Goal: Task Accomplishment & Management: Manage account settings

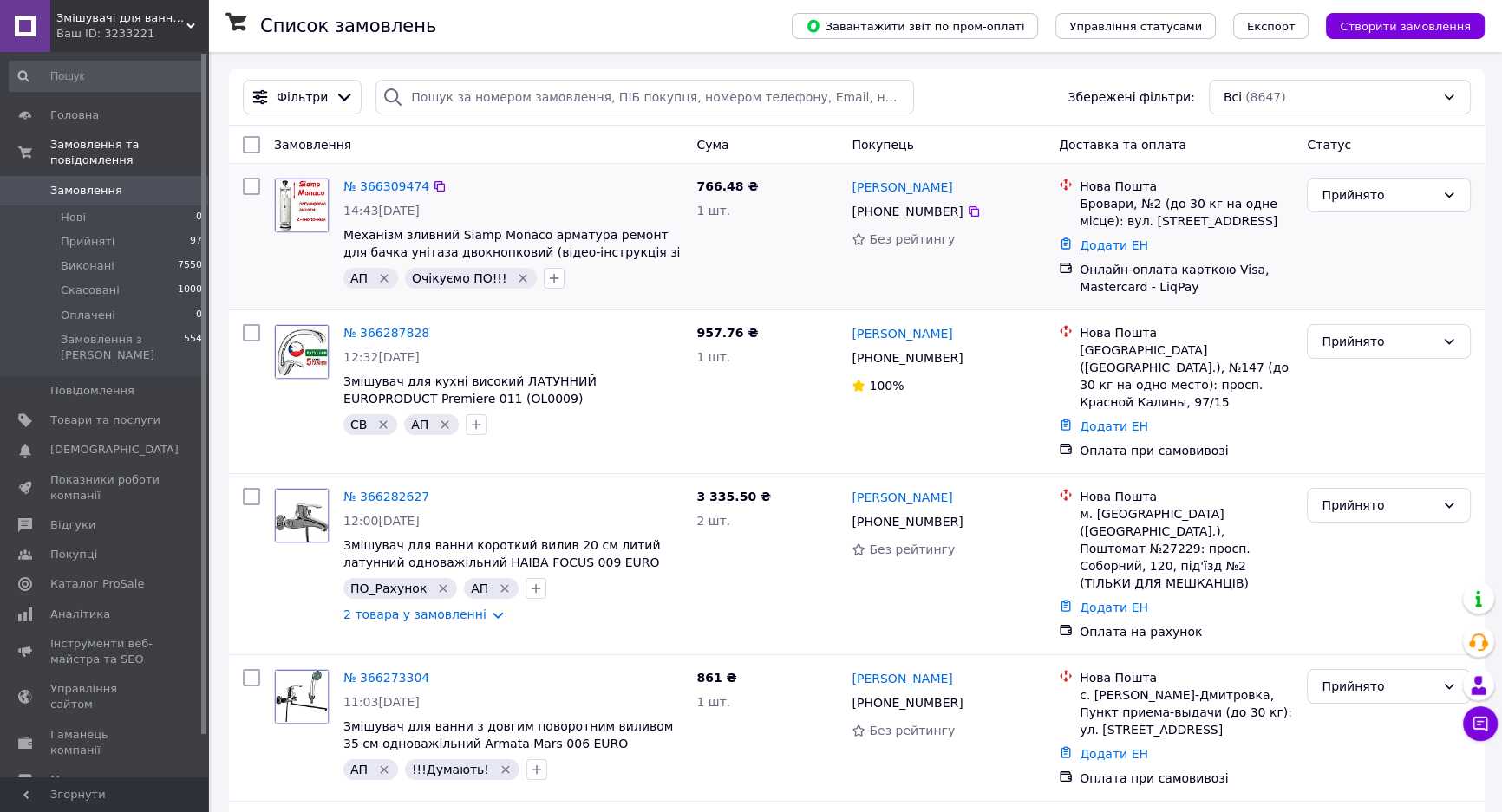
click at [515, 279] on icon "Видалити мітку" at bounding box center [522, 278] width 14 height 14
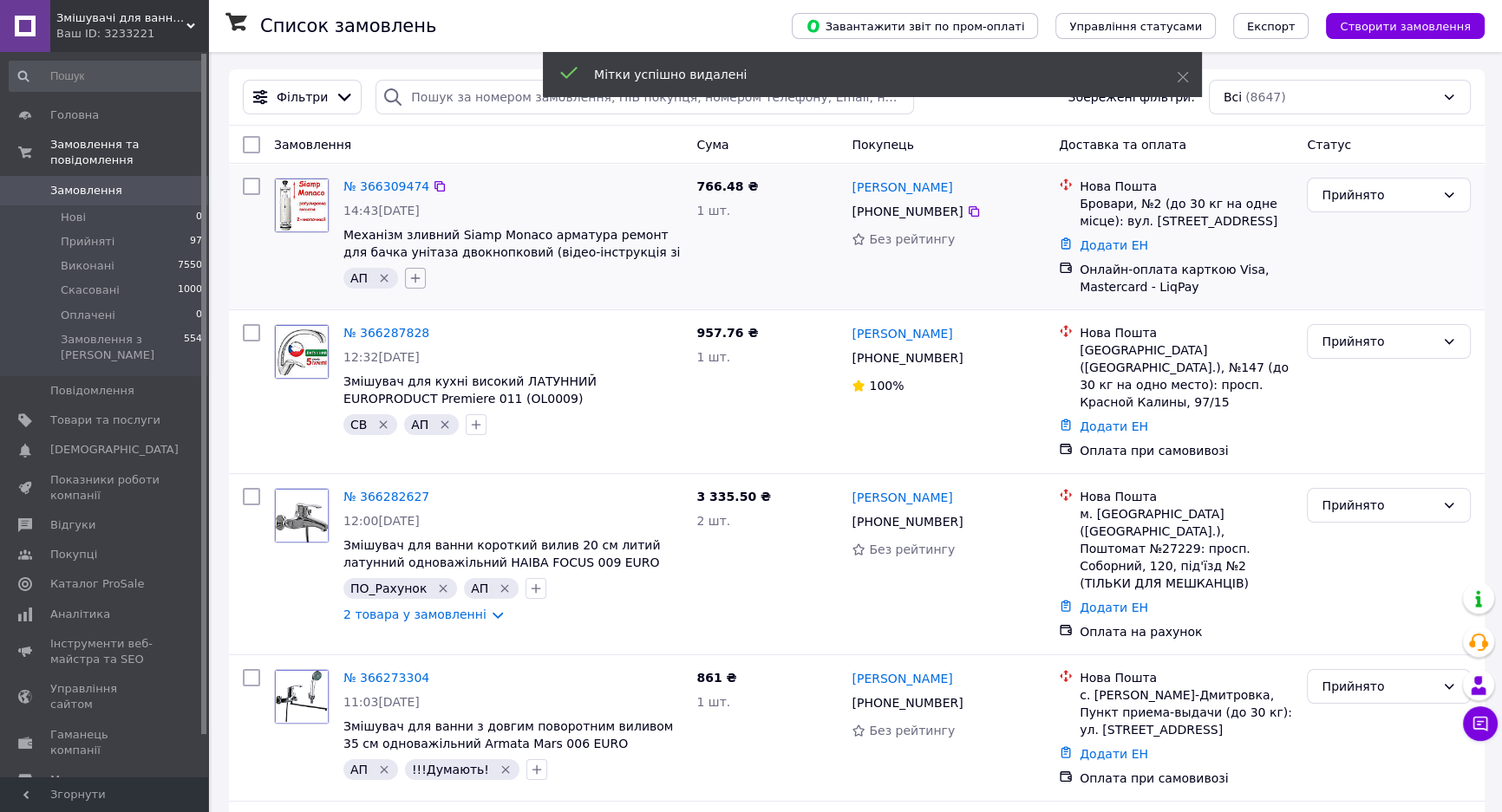
click at [416, 279] on icon "button" at bounding box center [416, 279] width 10 height 10
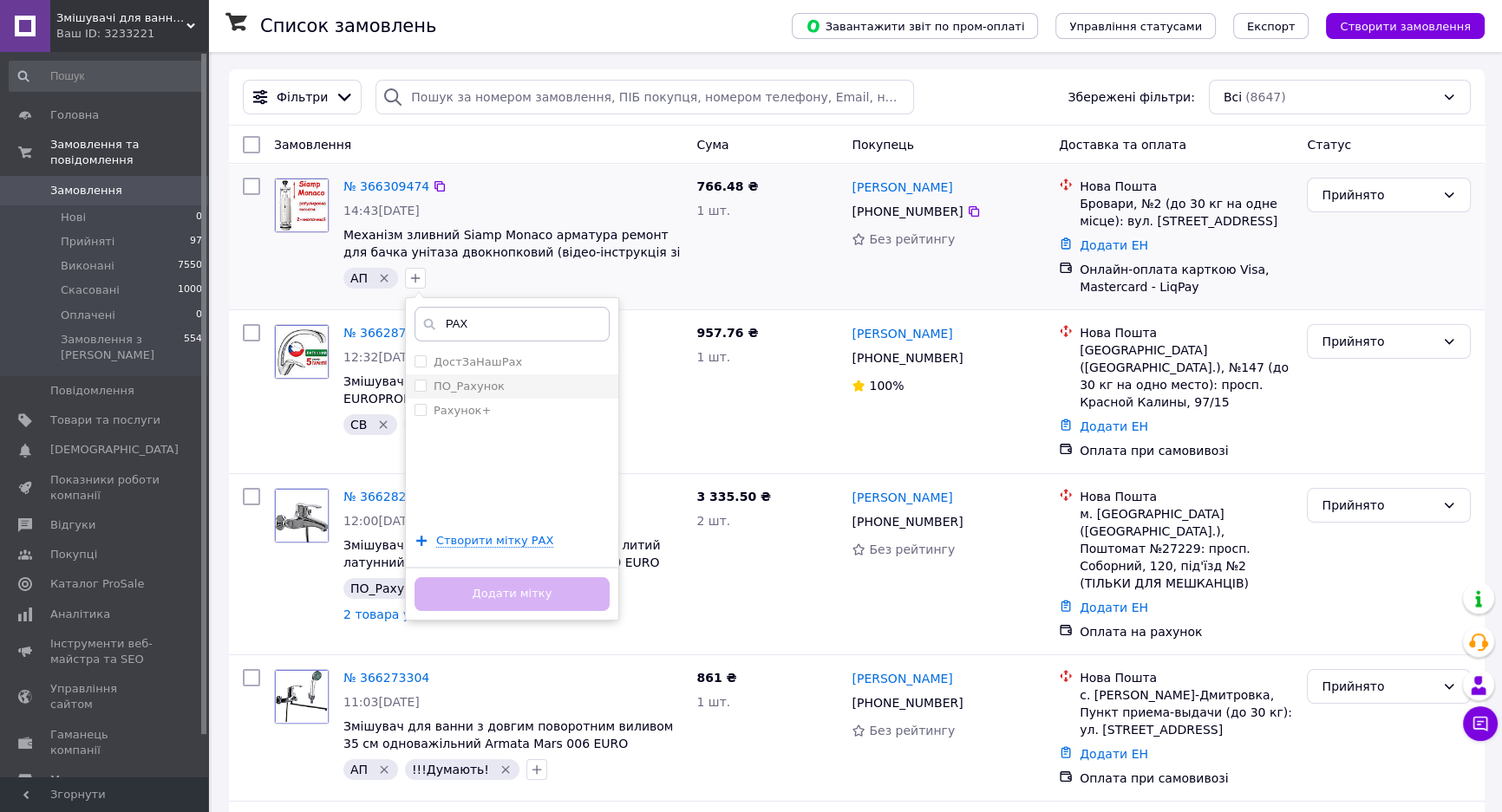
type input "РАХ"
click at [465, 388] on label "ПО_Рахунок" at bounding box center [469, 386] width 71 height 13
checkbox input "true"
click at [545, 595] on button "Додати мітку" at bounding box center [512, 593] width 195 height 34
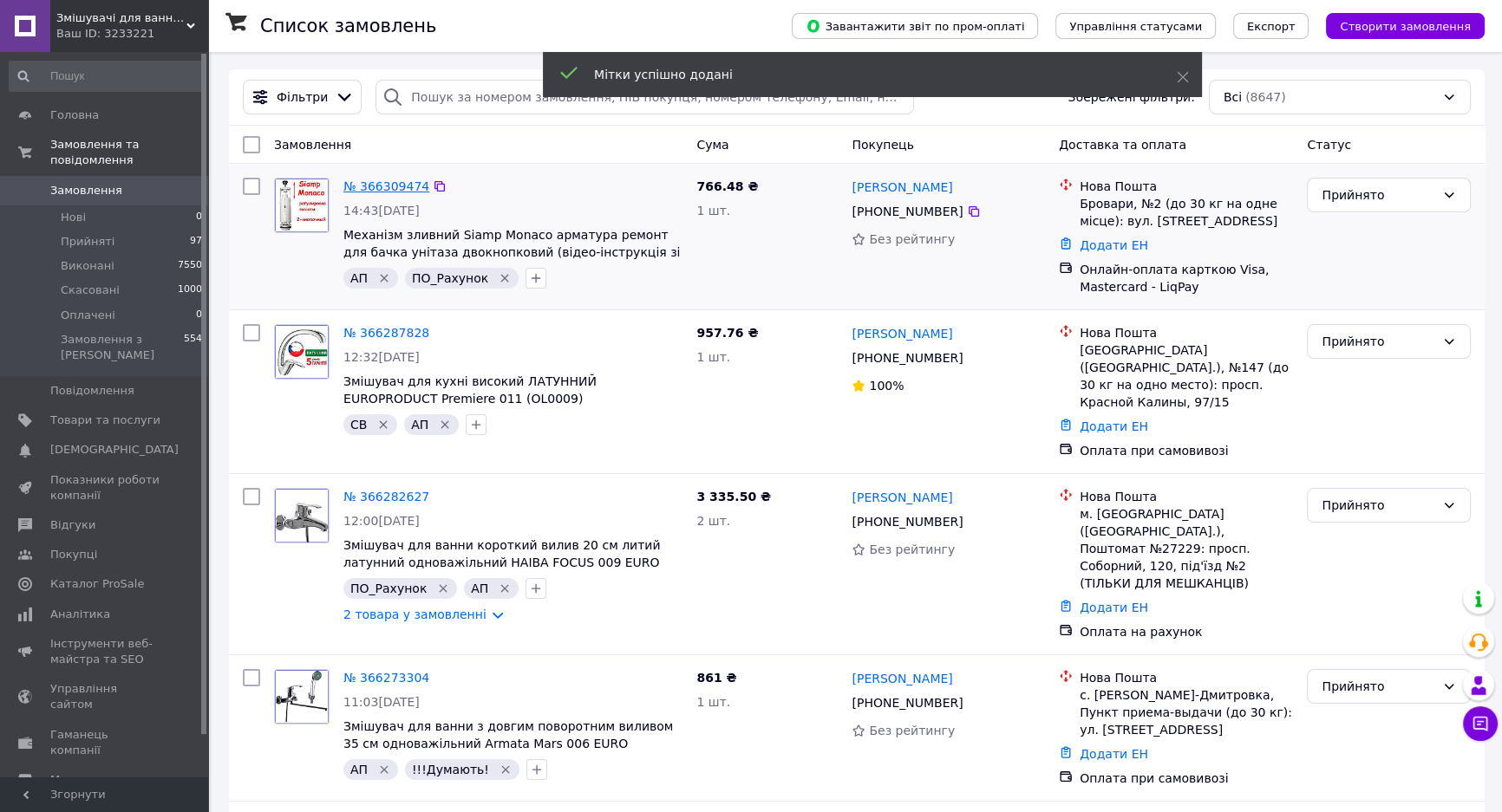
click at [358, 186] on link "№ 366309474" at bounding box center [386, 186] width 86 height 14
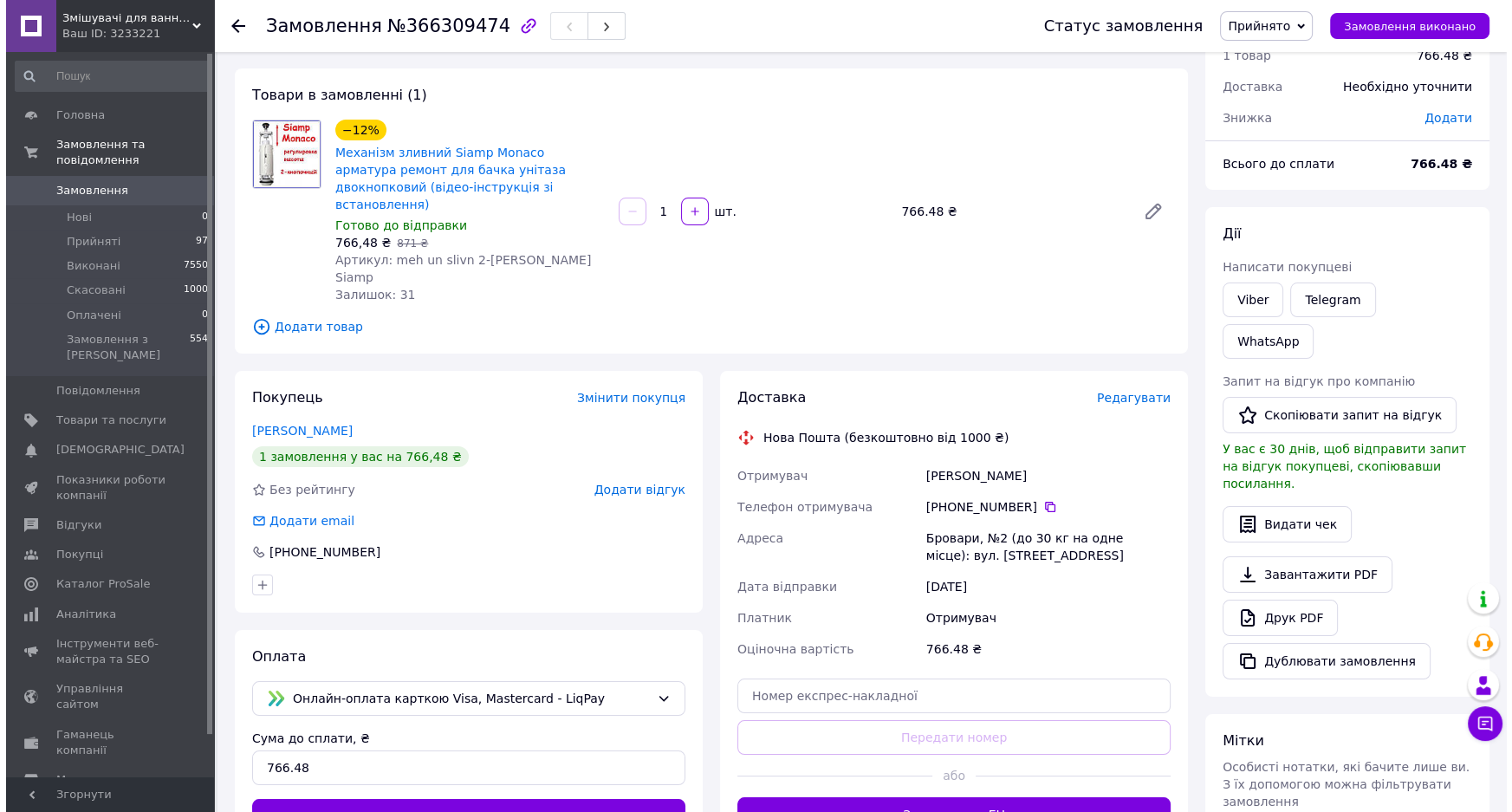
scroll to position [144, 0]
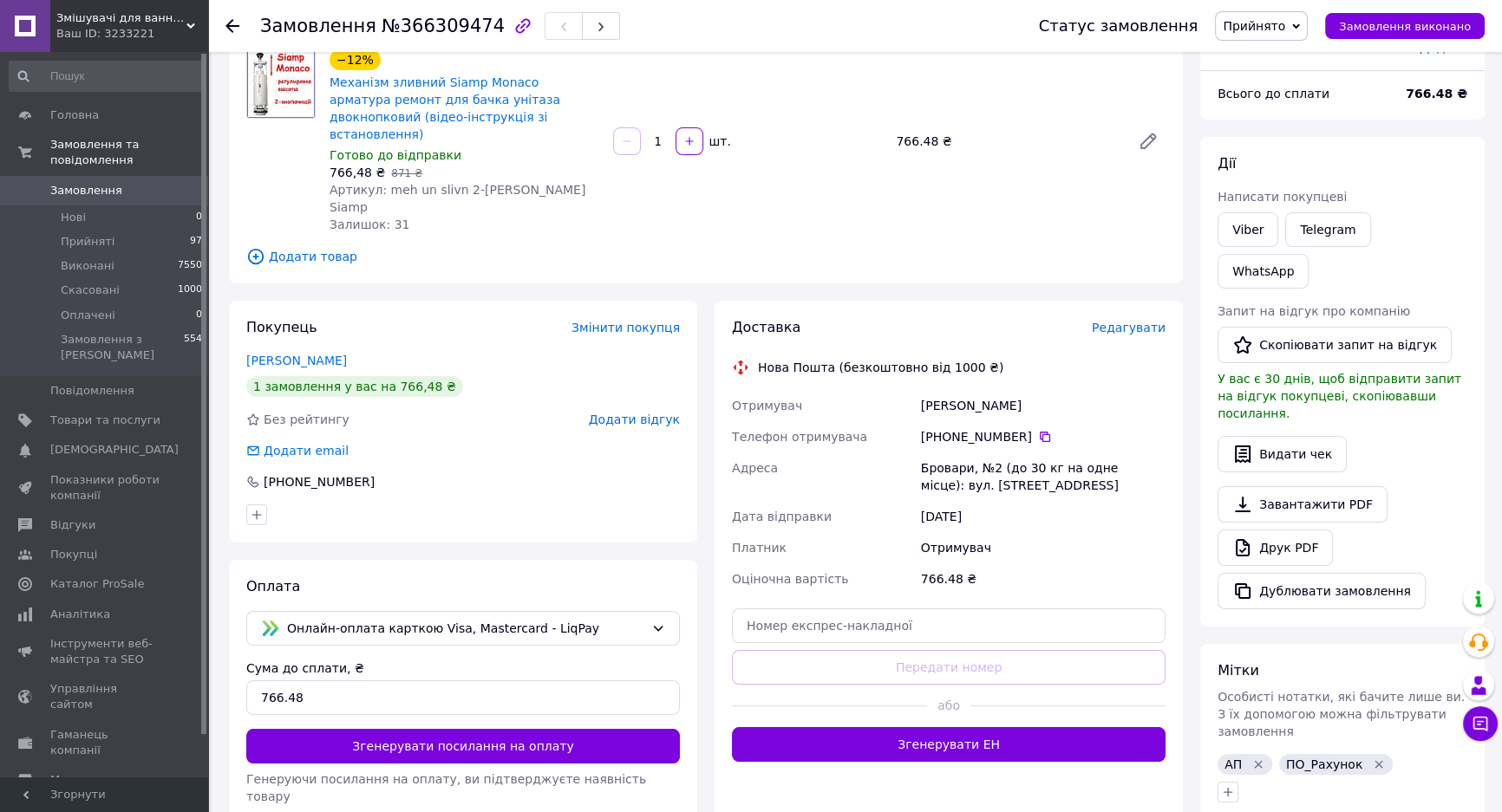
click at [1126, 320] on span "Редагувати" at bounding box center [1128, 327] width 74 height 14
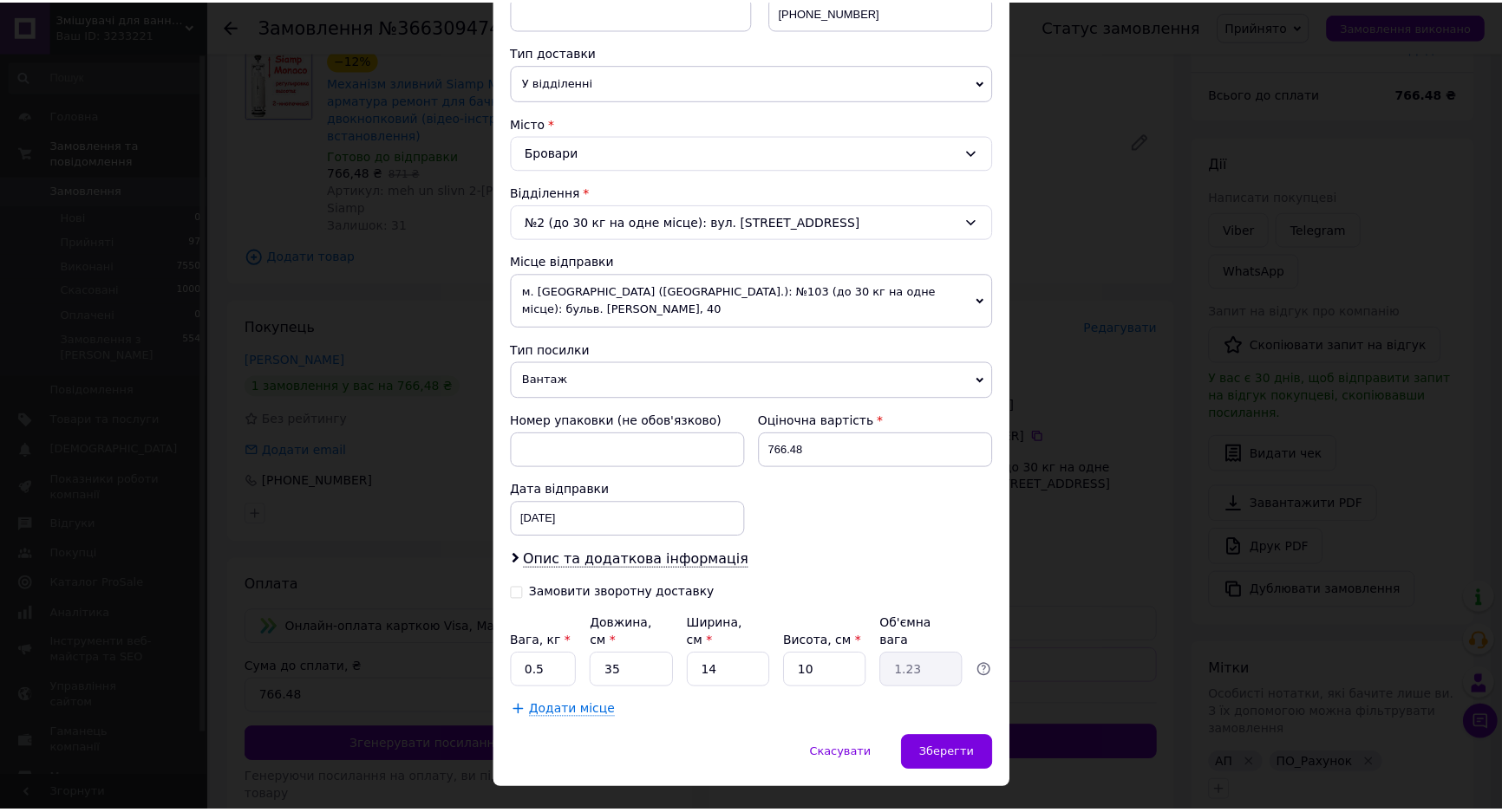
scroll to position [52, 0]
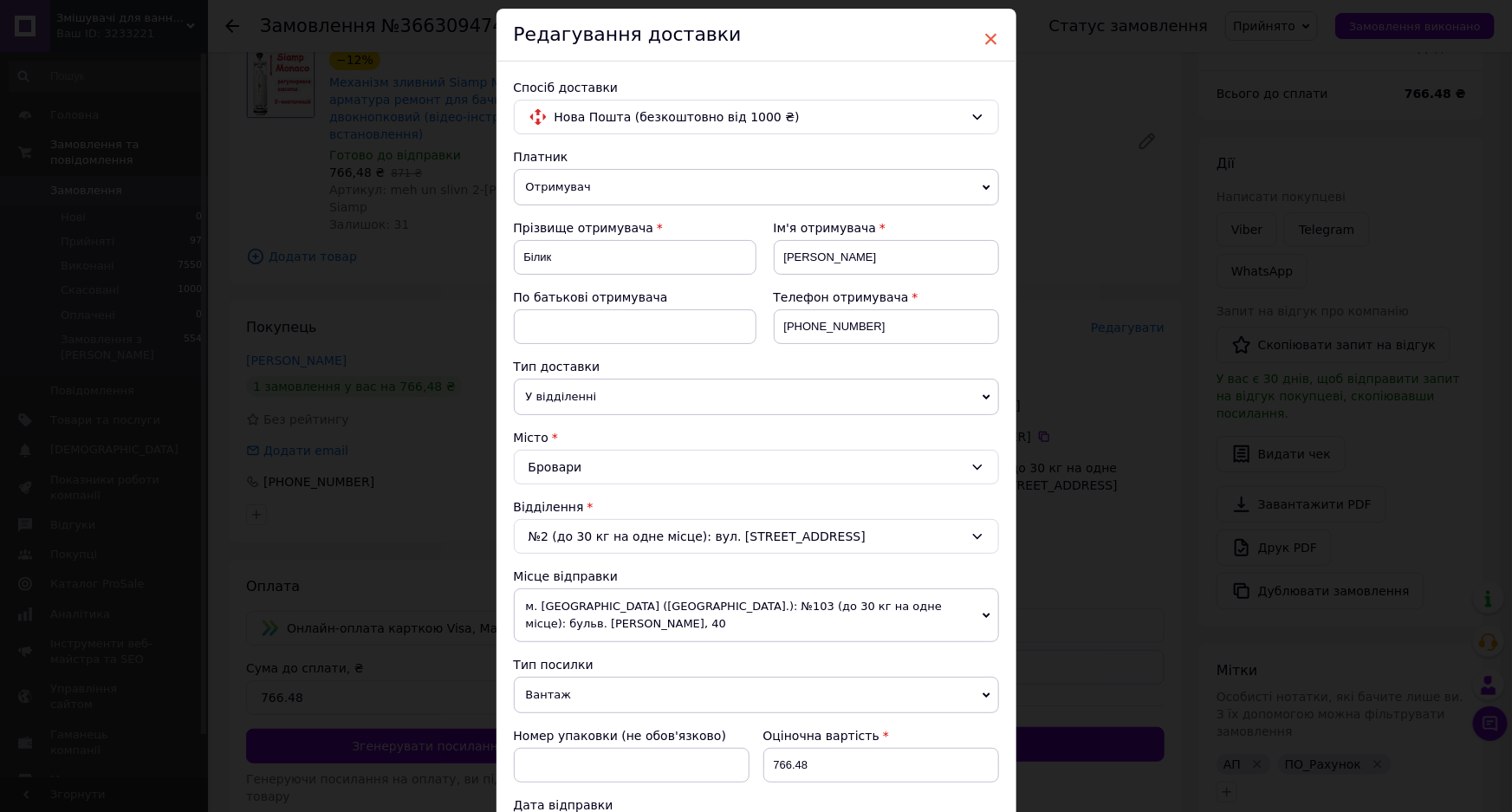
click at [990, 34] on span "×" at bounding box center [990, 39] width 15 height 29
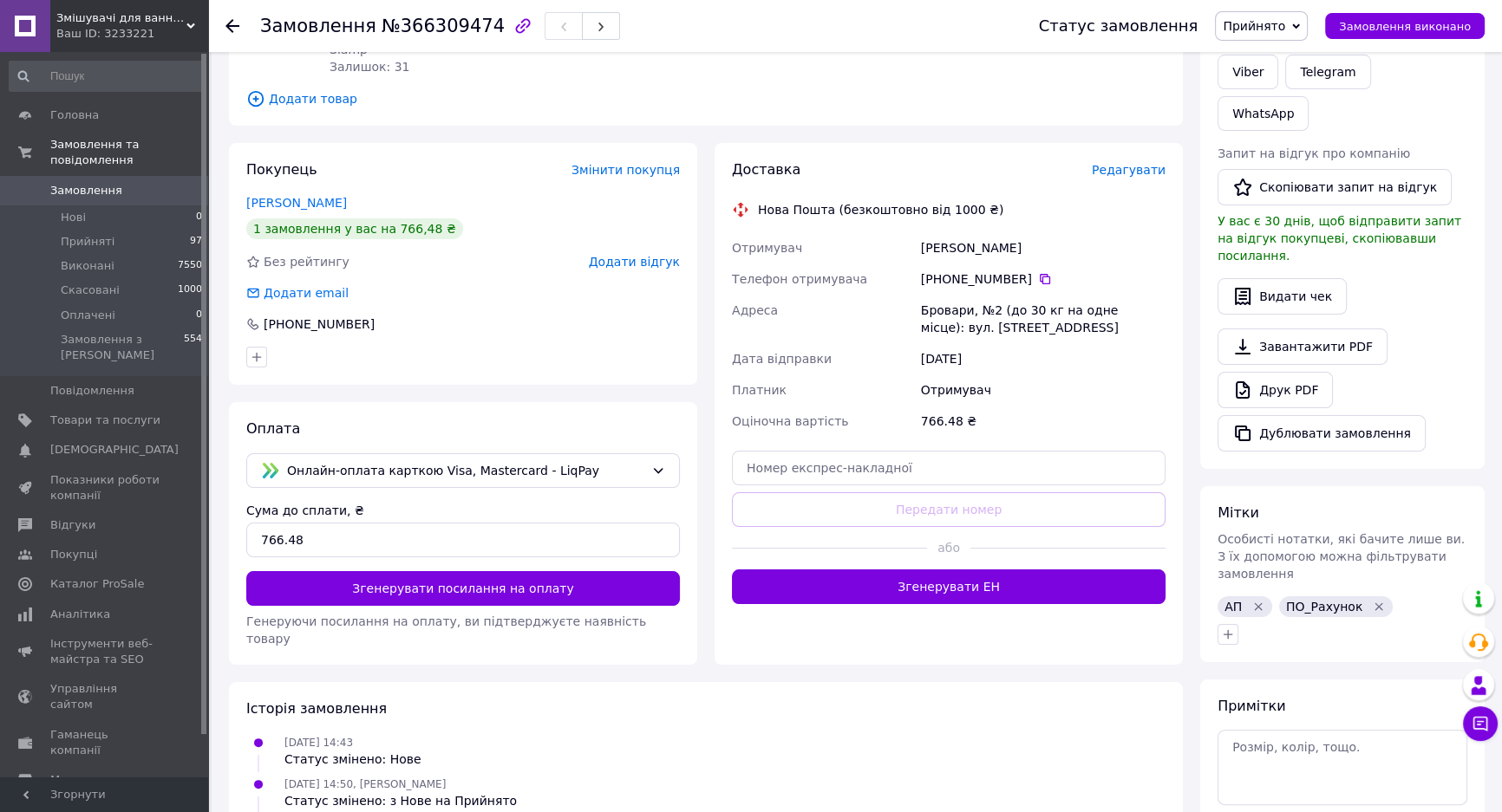
scroll to position [0, 0]
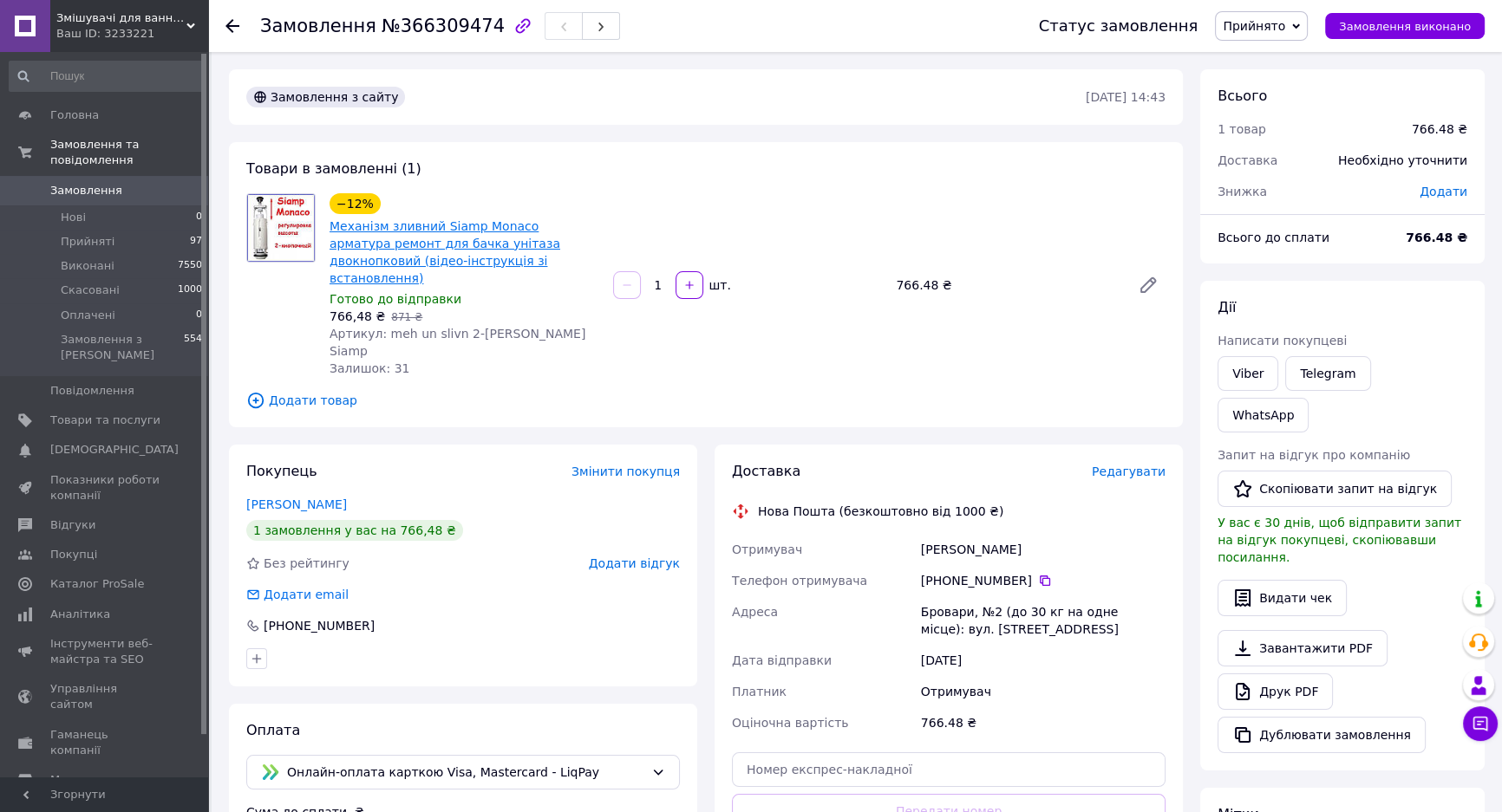
click at [378, 240] on link "Механізм зливний Siamp Monaco арматура ремонт для бачка унітаза двокнопковий (в…" at bounding box center [445, 252] width 231 height 66
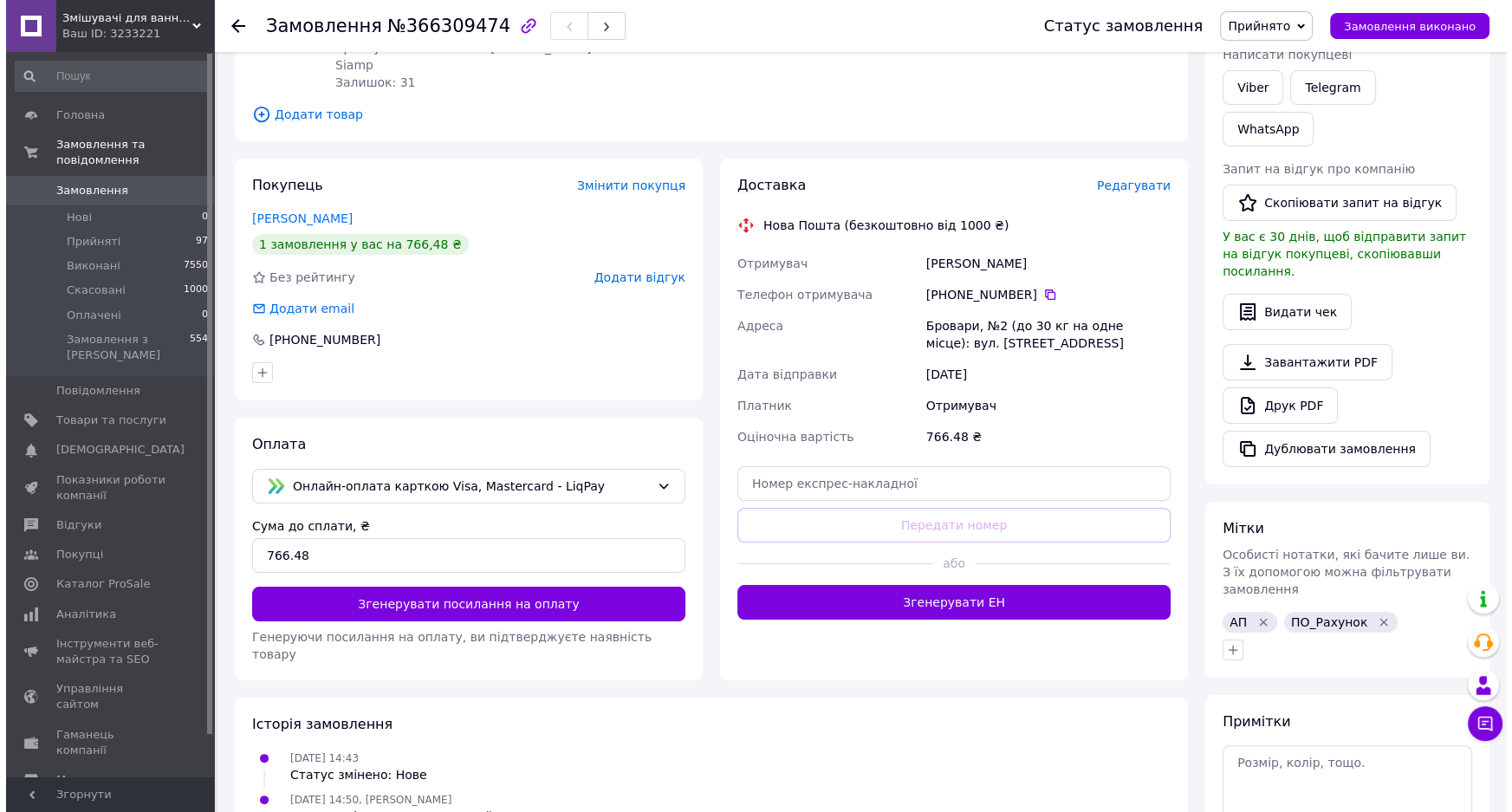
scroll to position [157, 0]
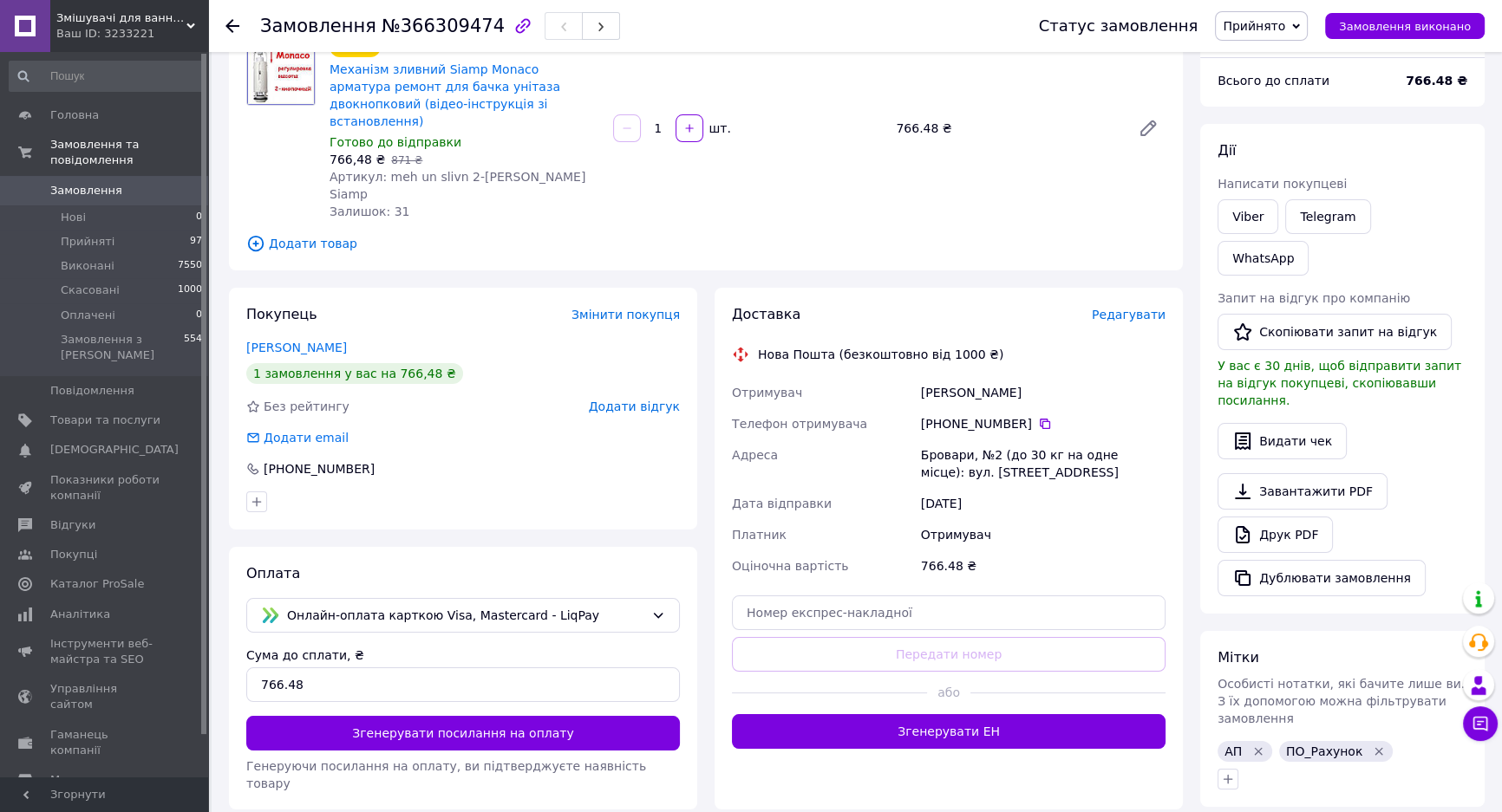
click at [1135, 308] on span "Редагувати" at bounding box center [1128, 314] width 74 height 14
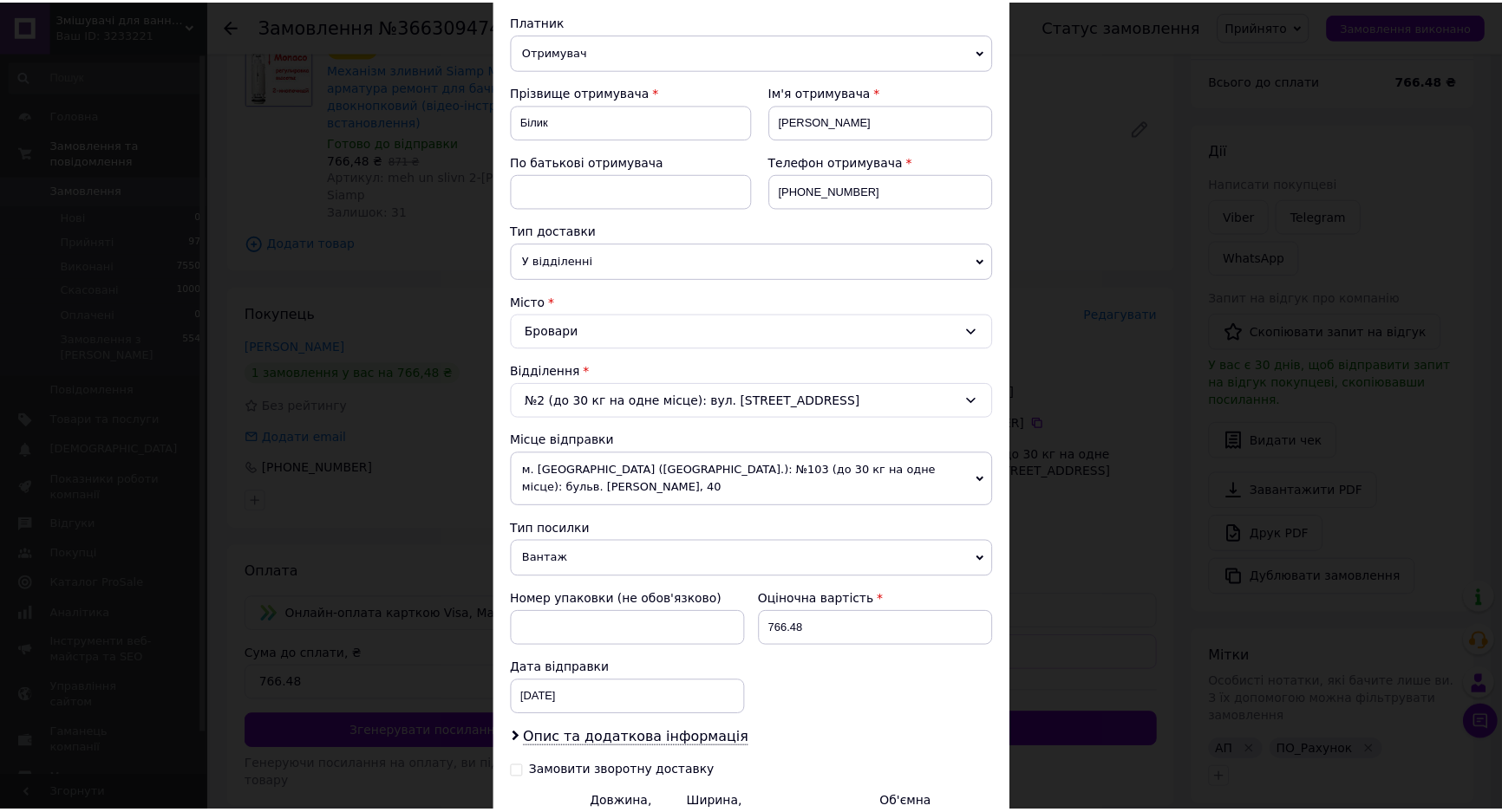
scroll to position [367, 0]
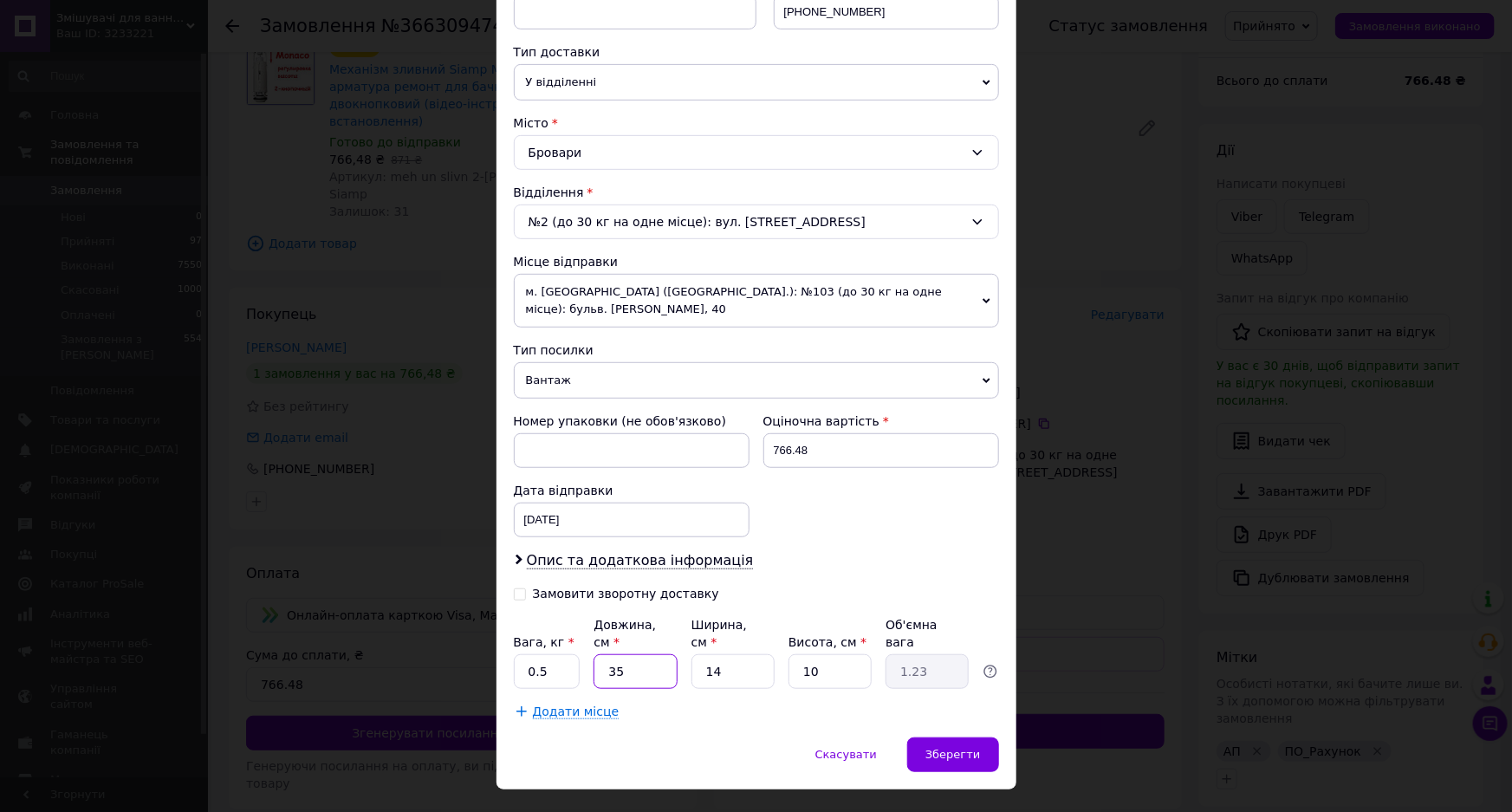
click at [647, 654] on input "35" at bounding box center [635, 671] width 83 height 34
type input "3"
type input "0.11"
type input "34"
type input "1.19"
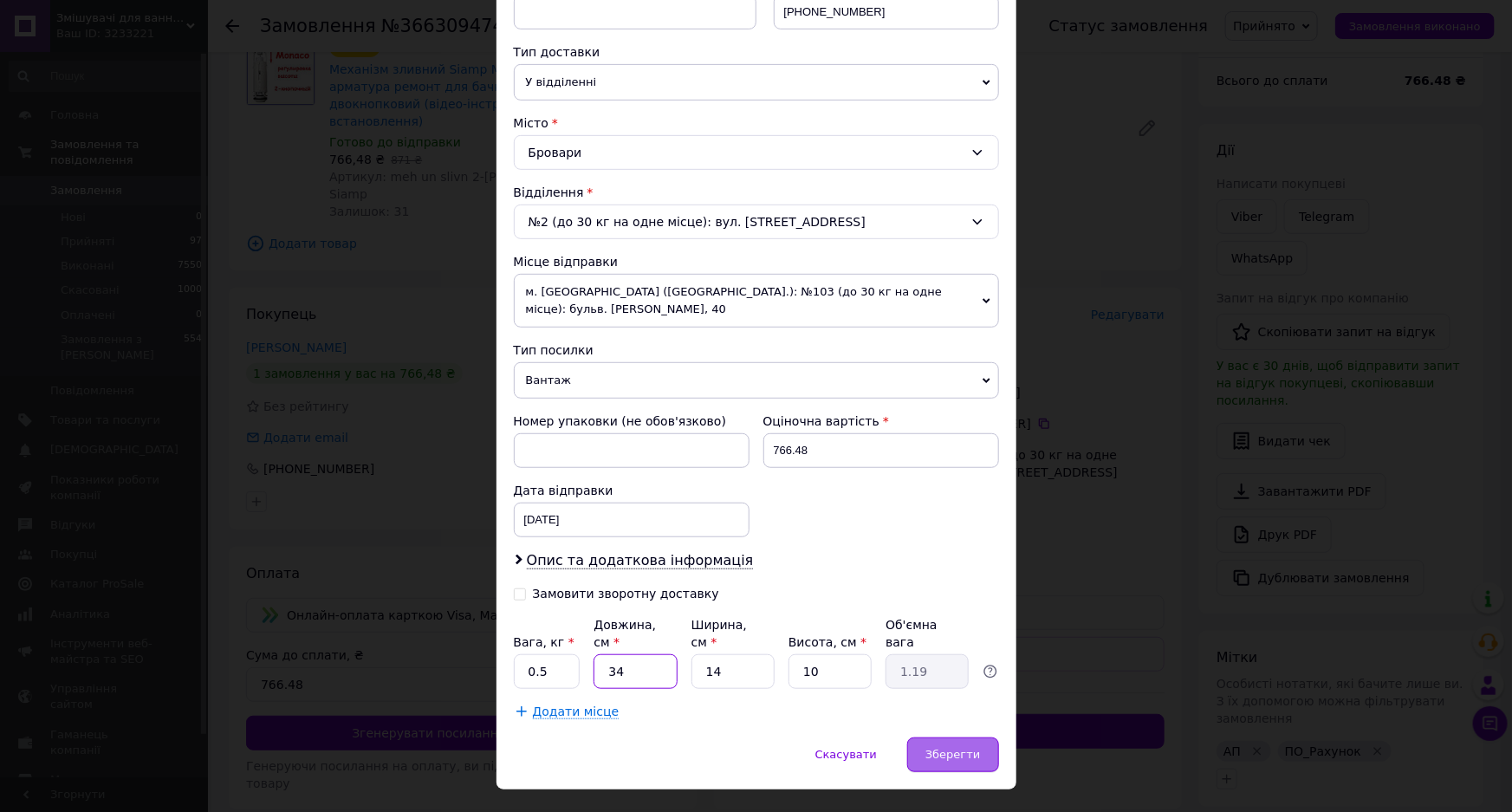
type input "34"
click at [967, 748] on span "Зберегти" at bounding box center [952, 754] width 54 height 13
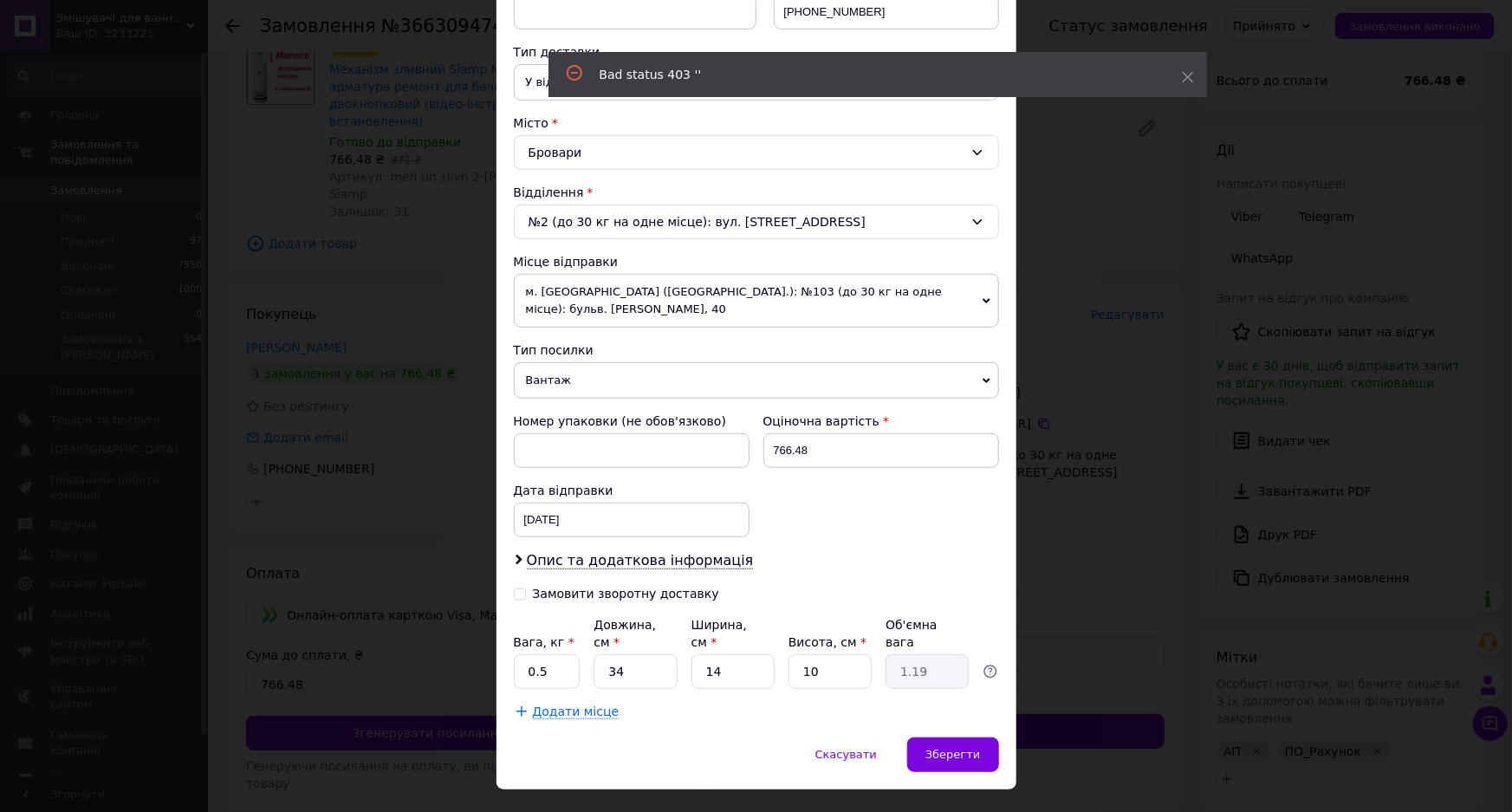
click at [1086, 239] on div "× Редагування доставки Спосіб доставки Нова Пошта (безкоштовно від 1000 ₴) Плат…" at bounding box center [756, 406] width 1512 height 812
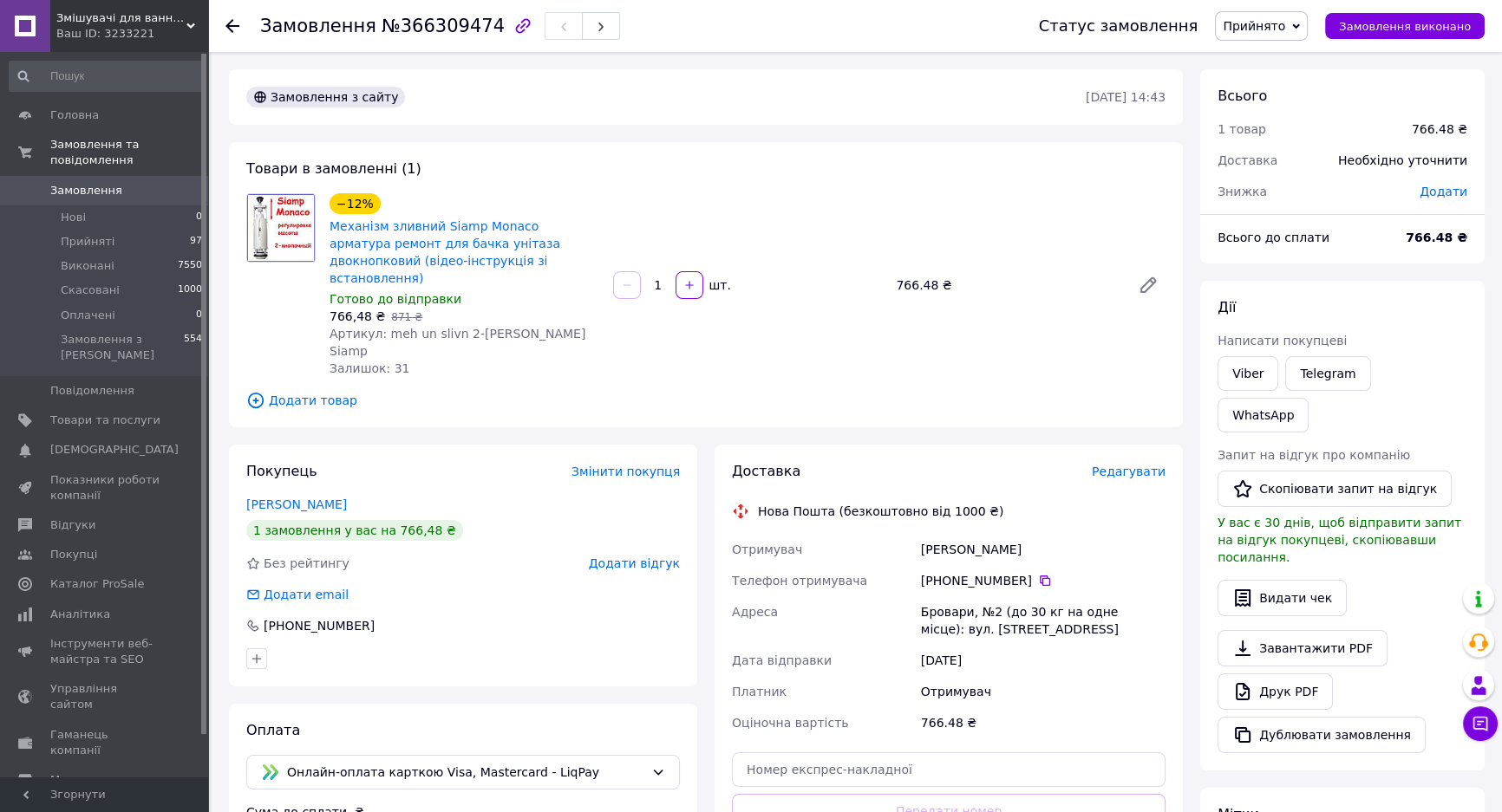
click at [1131, 445] on div "Доставка Редагувати Нова Пошта (безкоштовно від 1000 ₴) Отримувач Білик Олексан…" at bounding box center [948, 705] width 468 height 522
click at [1125, 465] on span "Редагувати" at bounding box center [1128, 471] width 74 height 14
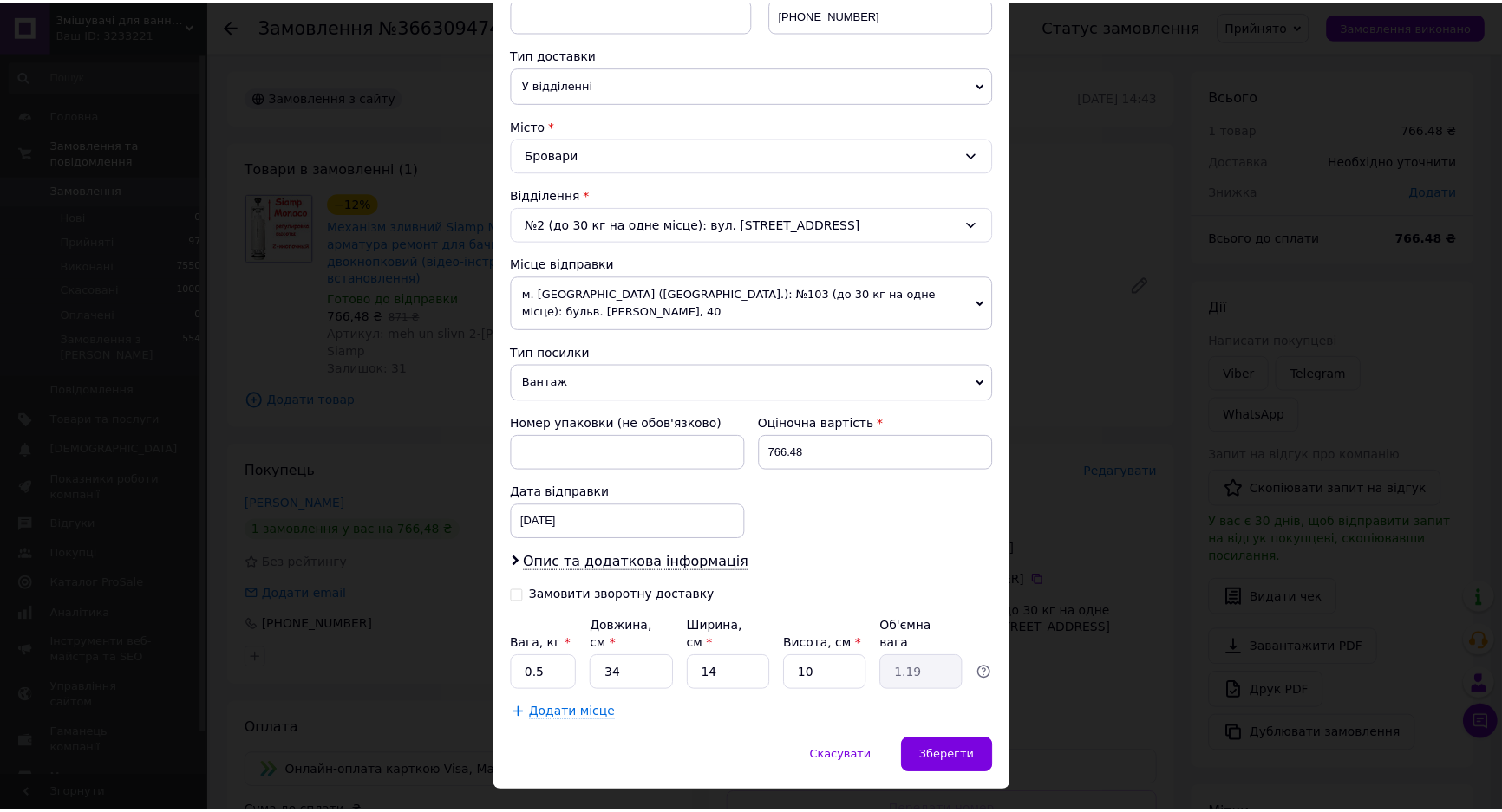
scroll to position [367, 0]
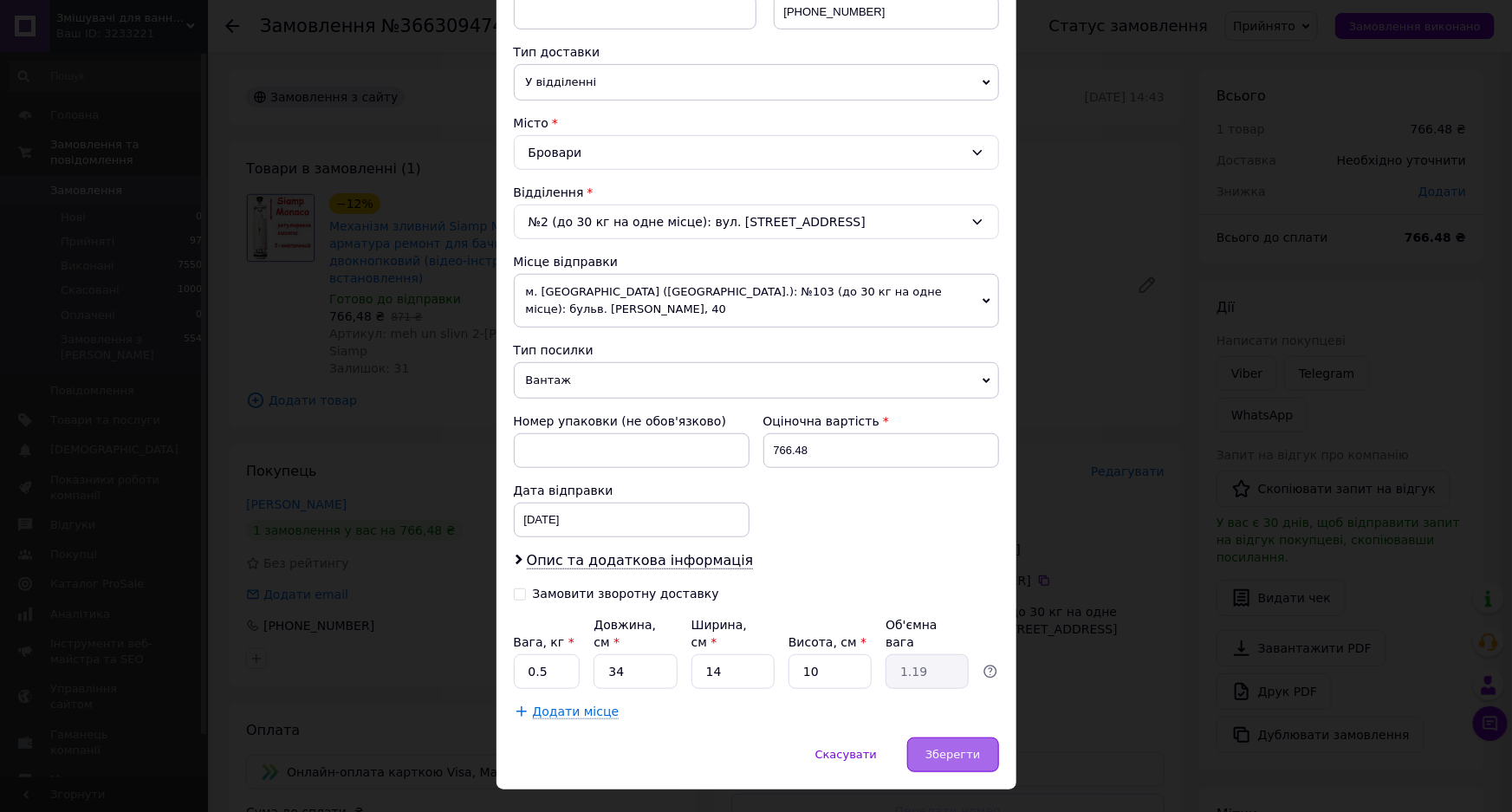
click at [971, 748] on span "Зберегти" at bounding box center [952, 754] width 54 height 13
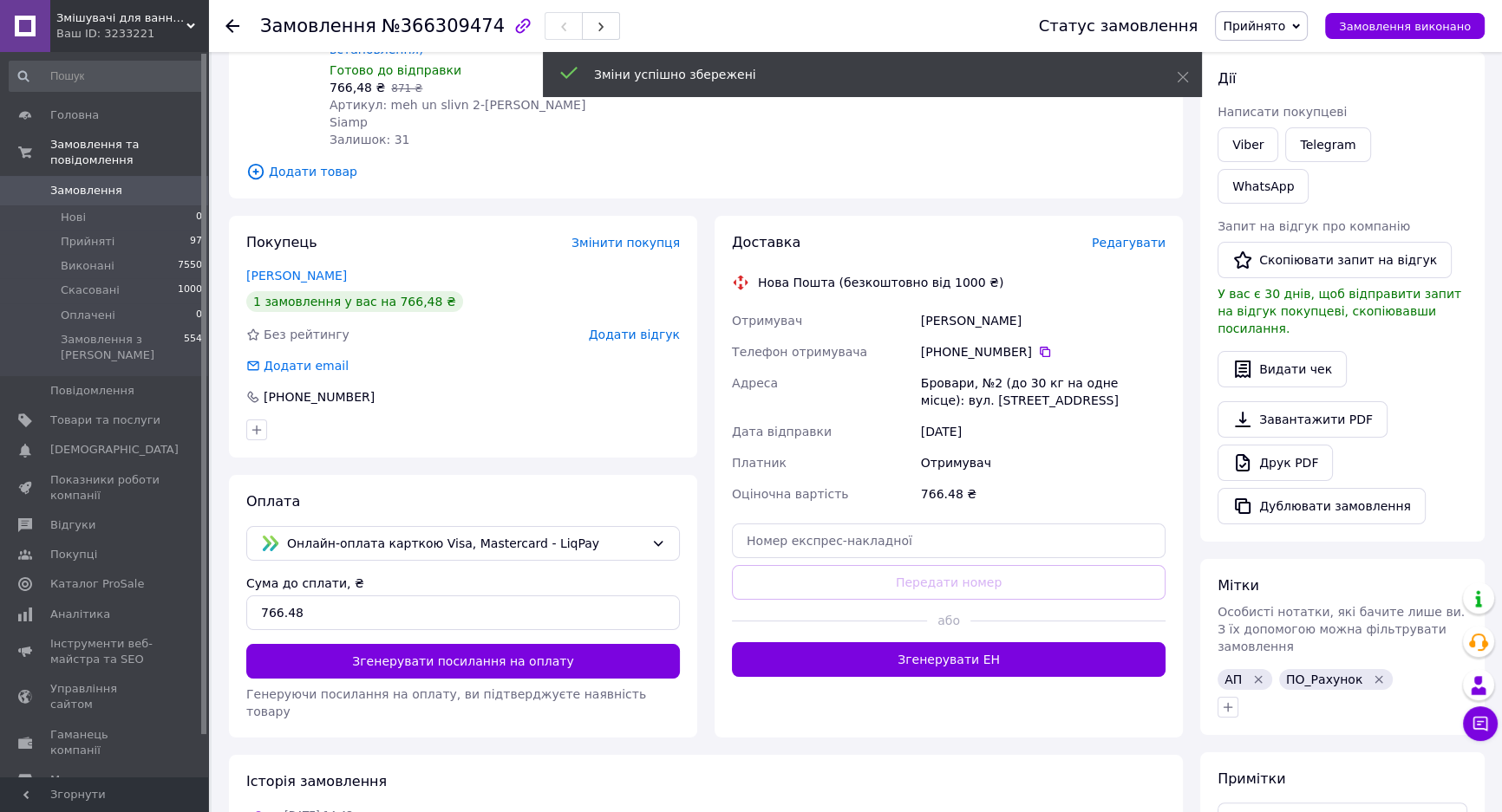
scroll to position [236, 0]
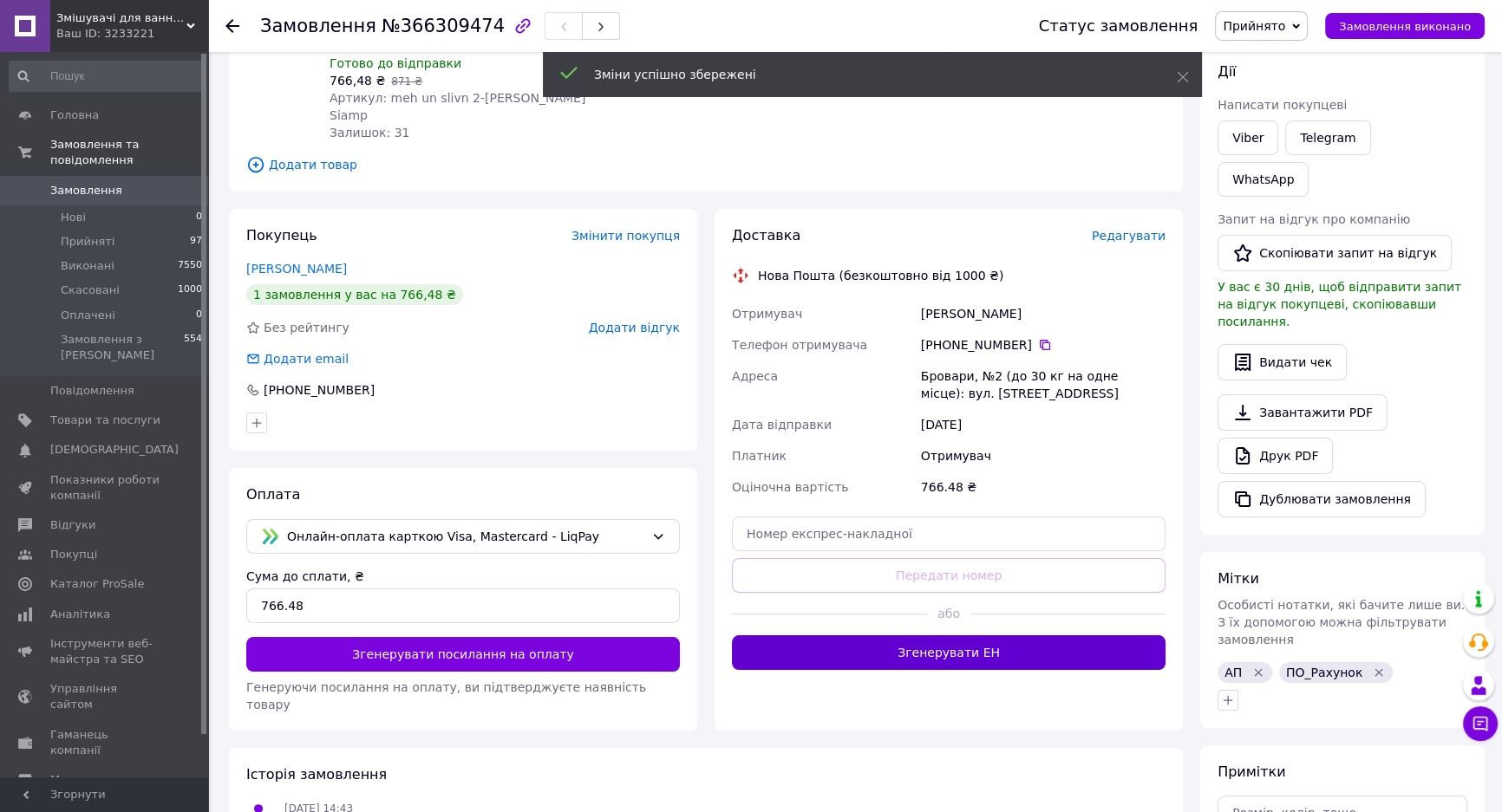
click at [959, 635] on button "Згенерувати ЕН" at bounding box center [948, 652] width 434 height 34
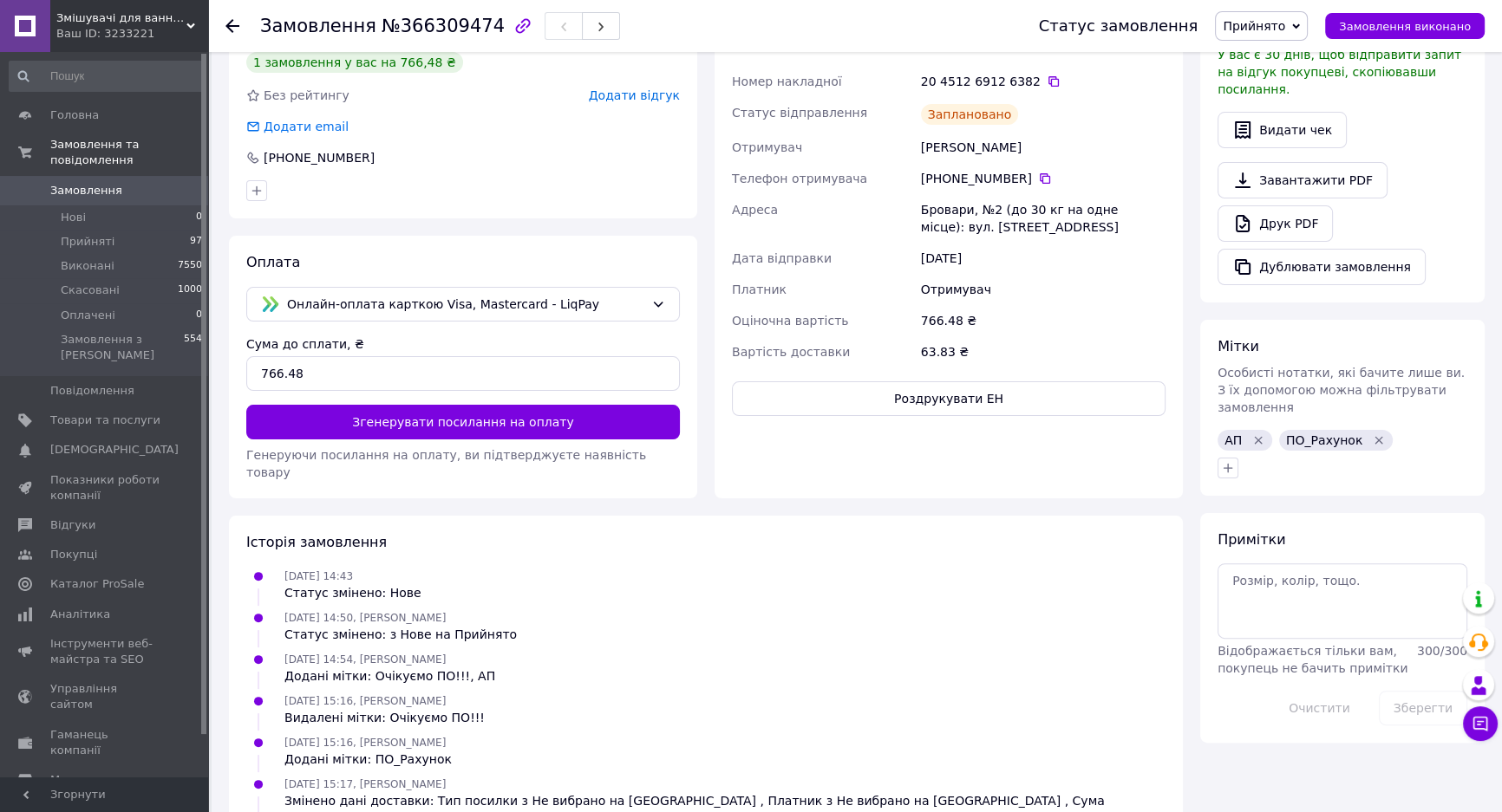
scroll to position [540, 0]
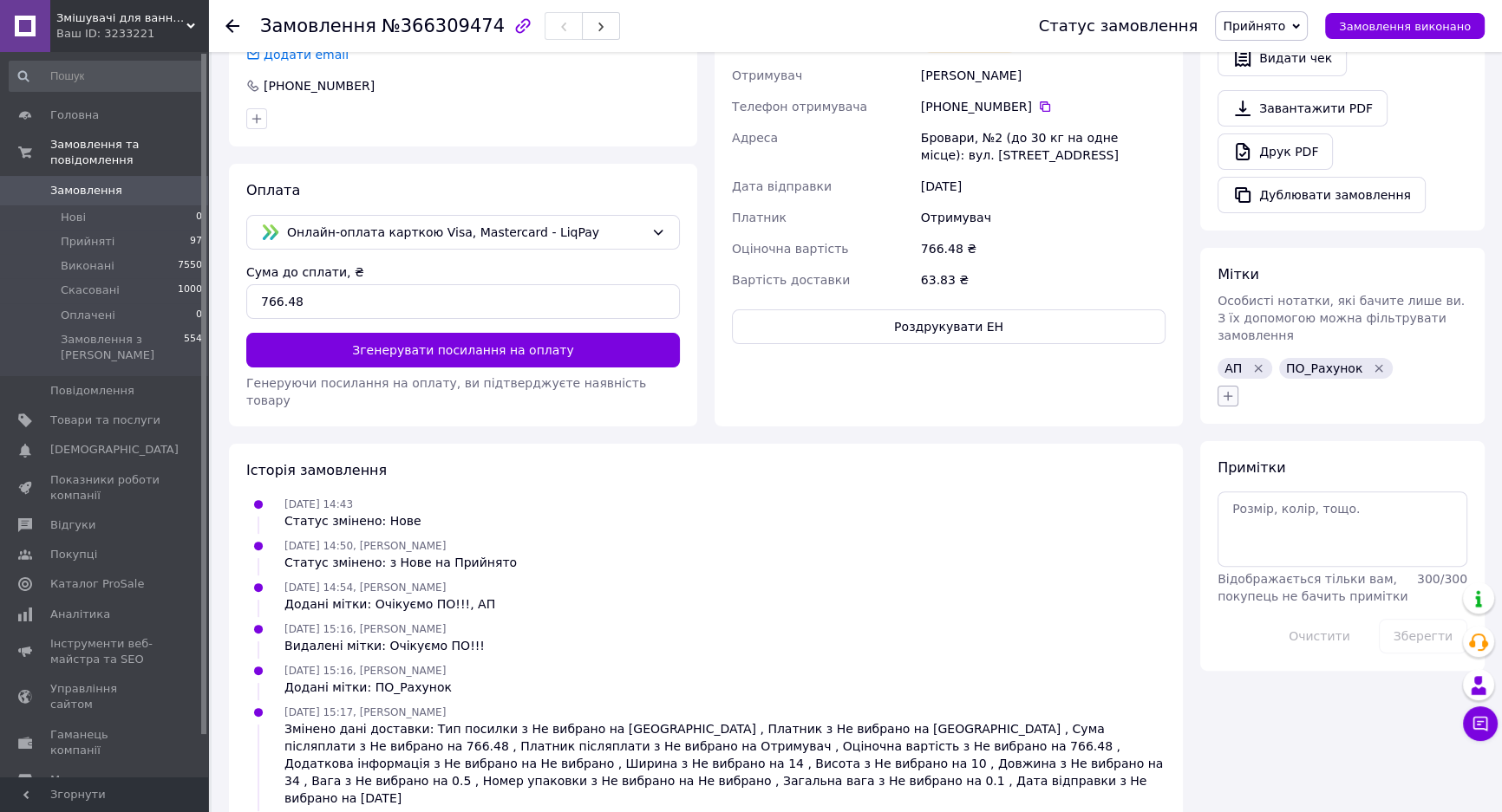
click at [1222, 389] on icon "button" at bounding box center [1227, 396] width 14 height 14
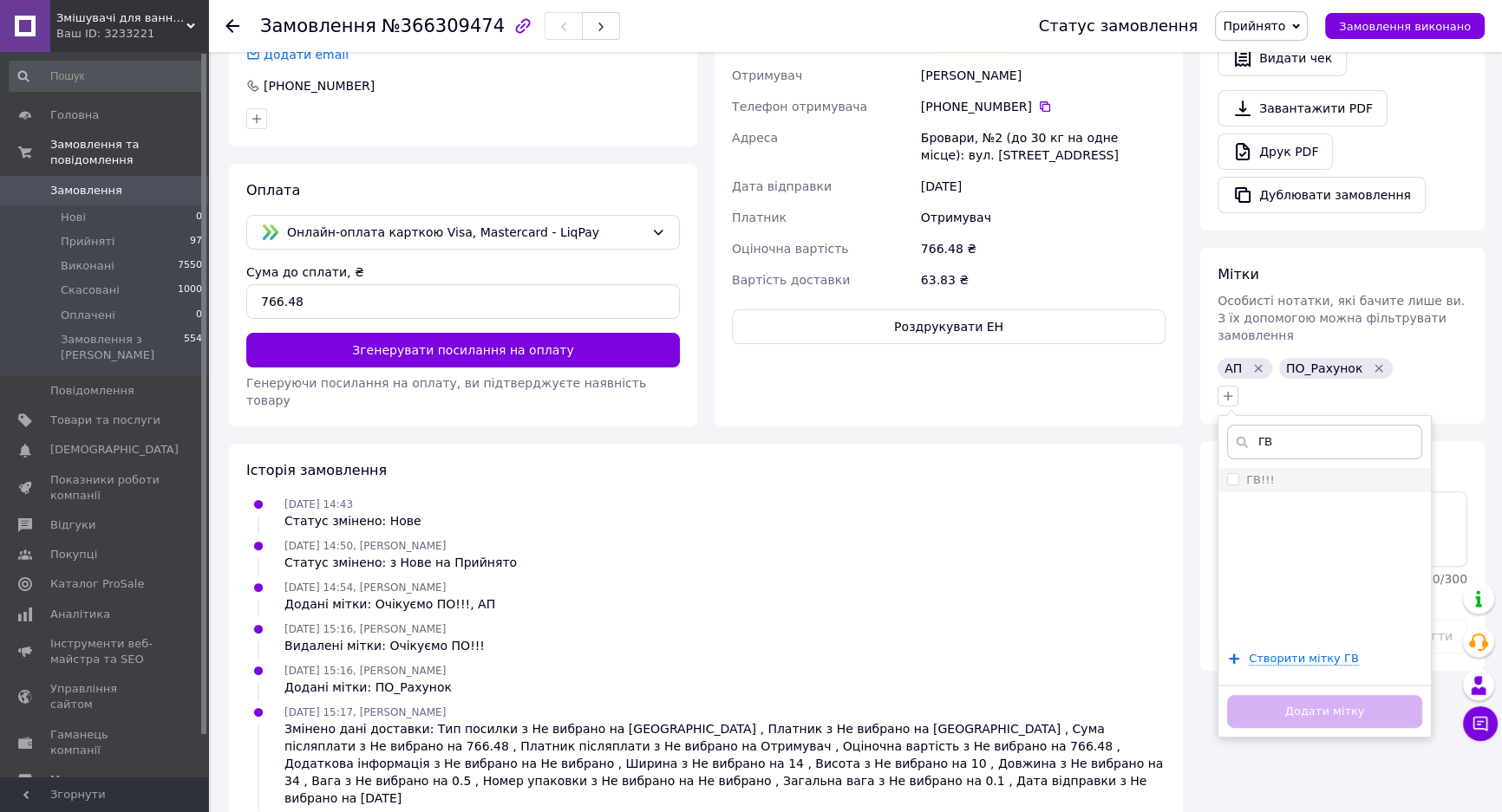
type input "ГВ"
click at [1253, 474] on label "ГВ!!!" at bounding box center [1260, 480] width 28 height 13
checkbox input "true"
click at [1330, 695] on button "Додати мітку" at bounding box center [1324, 711] width 195 height 34
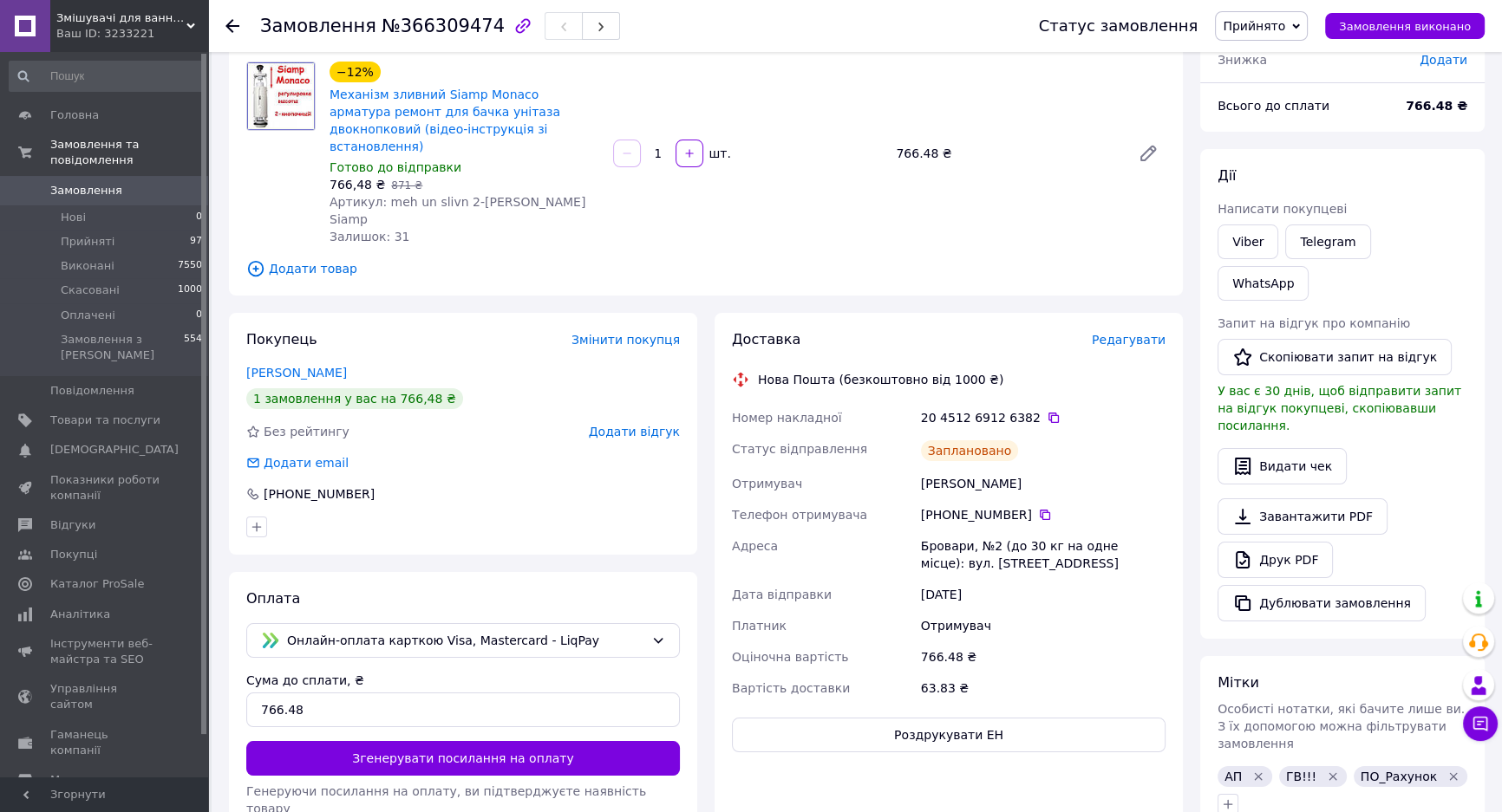
scroll to position [0, 0]
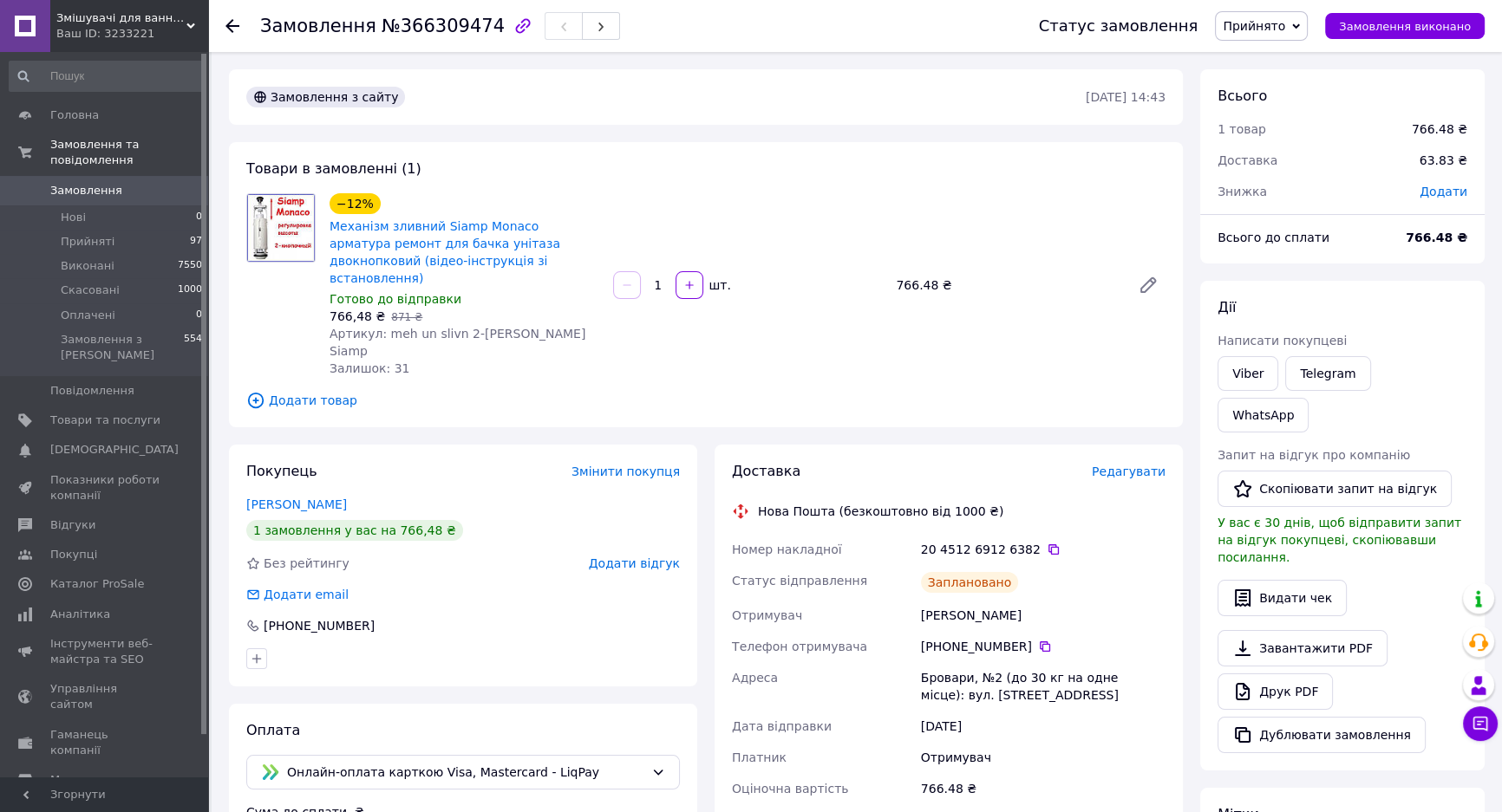
click at [117, 176] on link "Замовлення 0" at bounding box center [106, 191] width 212 height 29
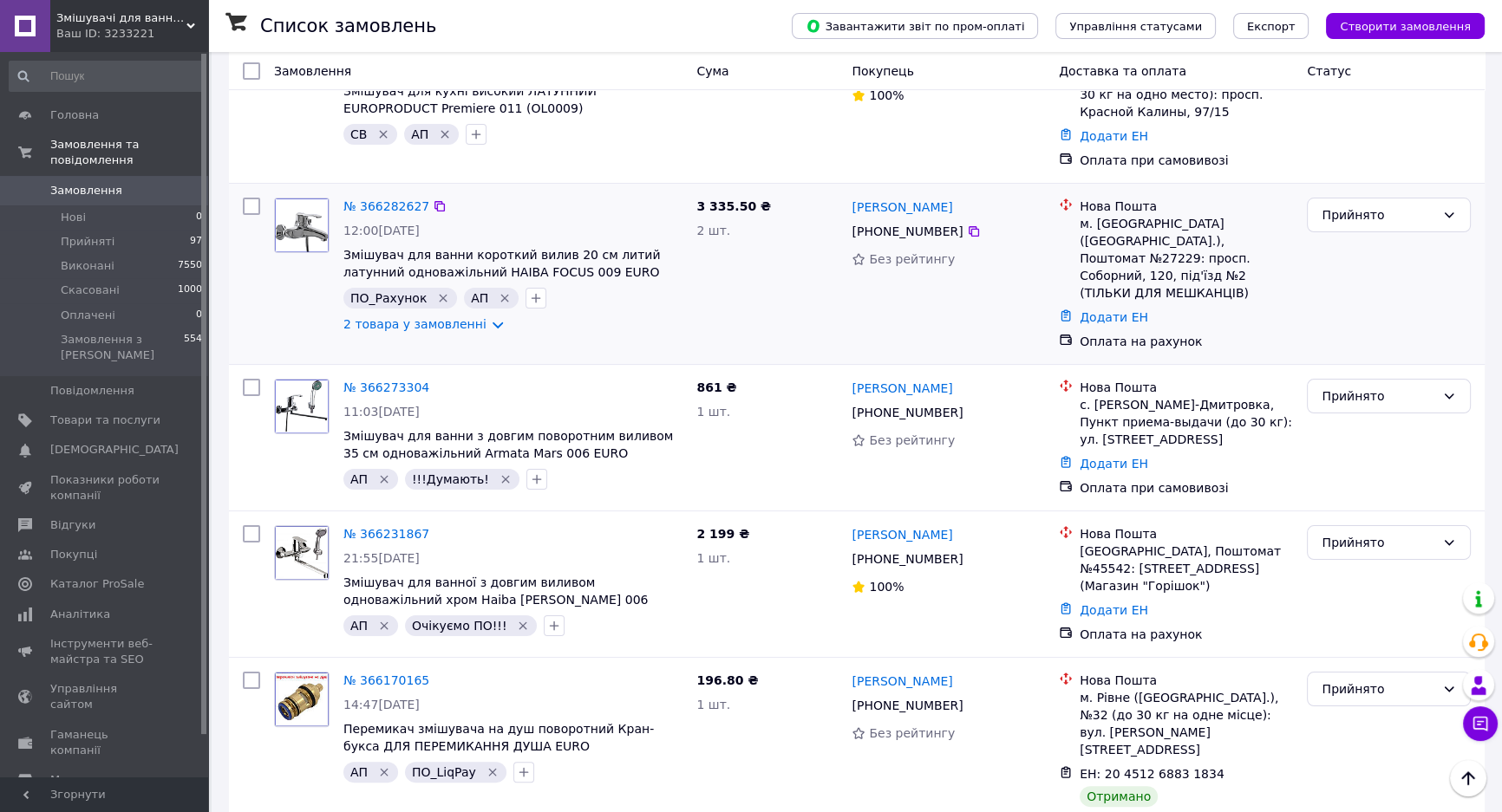
scroll to position [394, 0]
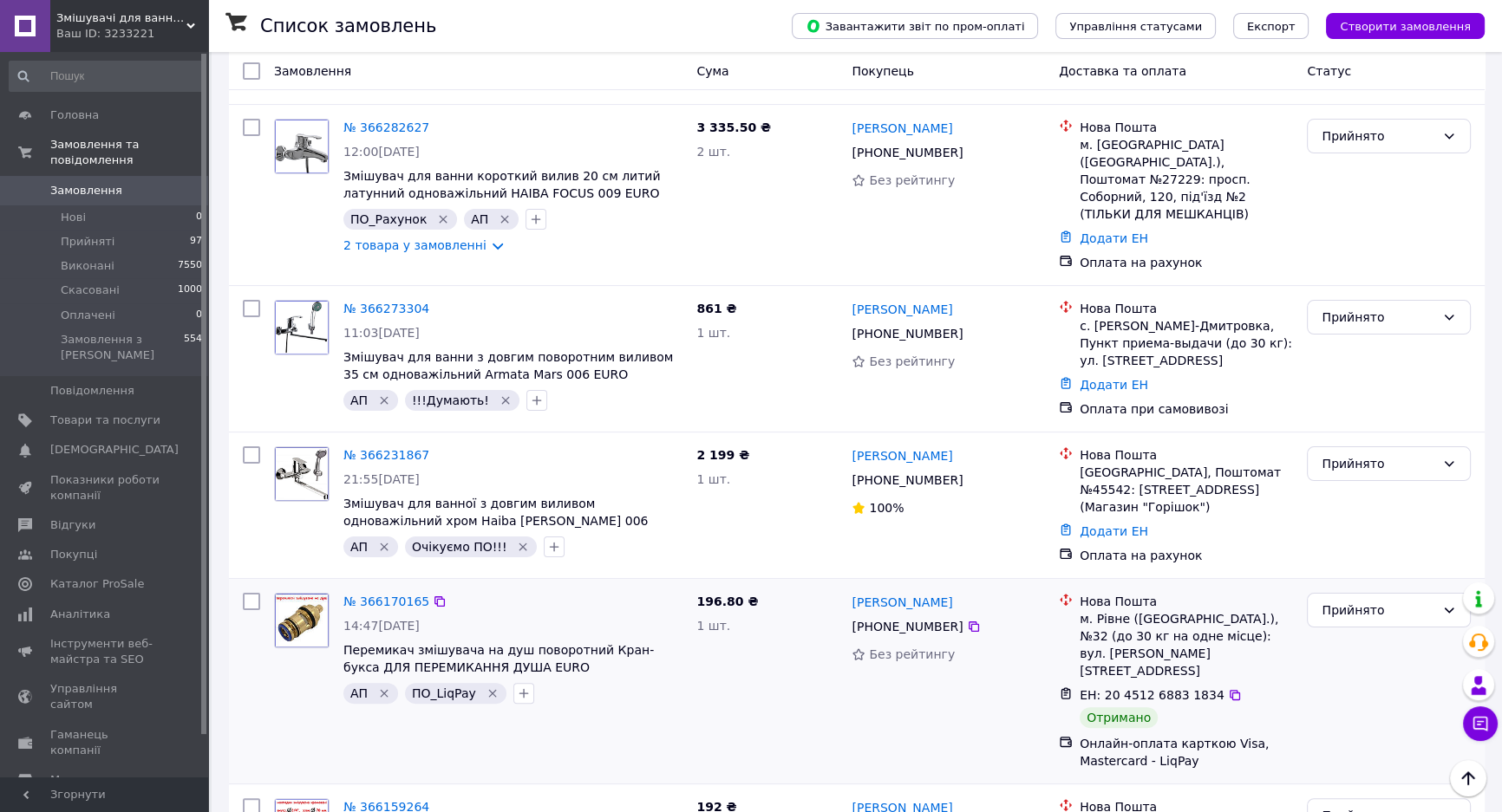
drag, startPoint x: 506, startPoint y: 504, endPoint x: 510, endPoint y: 543, distance: 39.2
click at [515, 540] on icon "Видалити мітку" at bounding box center [522, 546] width 14 height 14
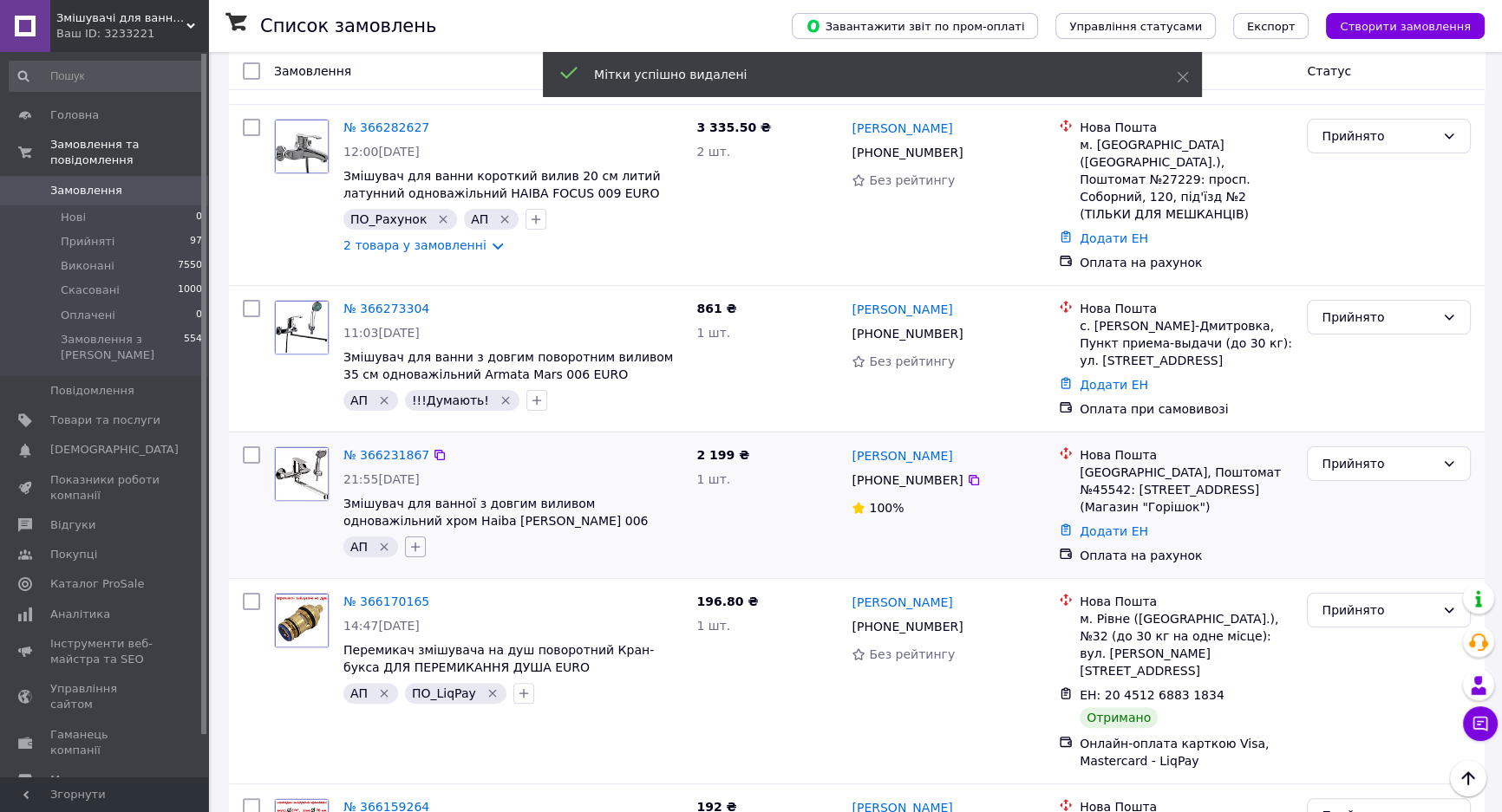
click at [420, 540] on icon "button" at bounding box center [415, 546] width 14 height 14
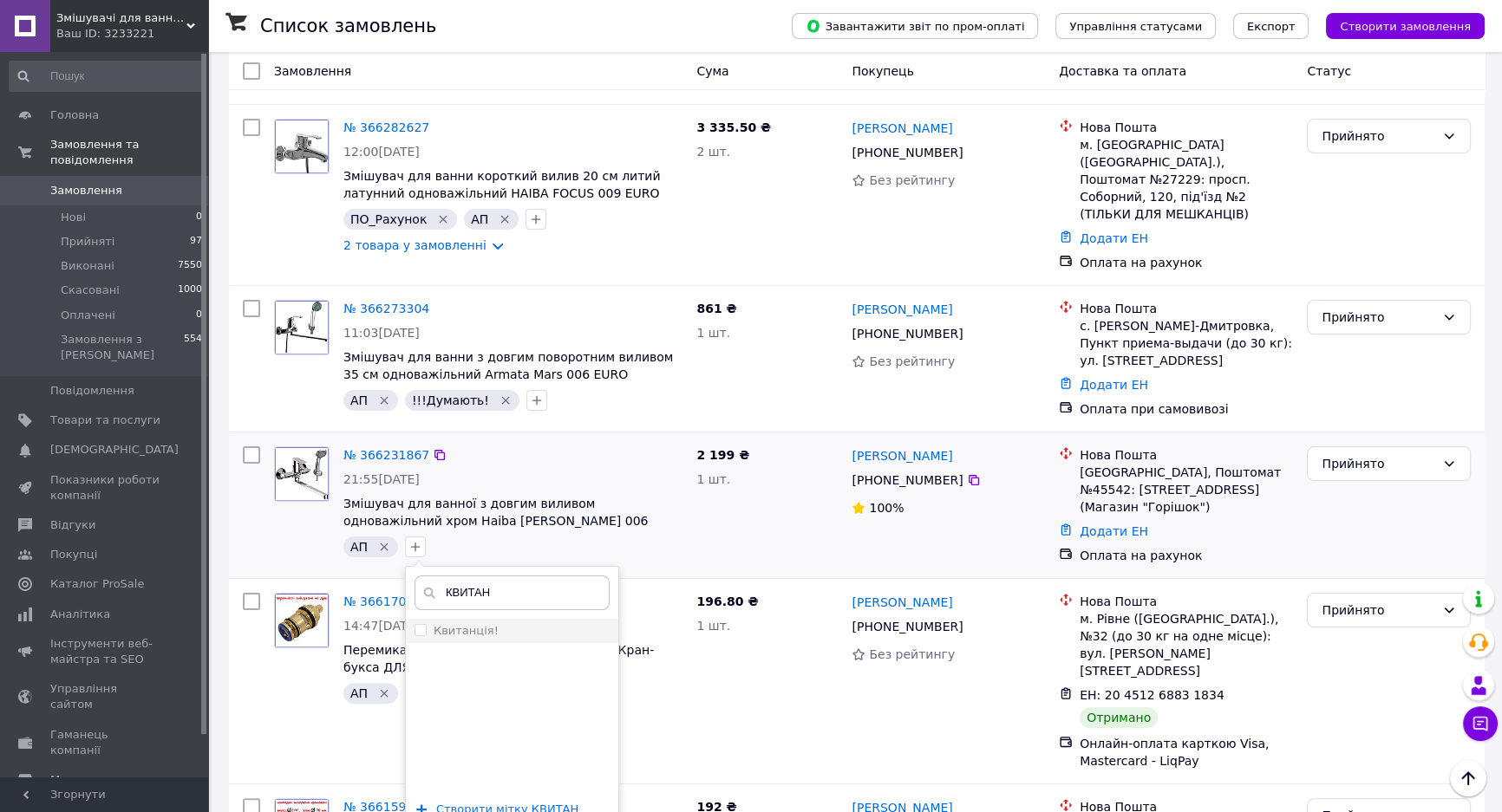
type input "КВИТАН"
click at [487, 623] on div "Квитанція!" at bounding box center [512, 631] width 195 height 15
checkbox input "true"
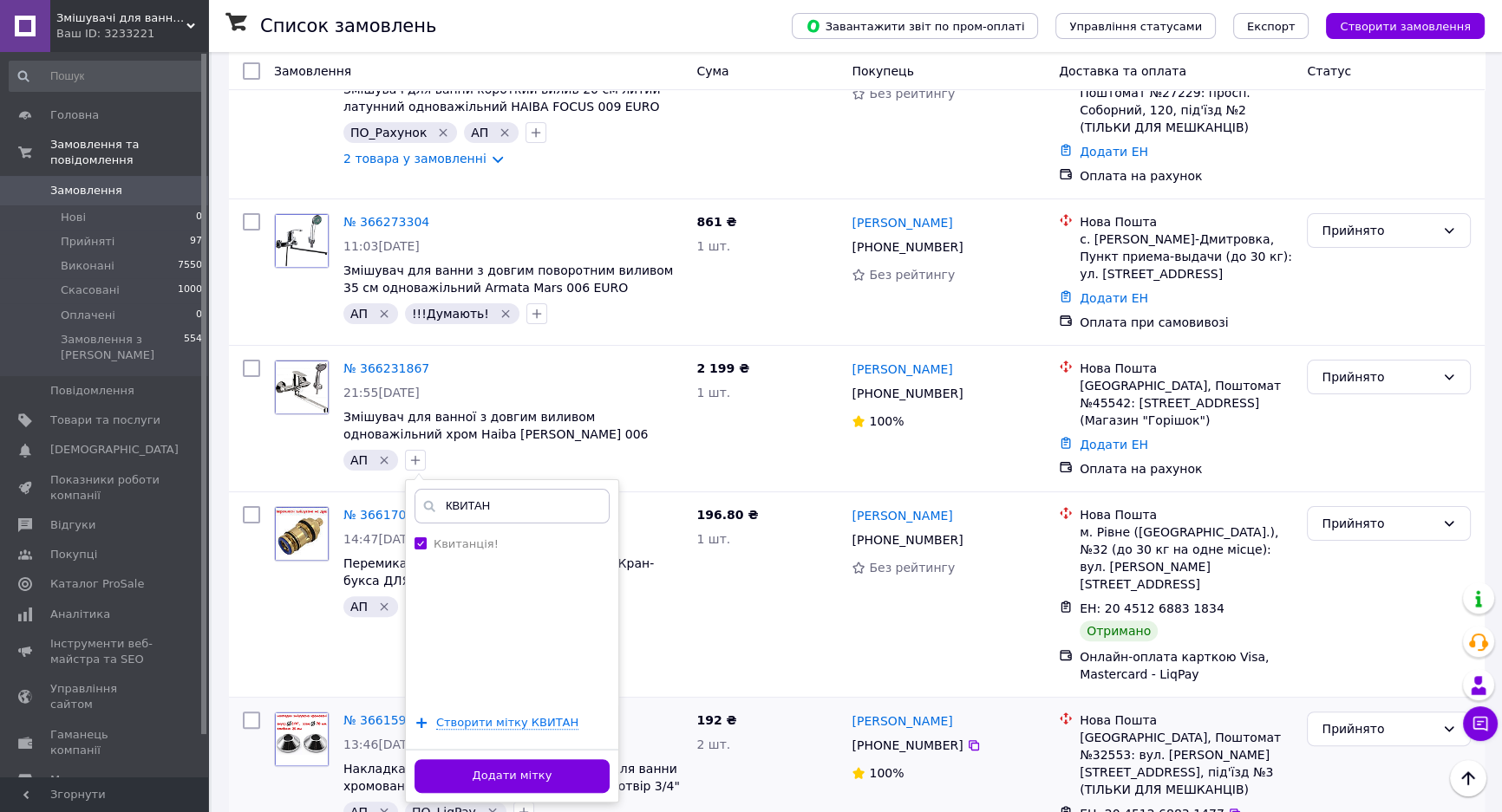
scroll to position [630, 0]
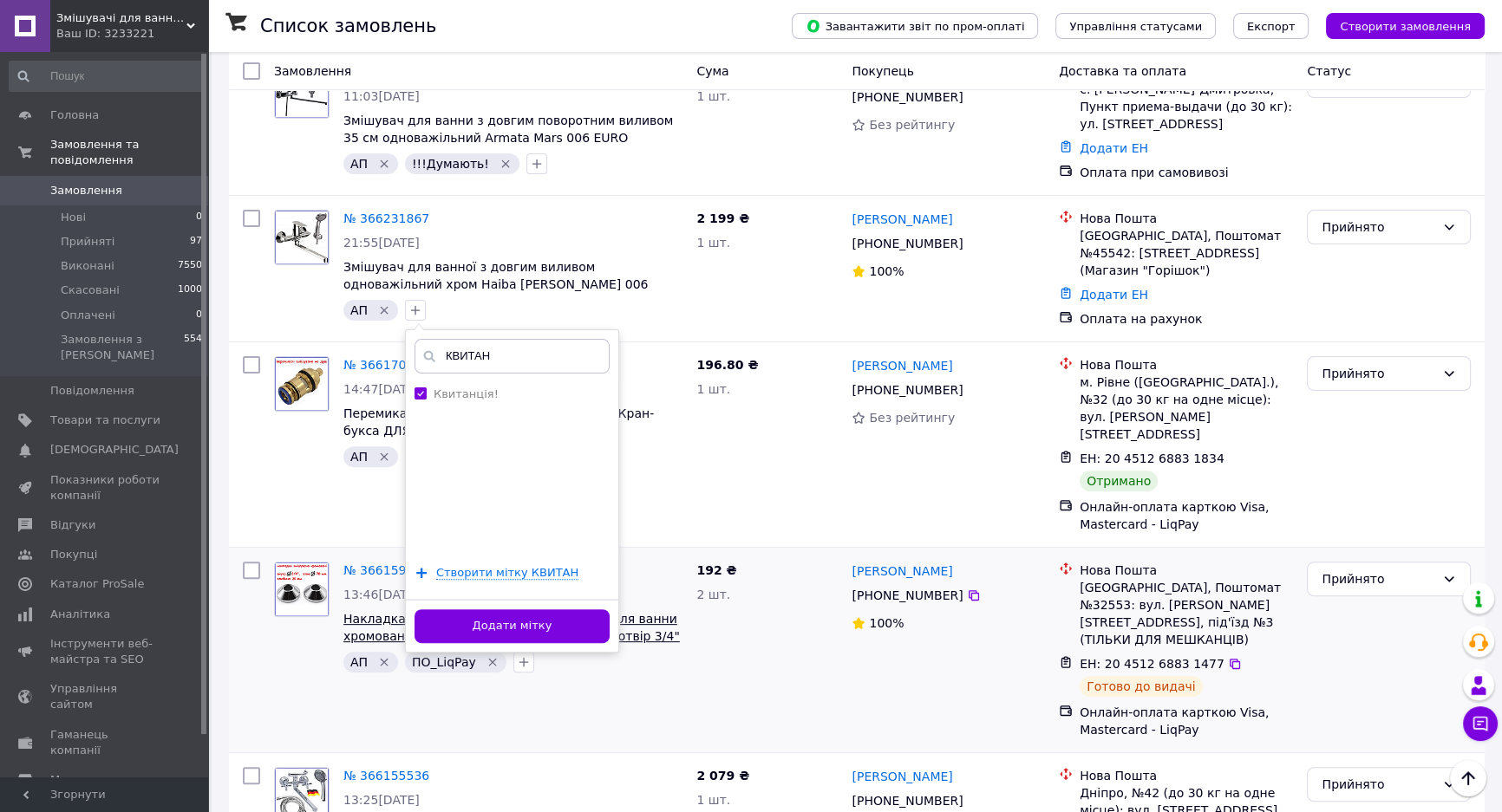
click at [555, 610] on button "Додати мітку" at bounding box center [512, 626] width 195 height 34
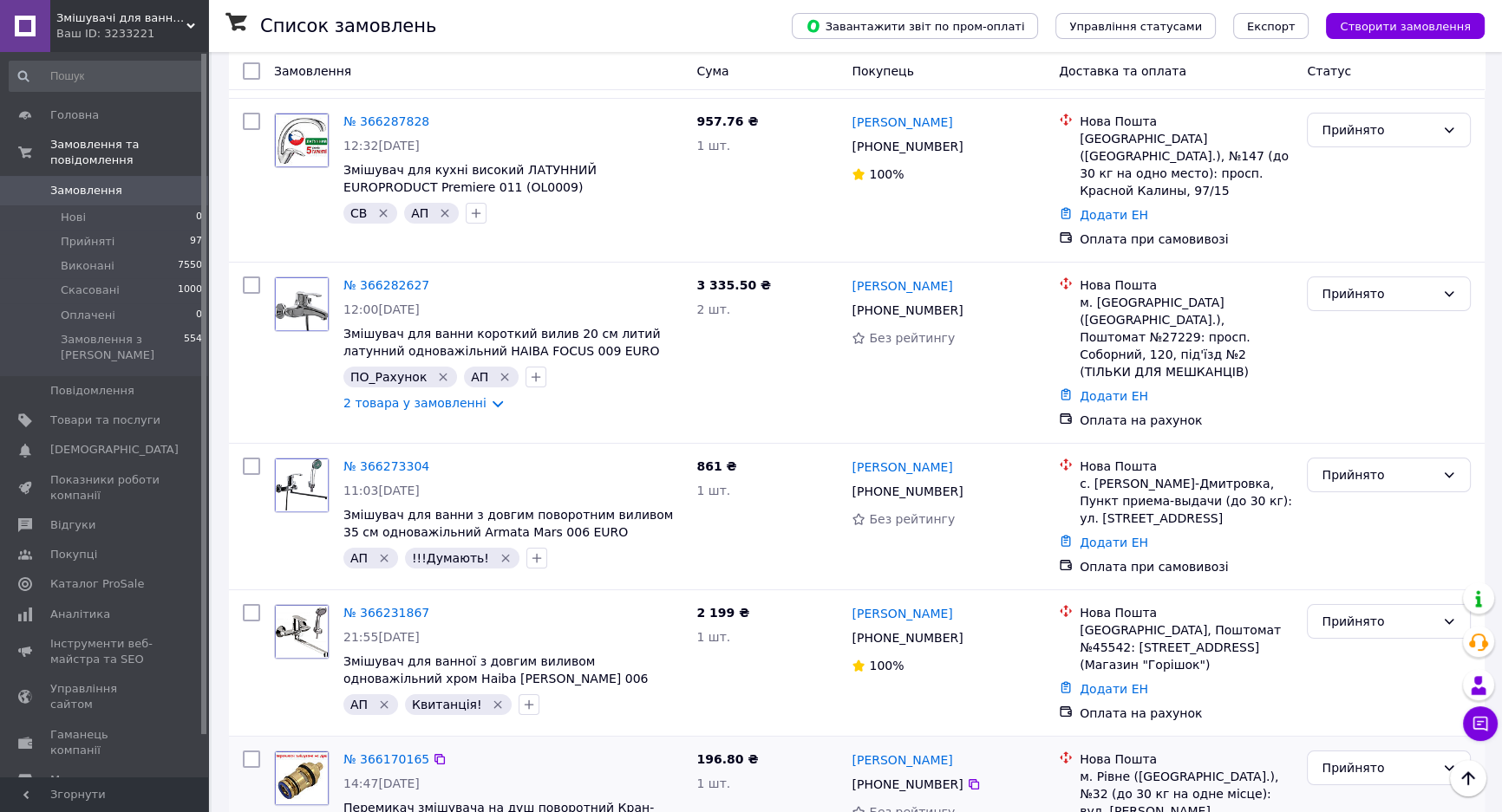
scroll to position [0, 0]
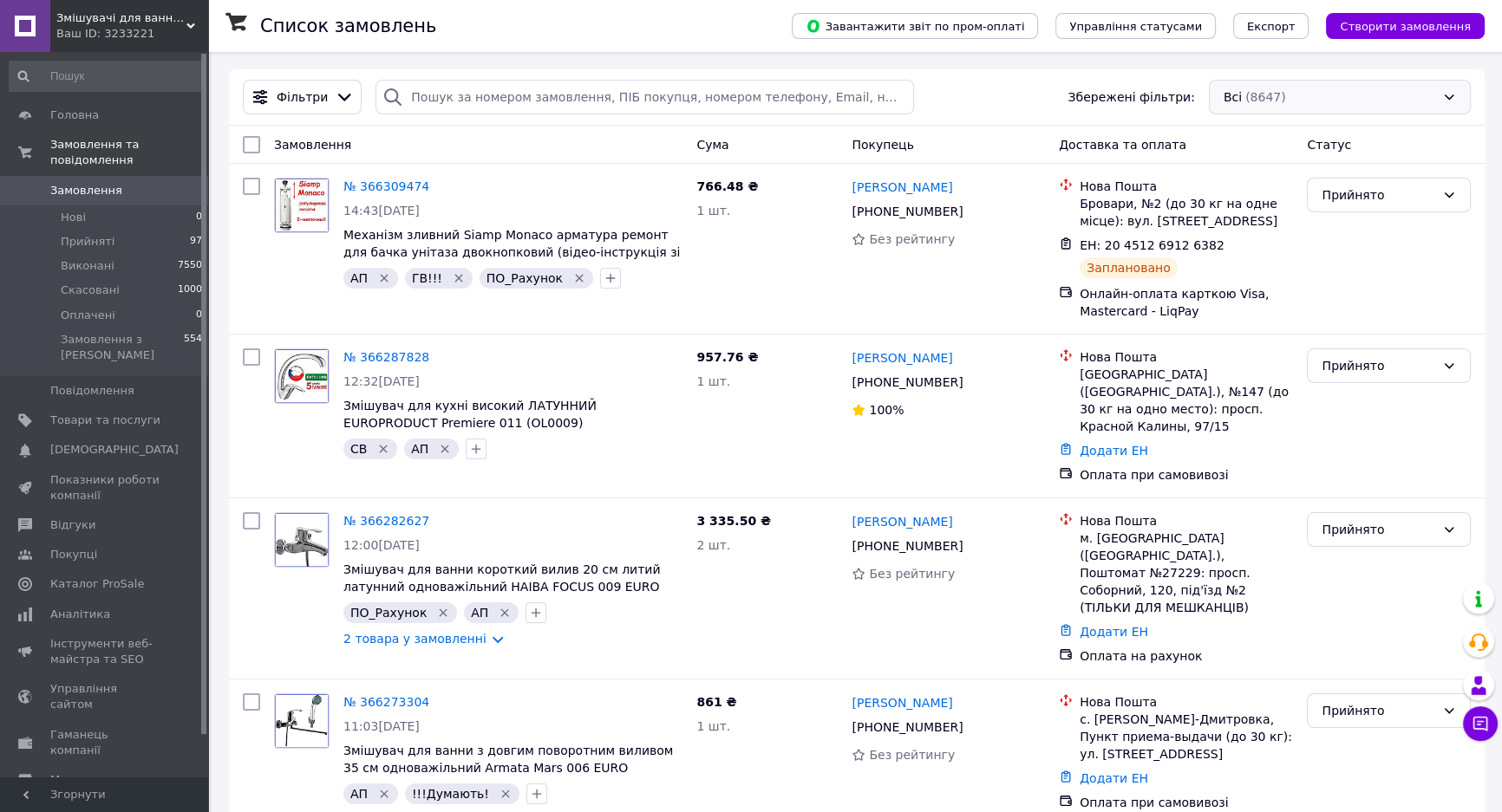
click at [1325, 89] on div "Всі (8647)" at bounding box center [1340, 97] width 261 height 34
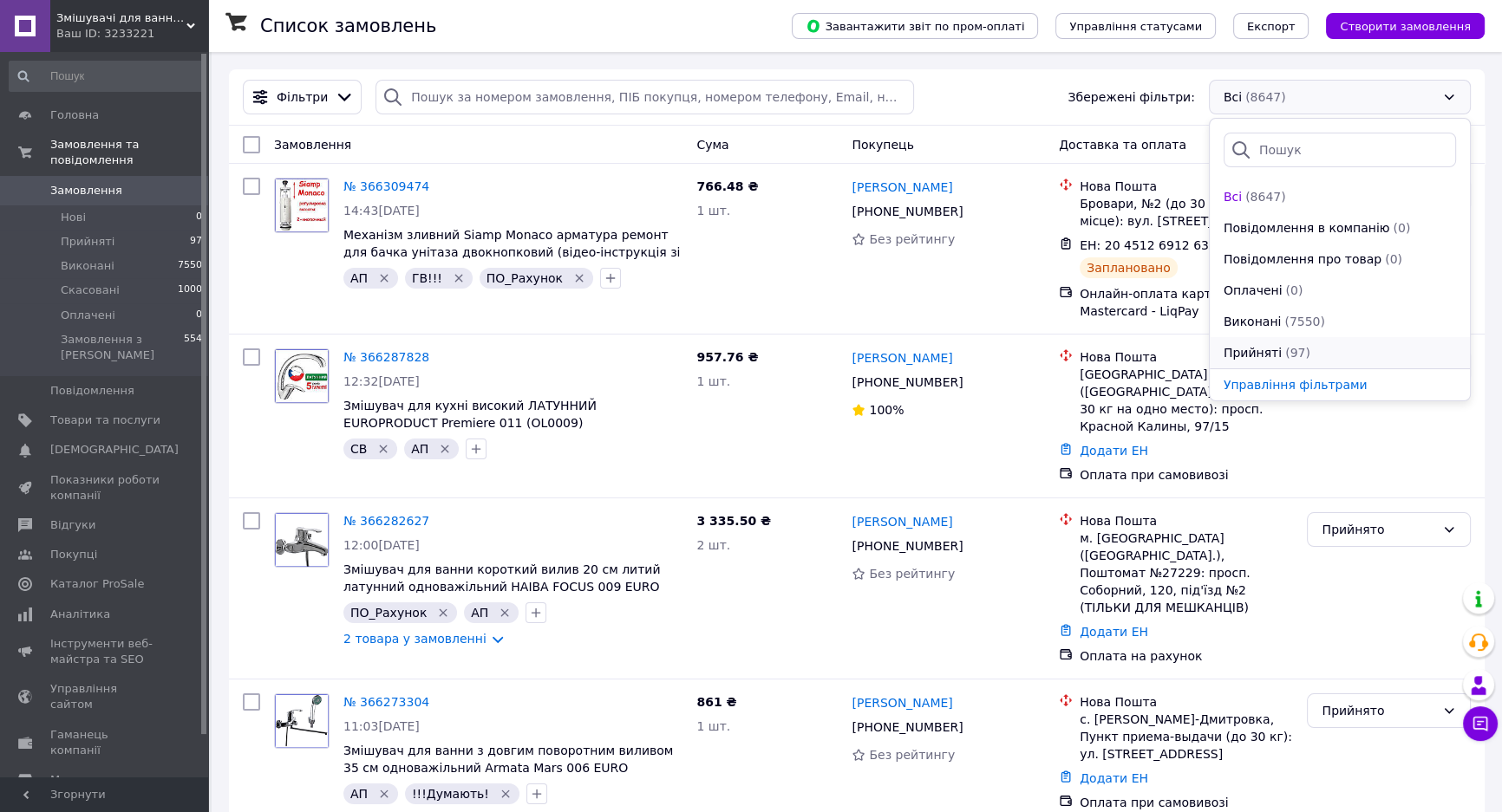
click at [1300, 345] on div "Прийняті (97)" at bounding box center [1340, 352] width 236 height 17
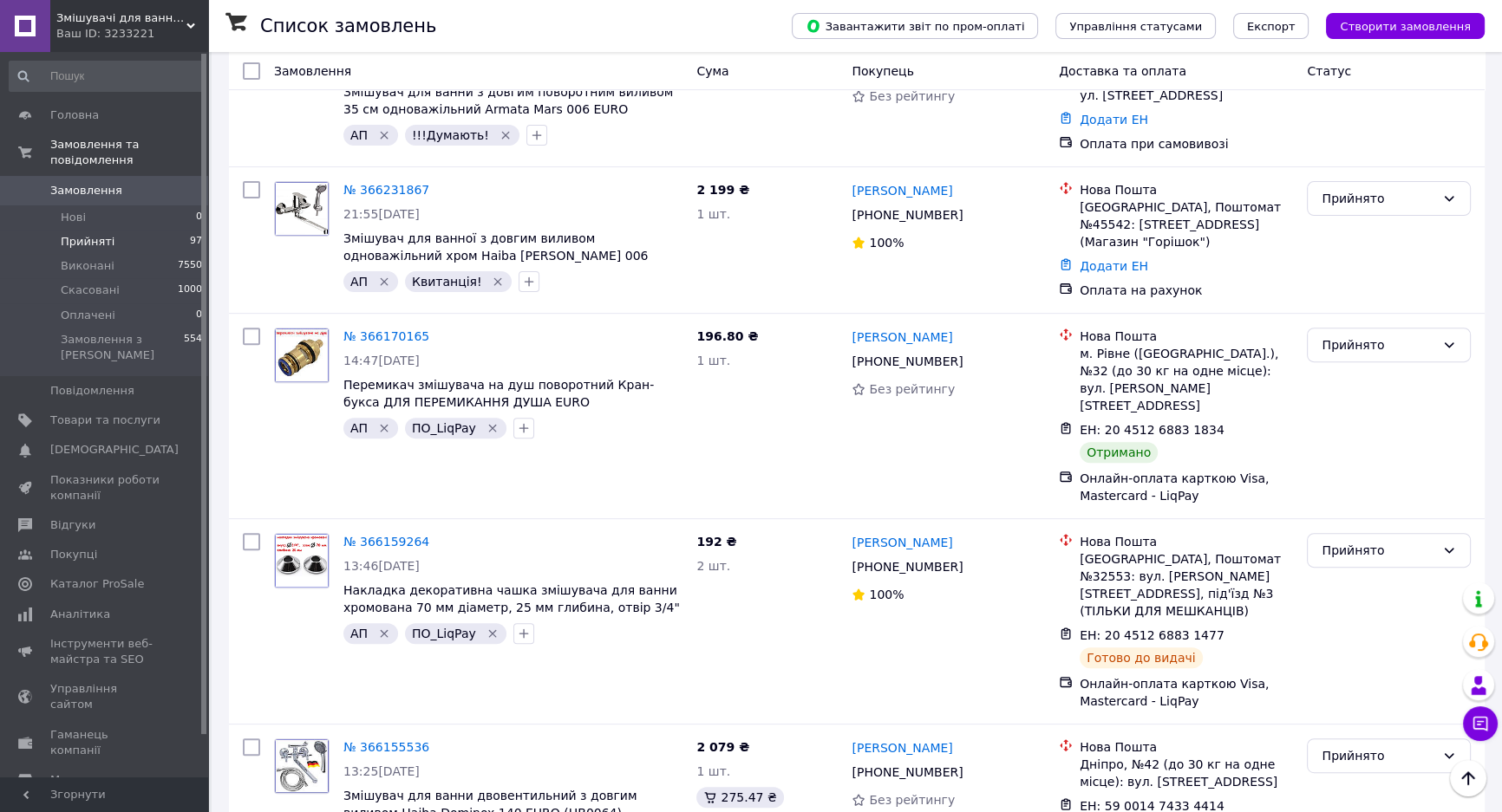
scroll to position [709, 0]
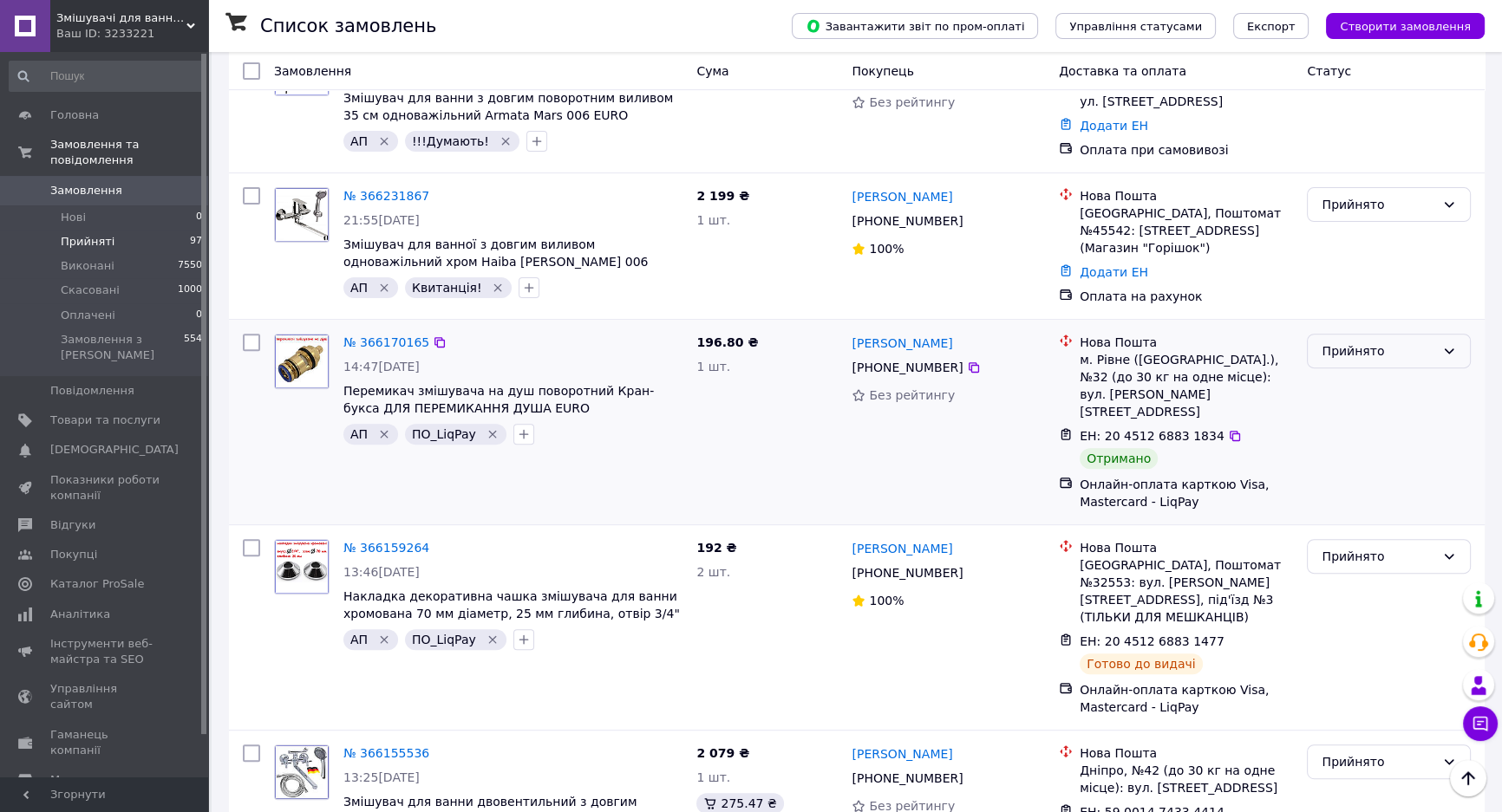
click at [1360, 341] on div "Прийнято" at bounding box center [1378, 350] width 113 height 19
click at [1354, 338] on li "Виконано" at bounding box center [1389, 339] width 162 height 31
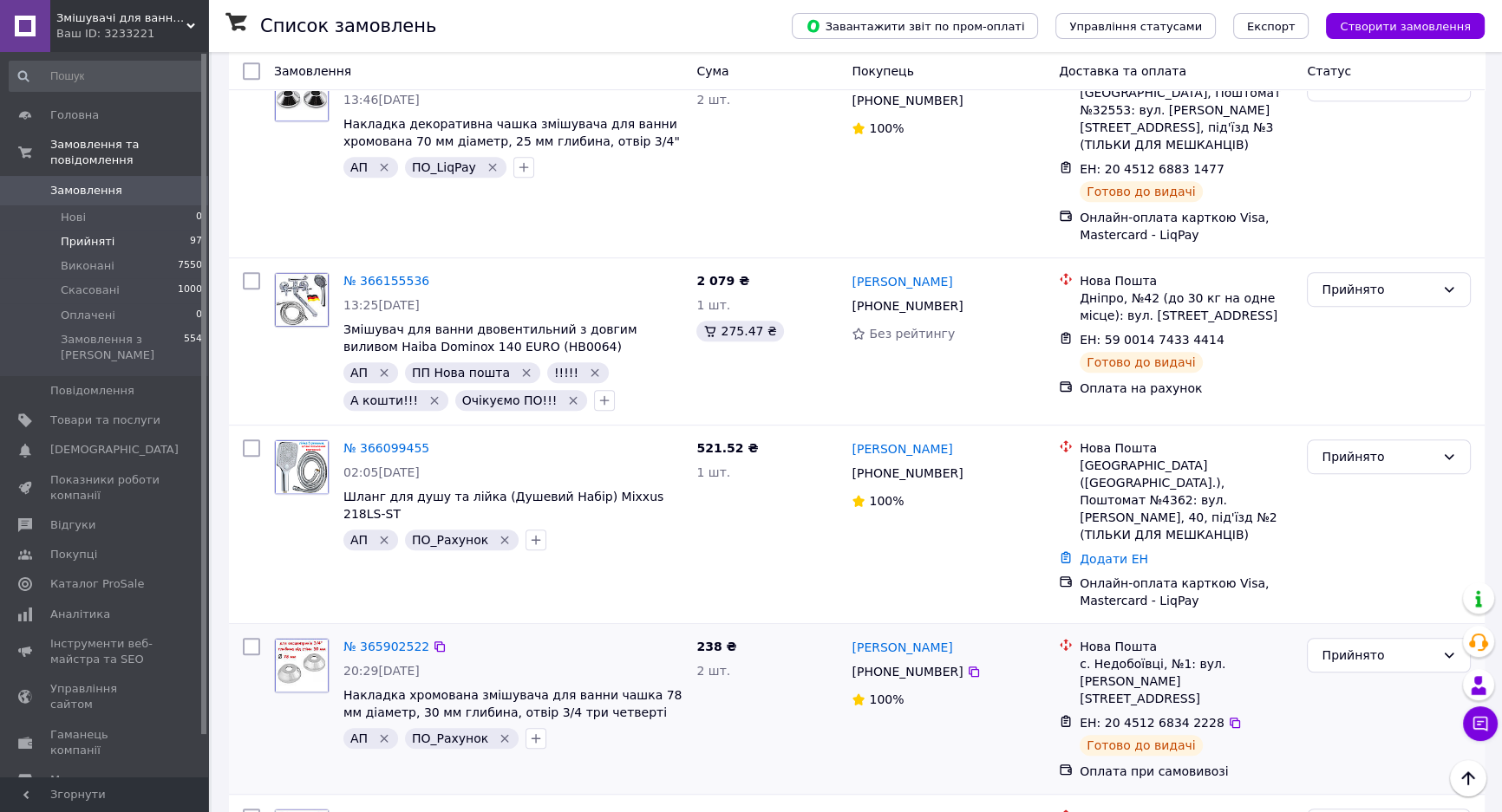
scroll to position [1260, 0]
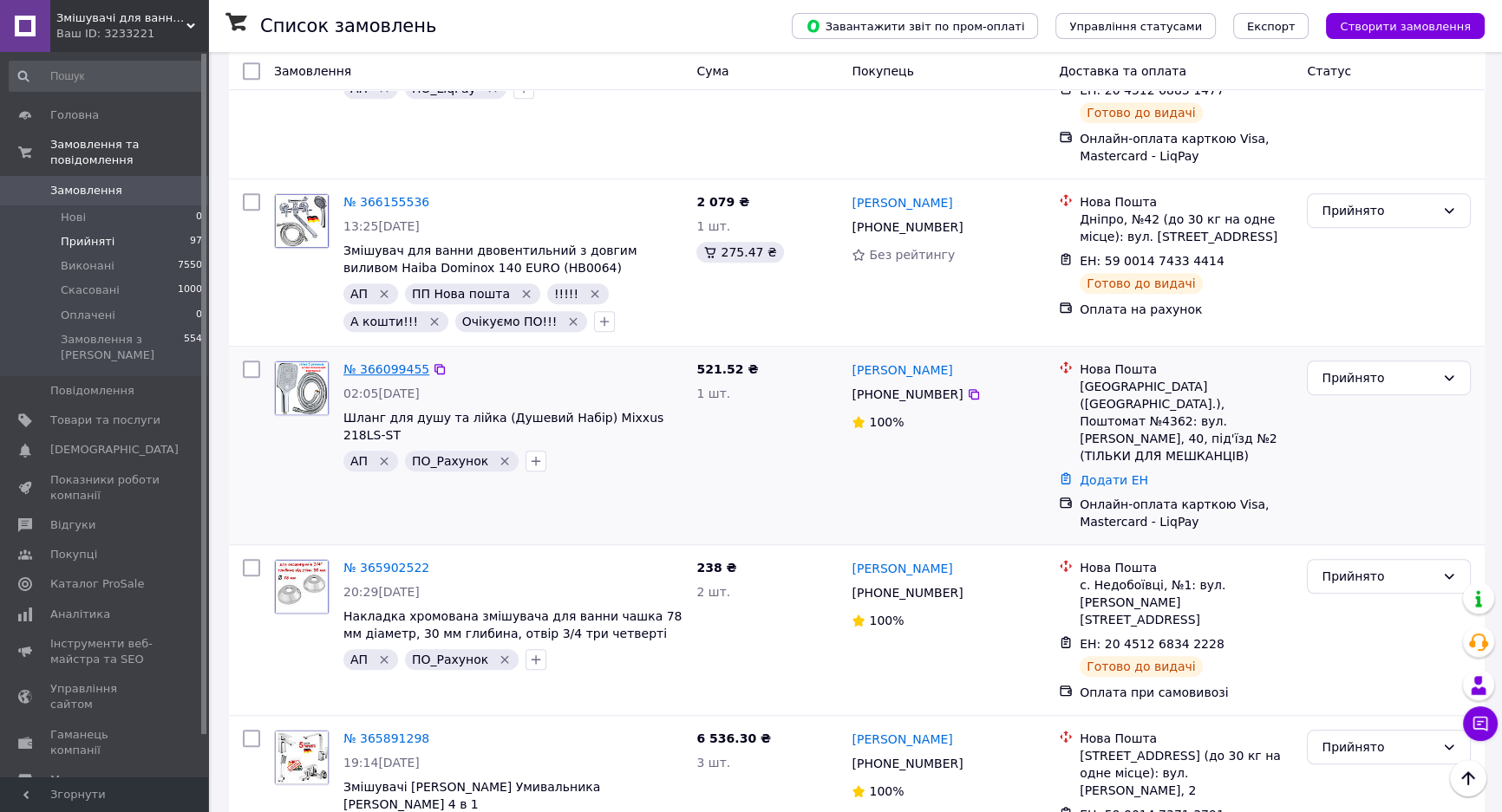
click at [404, 362] on link "№ 366099455" at bounding box center [386, 368] width 86 height 14
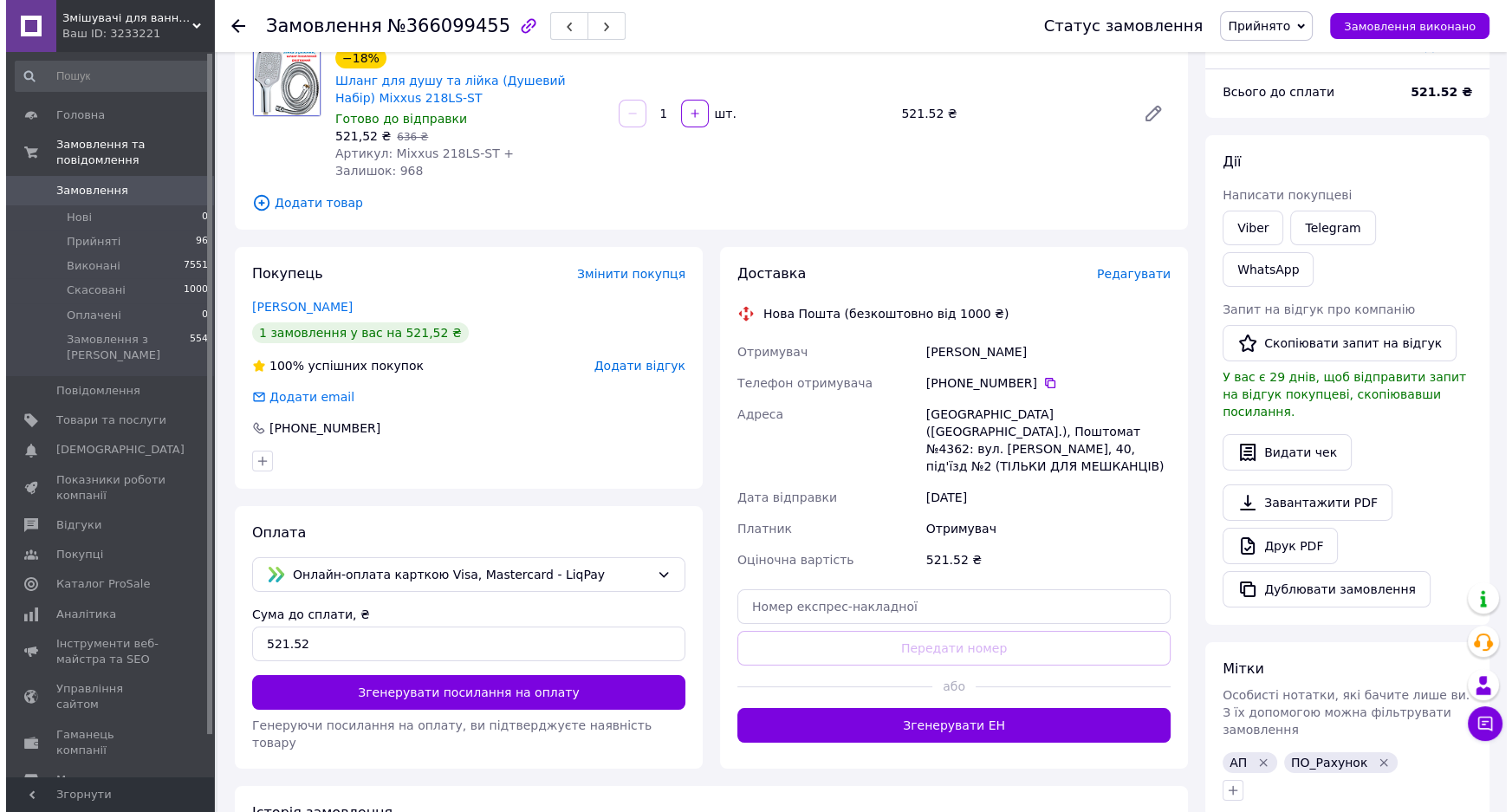
scroll to position [157, 0]
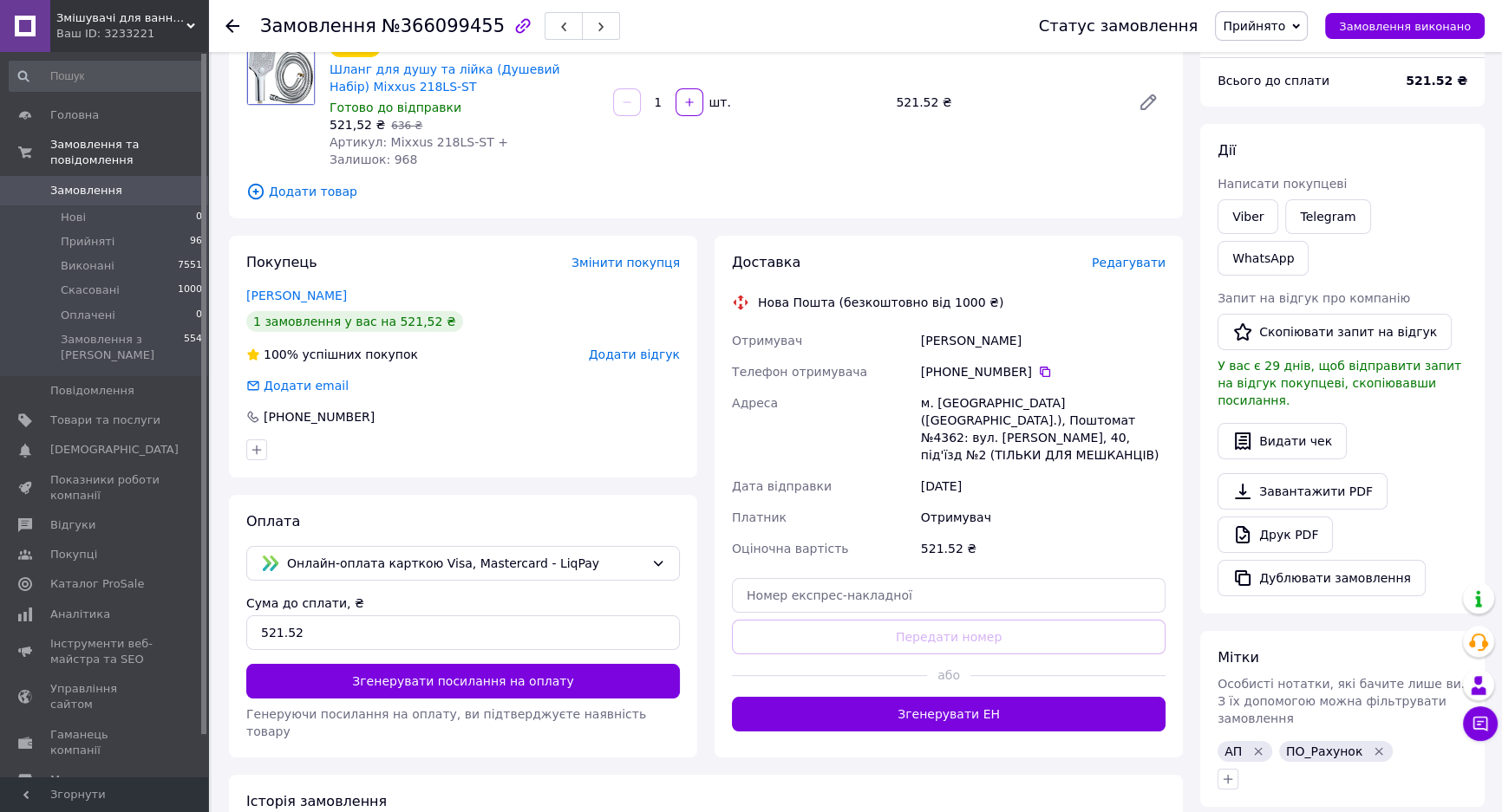
click at [1144, 262] on span "Редагувати" at bounding box center [1128, 262] width 74 height 14
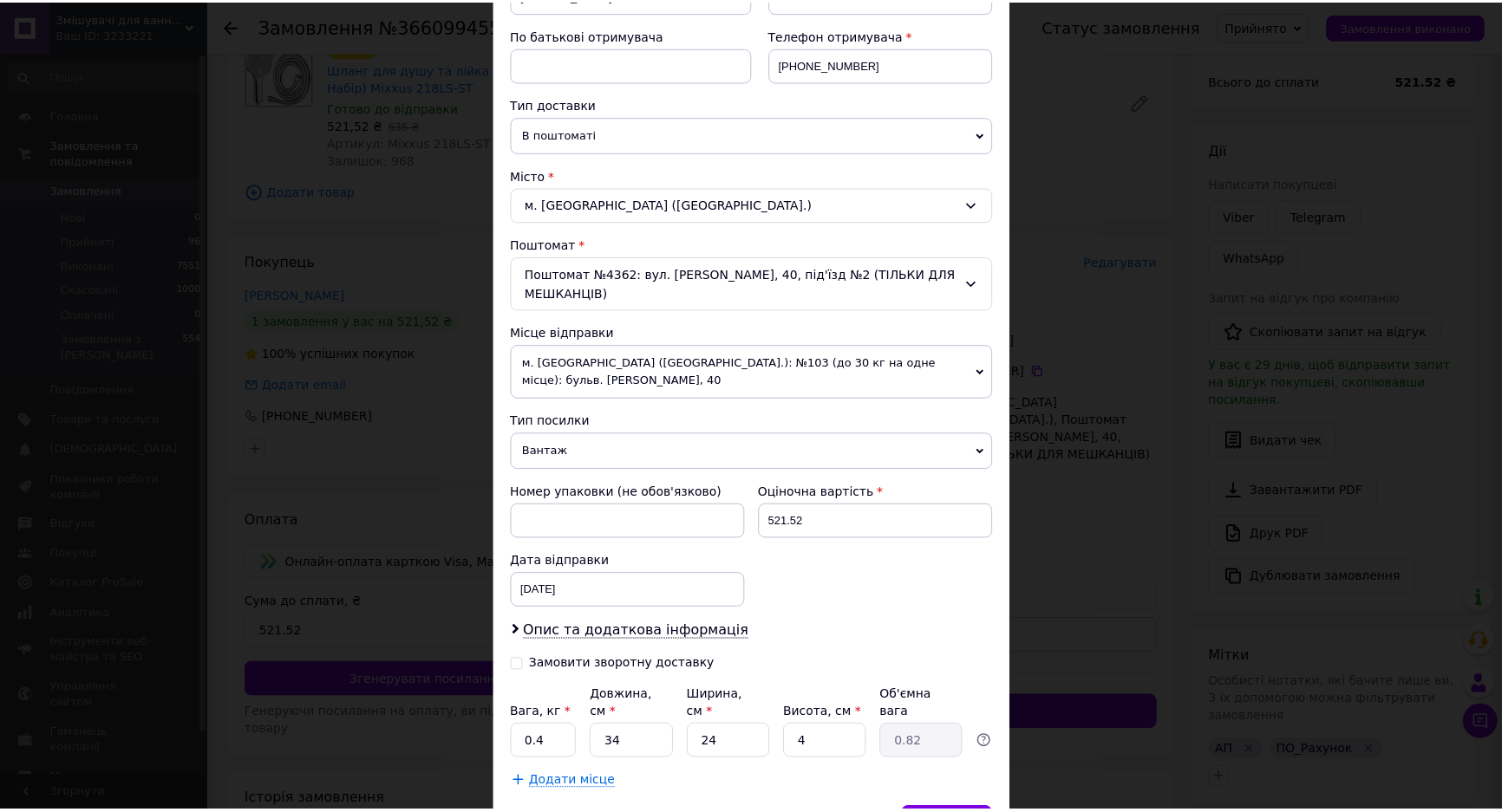
scroll to position [386, 0]
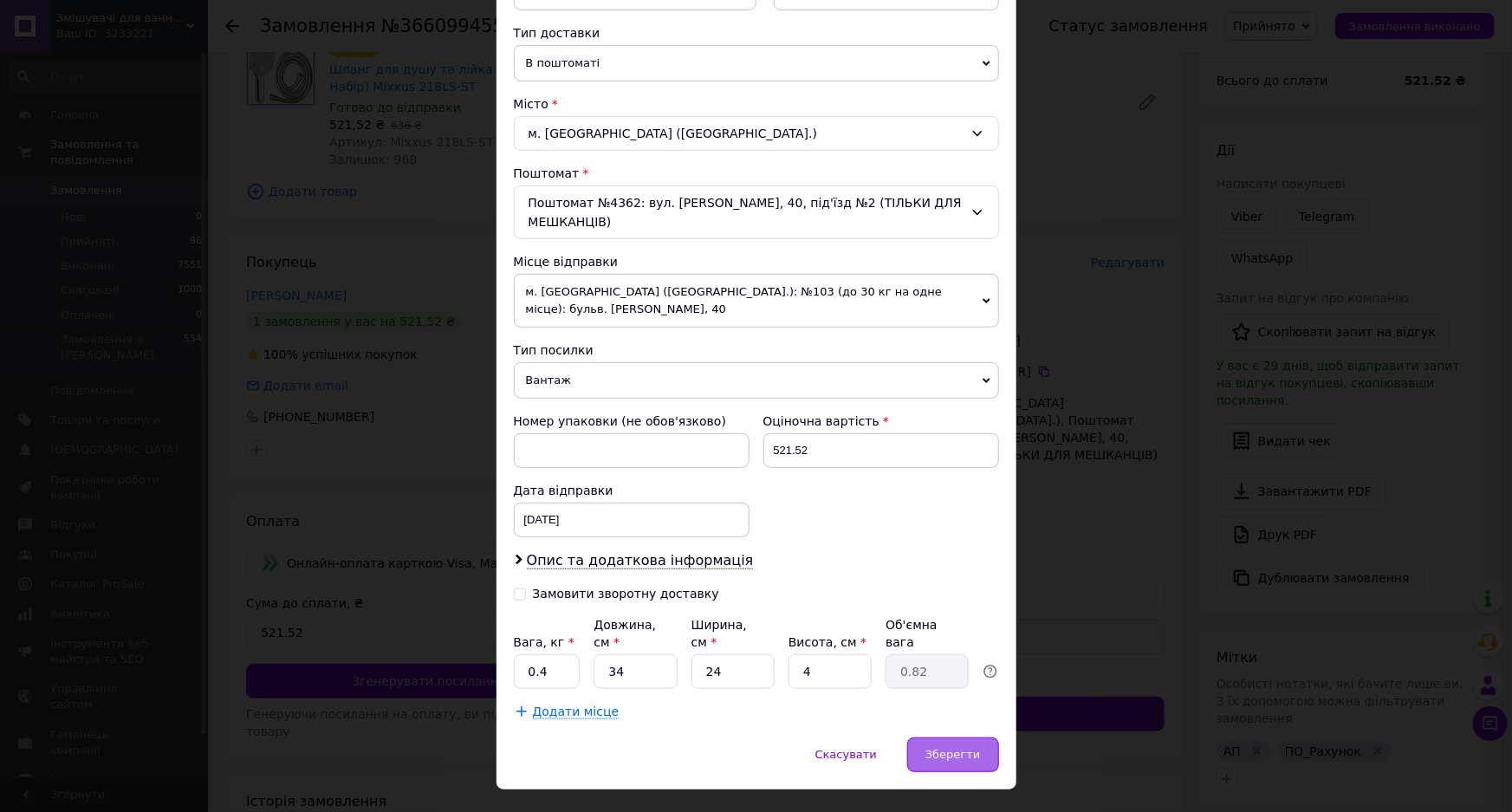
click at [954, 738] on div "Зберегти" at bounding box center [952, 755] width 91 height 34
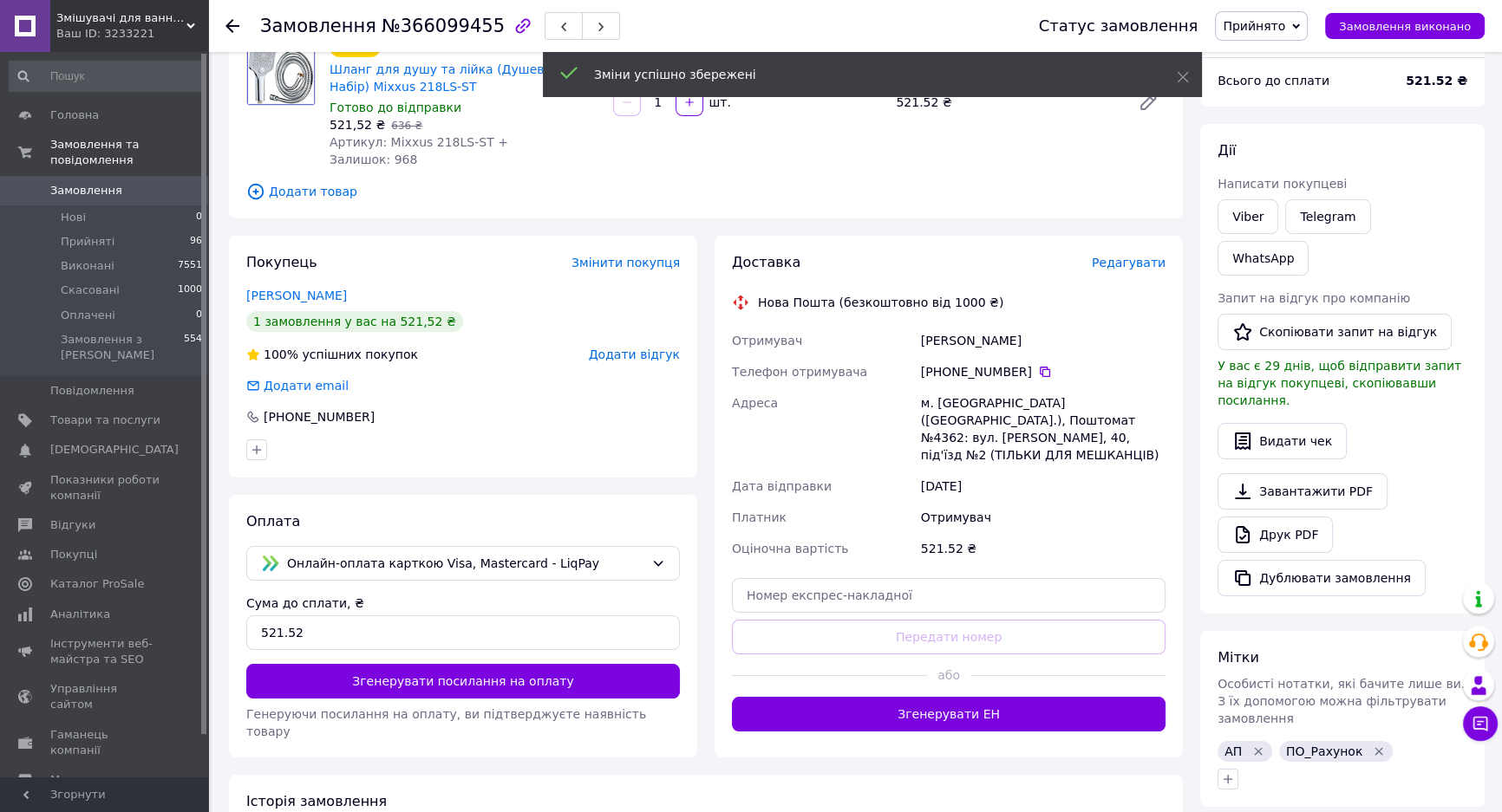
click at [950, 699] on button "Згенерувати ЕН" at bounding box center [948, 714] width 434 height 34
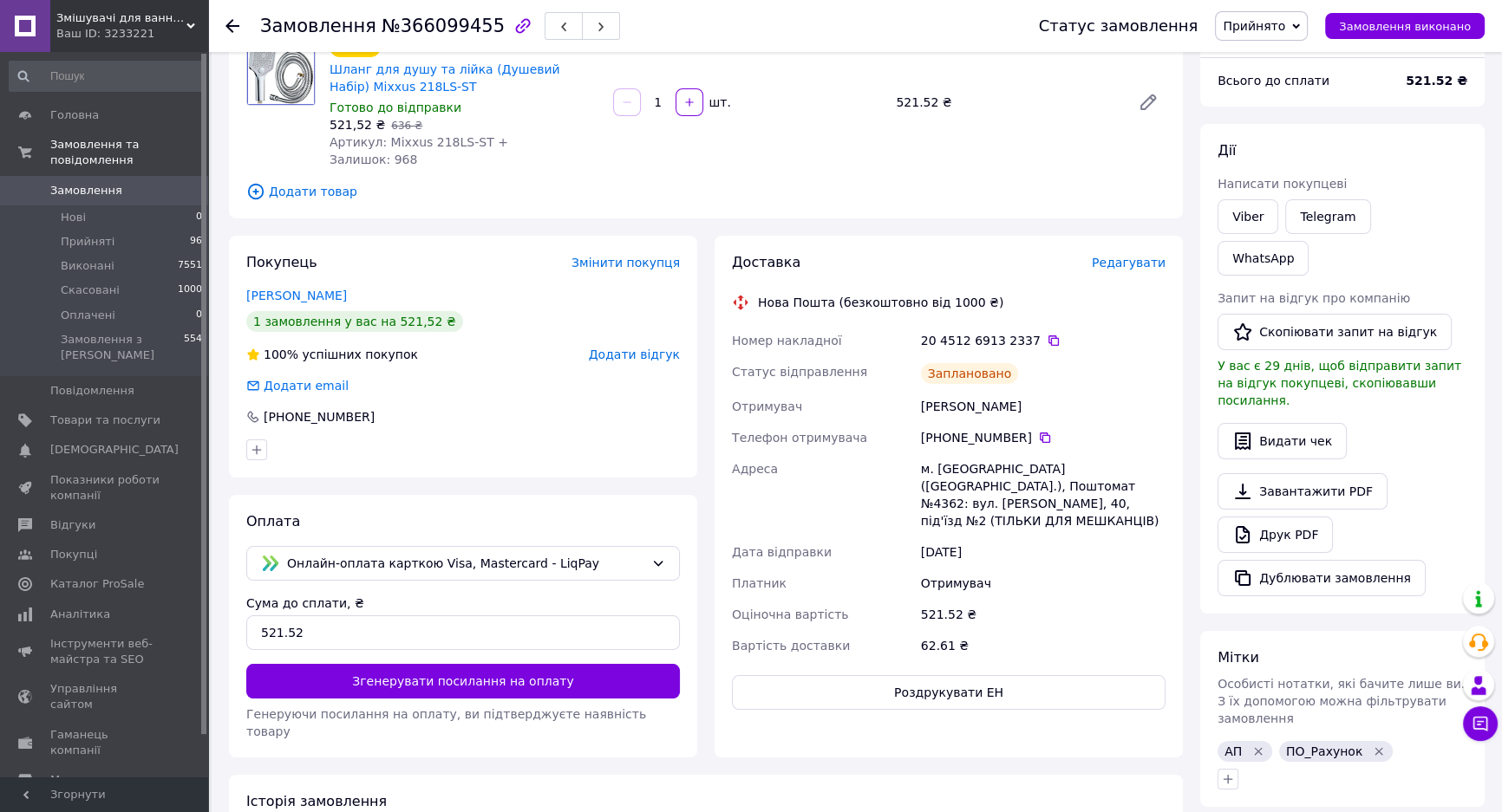
click at [227, 22] on icon at bounding box center [231, 25] width 14 height 14
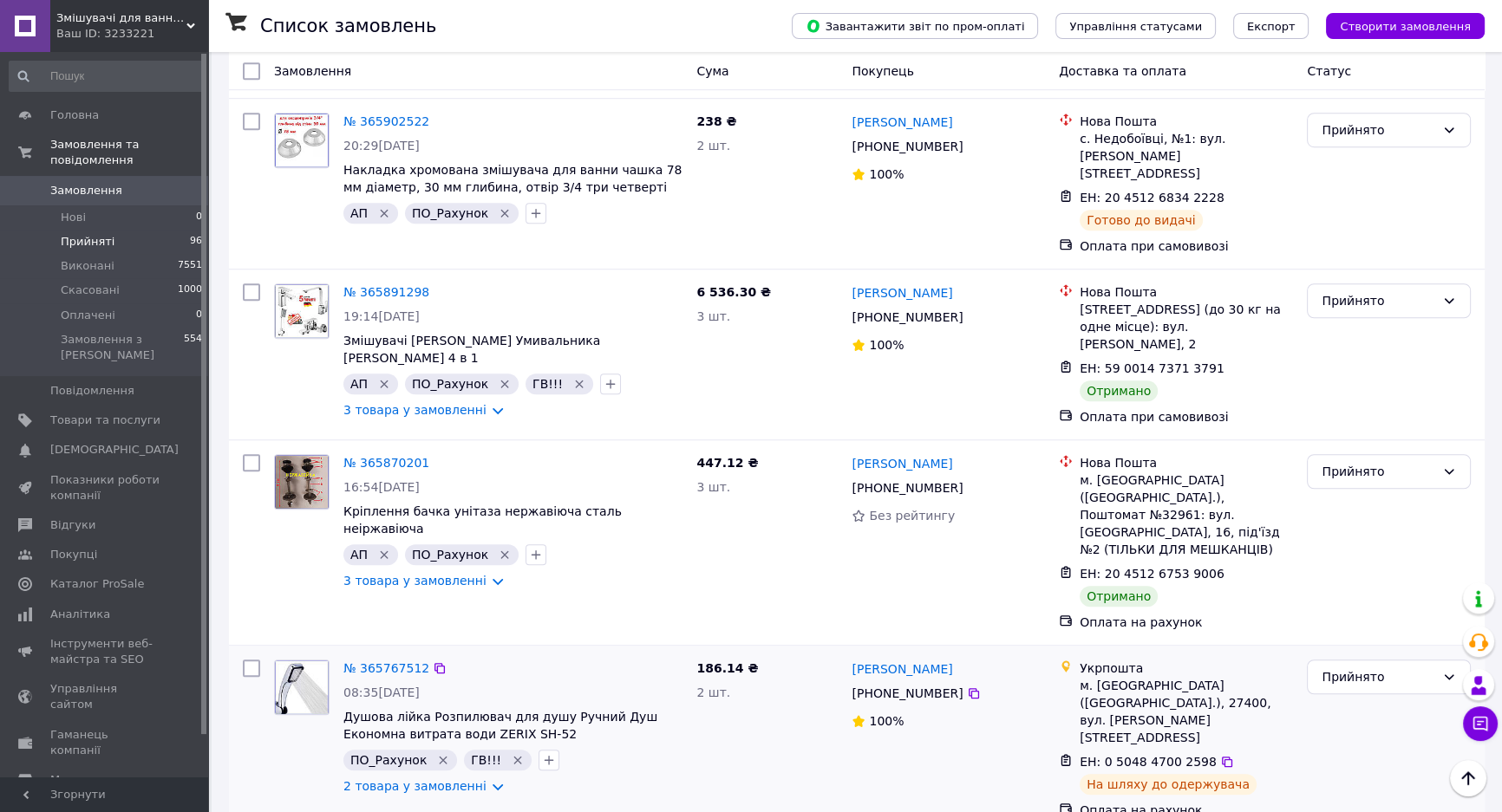
scroll to position [1576, 0]
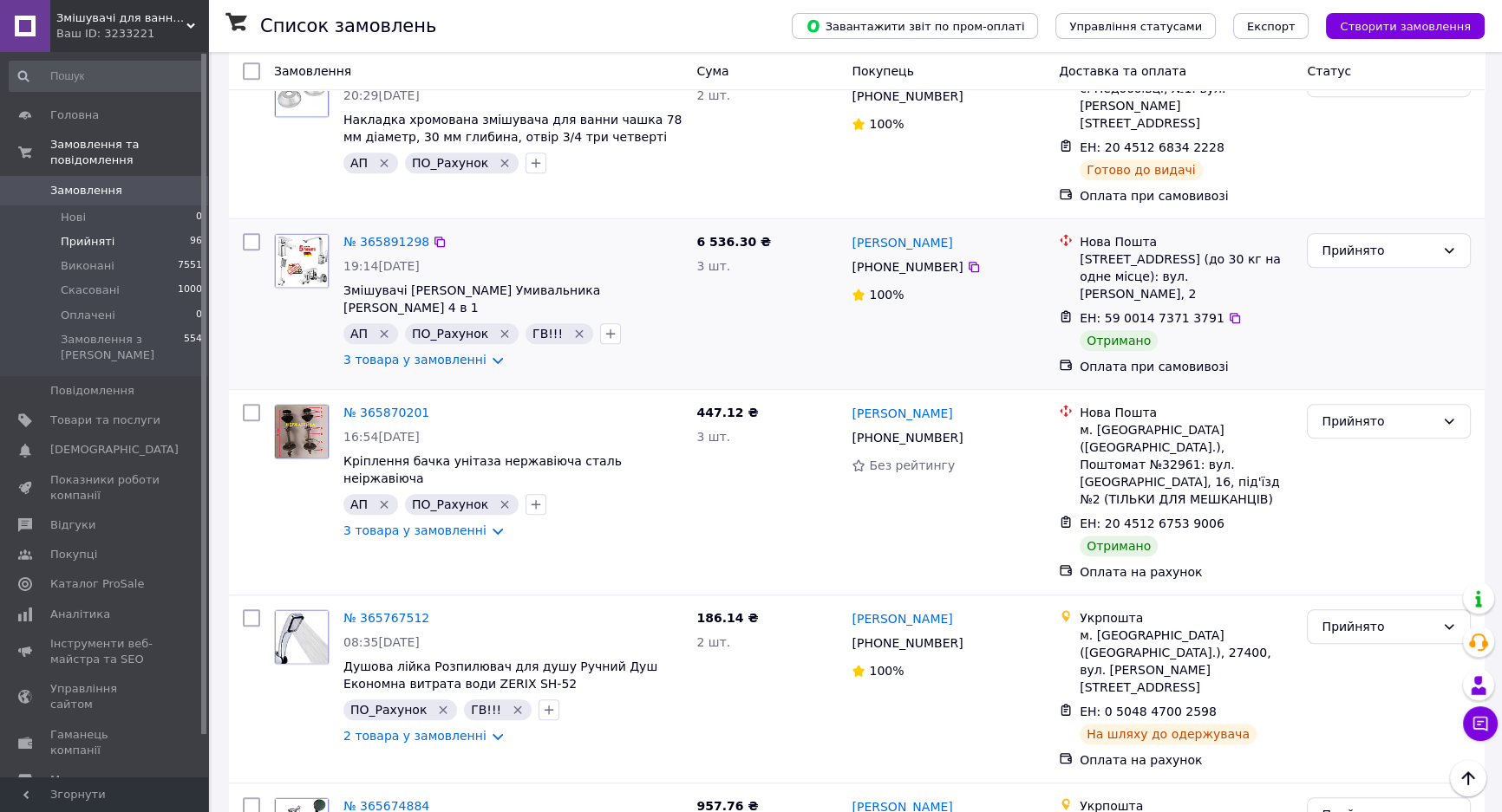
click at [574, 330] on icon "Видалити мітку" at bounding box center [578, 334] width 8 height 8
click at [1336, 241] on div "Прийнято" at bounding box center [1378, 250] width 113 height 19
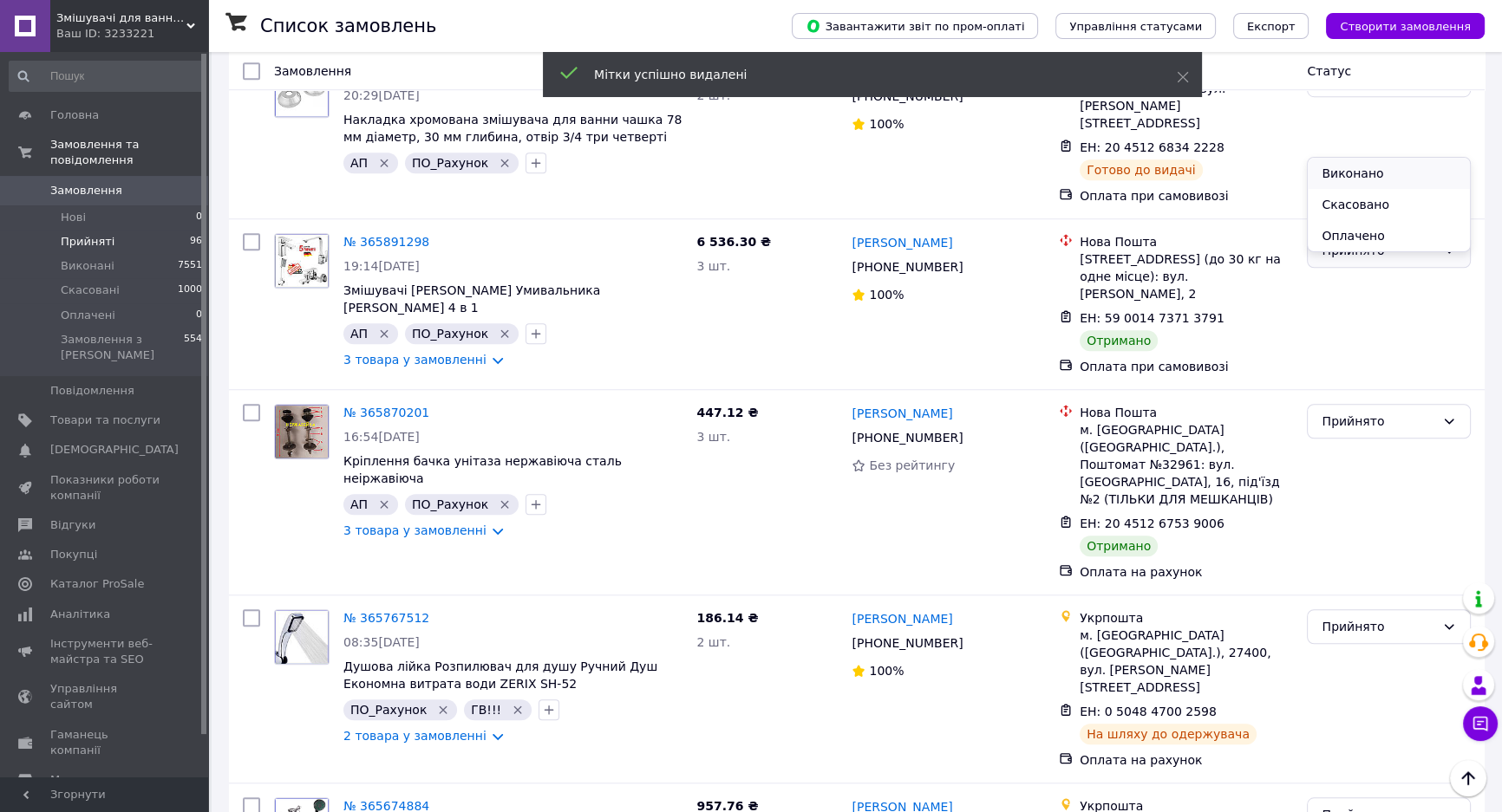
click at [1327, 165] on li "Виконано" at bounding box center [1389, 173] width 162 height 31
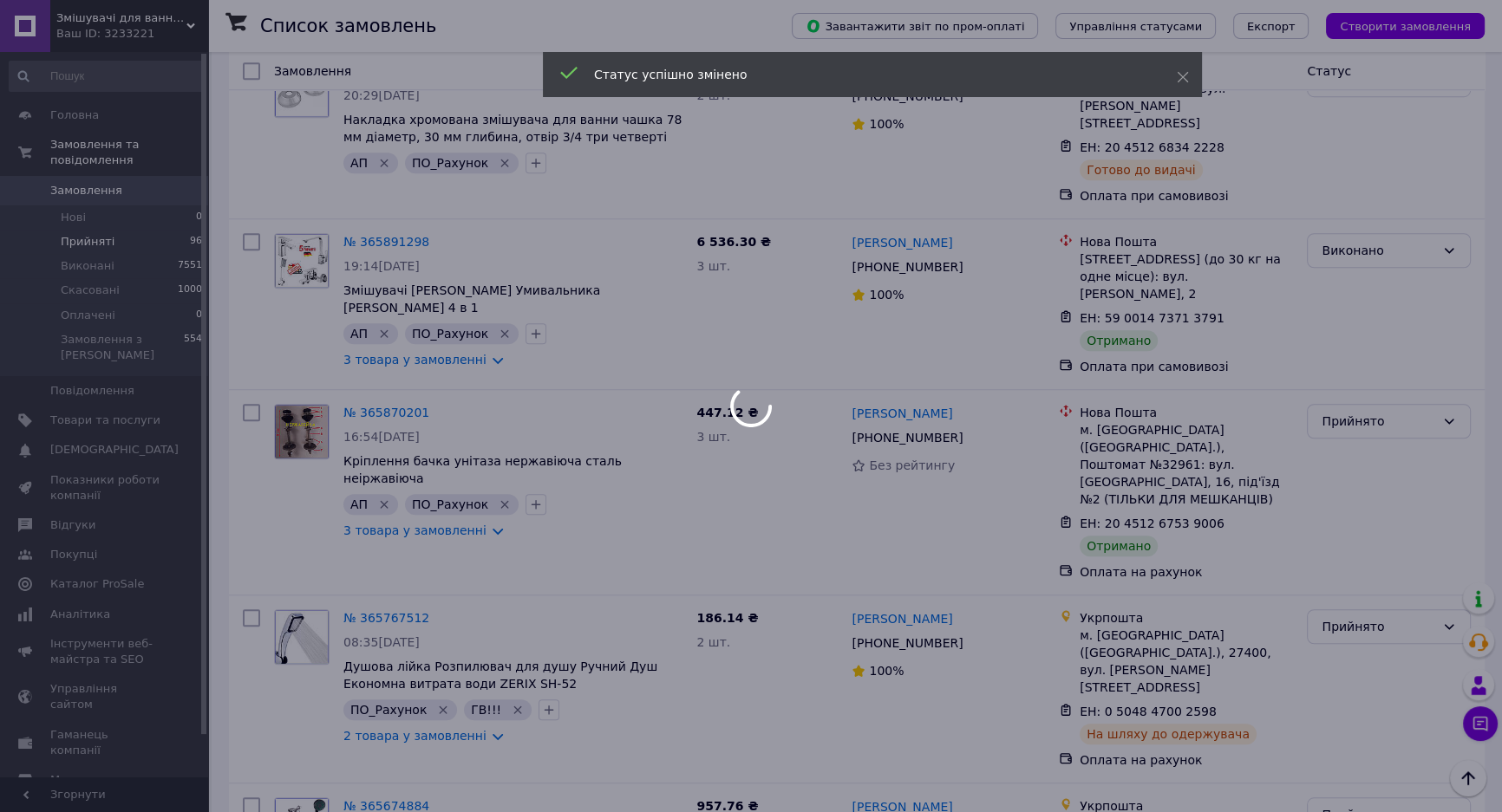
click at [1380, 295] on div at bounding box center [751, 406] width 1502 height 812
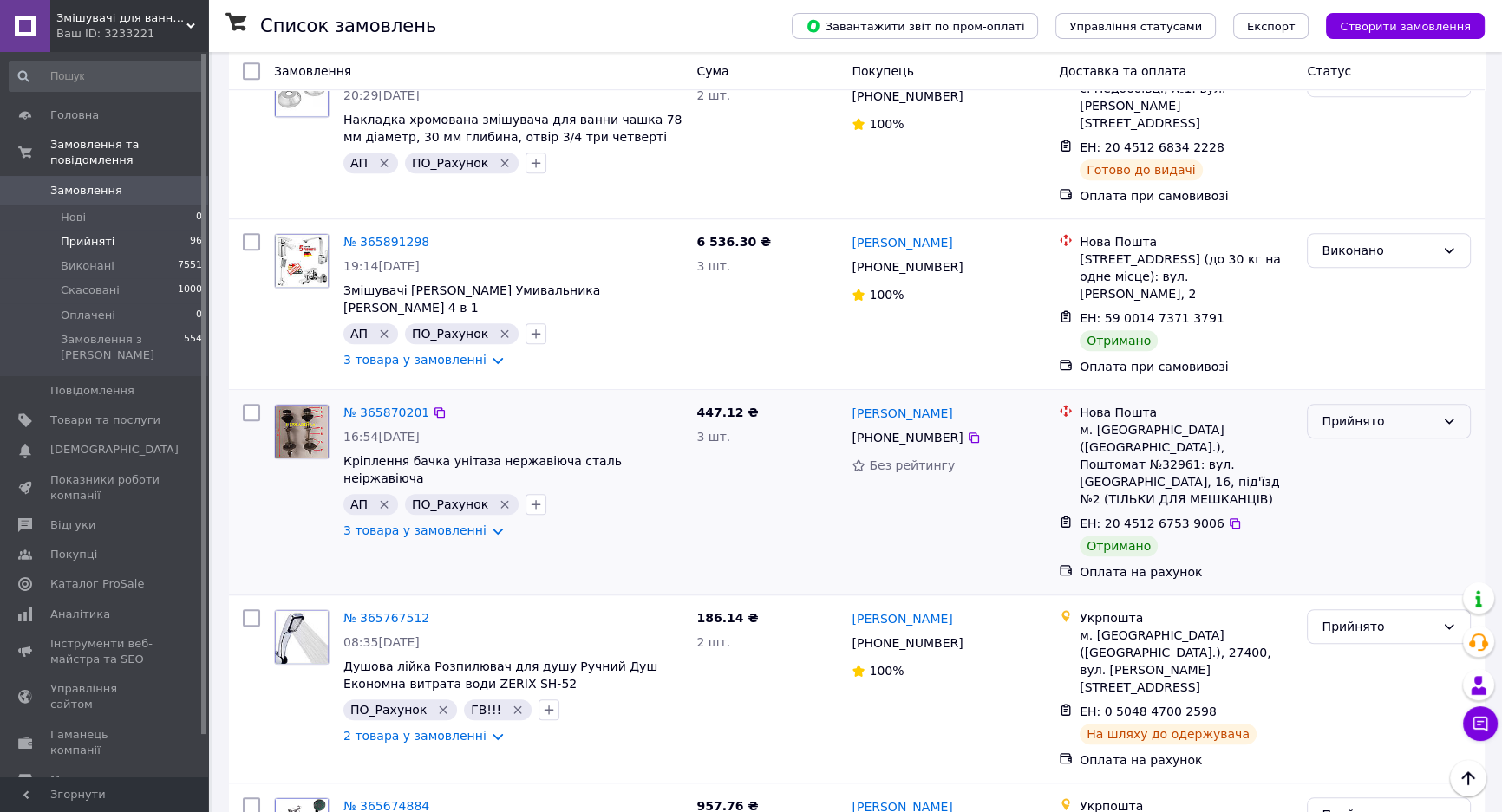
click at [1378, 412] on div "Прийнято" at bounding box center [1378, 421] width 113 height 19
click at [1352, 320] on li "Виконано" at bounding box center [1389, 327] width 162 height 31
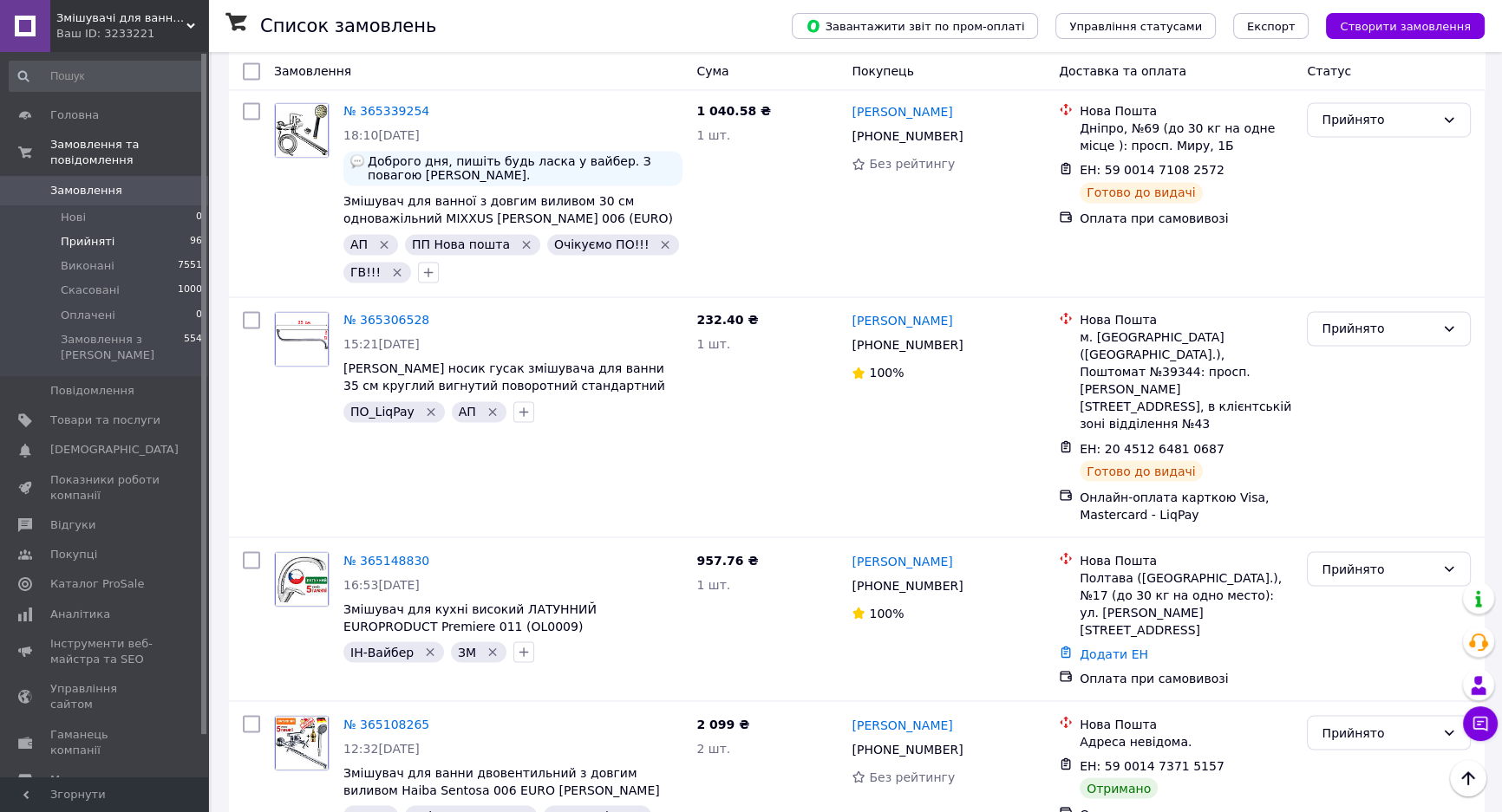
scroll to position [3781, 0]
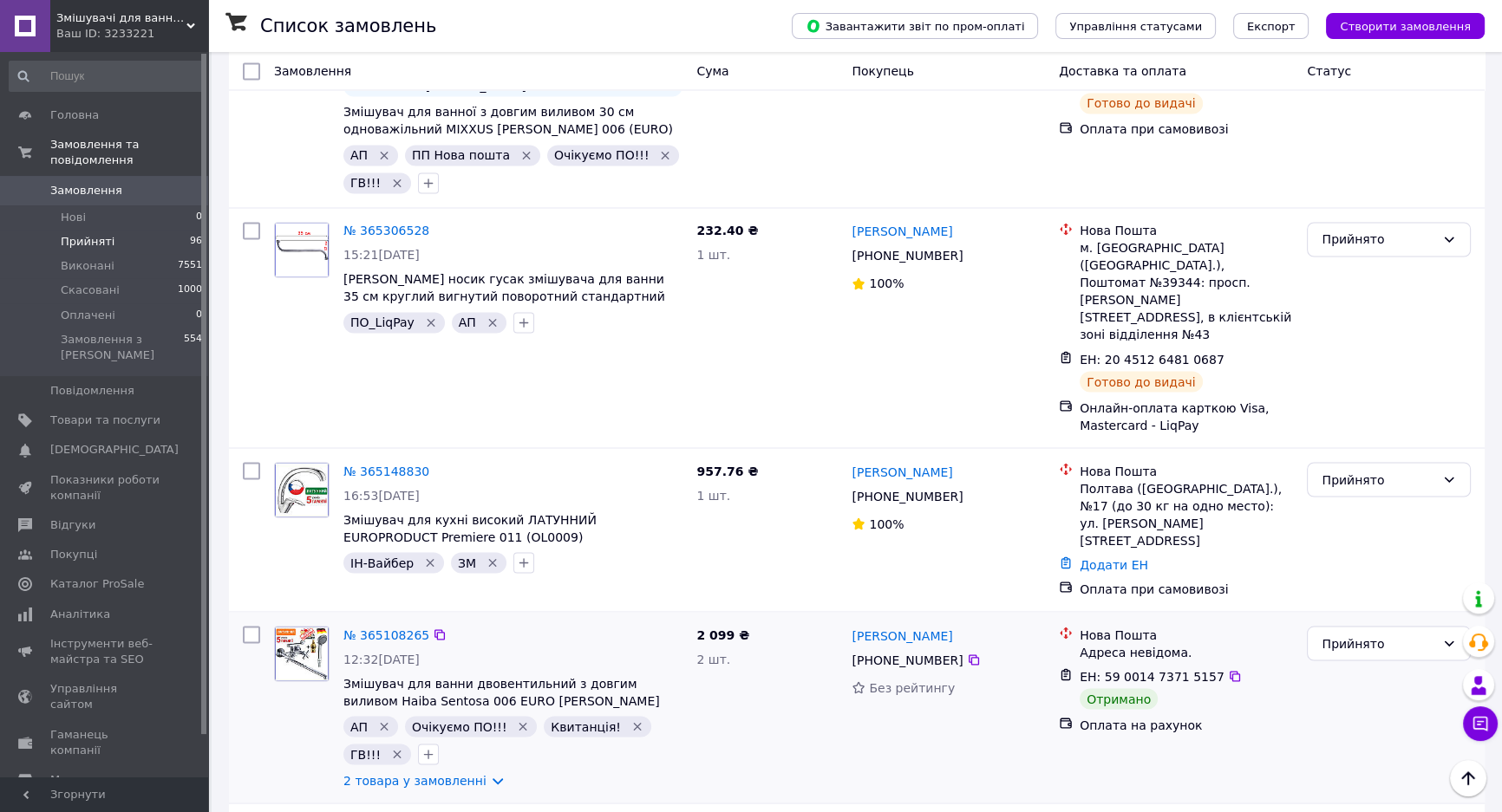
drag, startPoint x: 612, startPoint y: 391, endPoint x: 553, endPoint y: 396, distance: 59.2
click at [633, 723] on icon "Видалити мітку" at bounding box center [636, 727] width 8 height 8
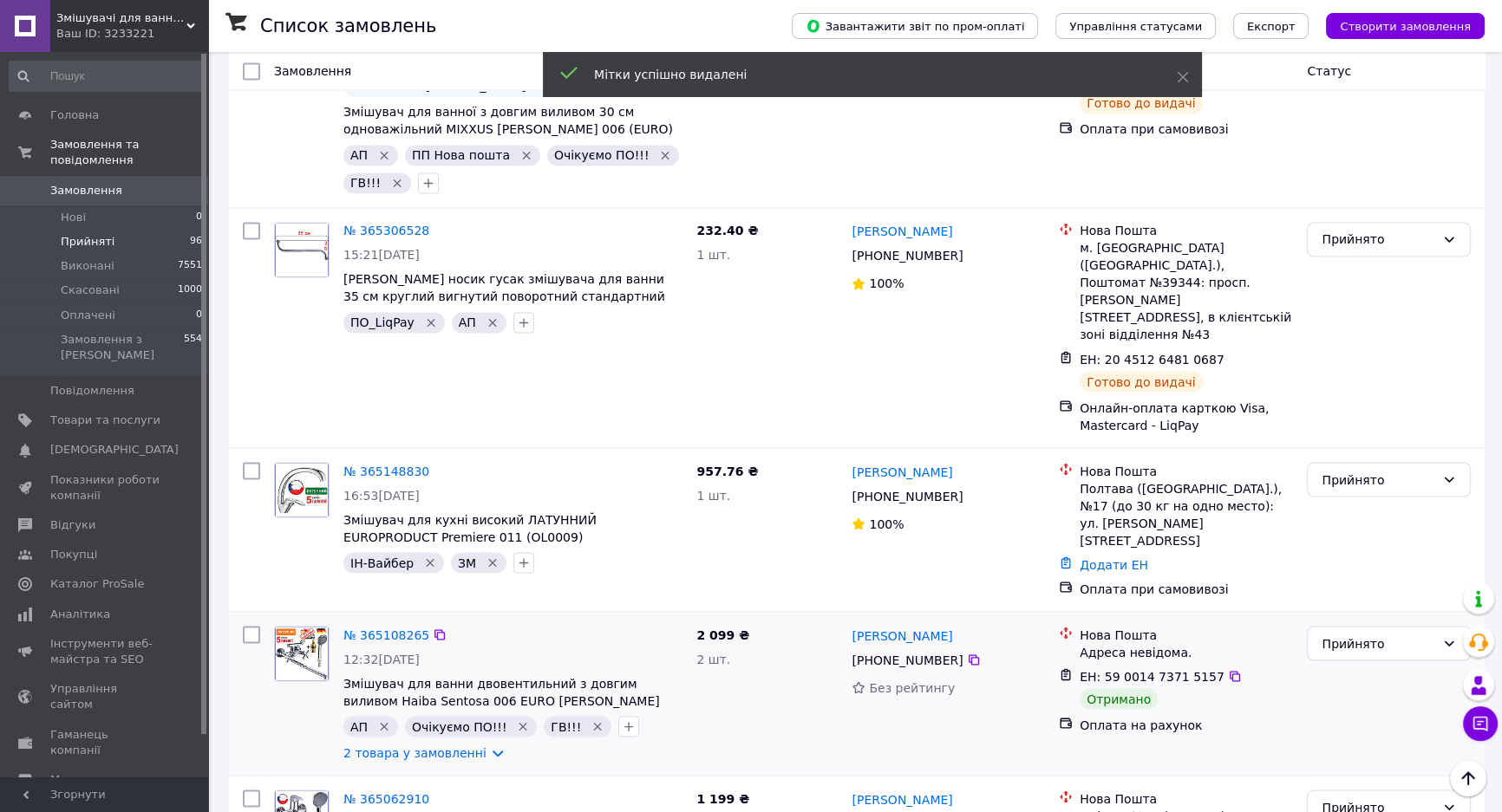
click at [515, 719] on icon "Видалити мітку" at bounding box center [522, 726] width 14 height 14
click at [445, 716] on div "ГВ!!!" at bounding box center [438, 726] width 68 height 21
click at [452, 719] on icon "Видалити мітку" at bounding box center [458, 726] width 14 height 14
click at [415, 722] on icon "button" at bounding box center [416, 727] width 10 height 10
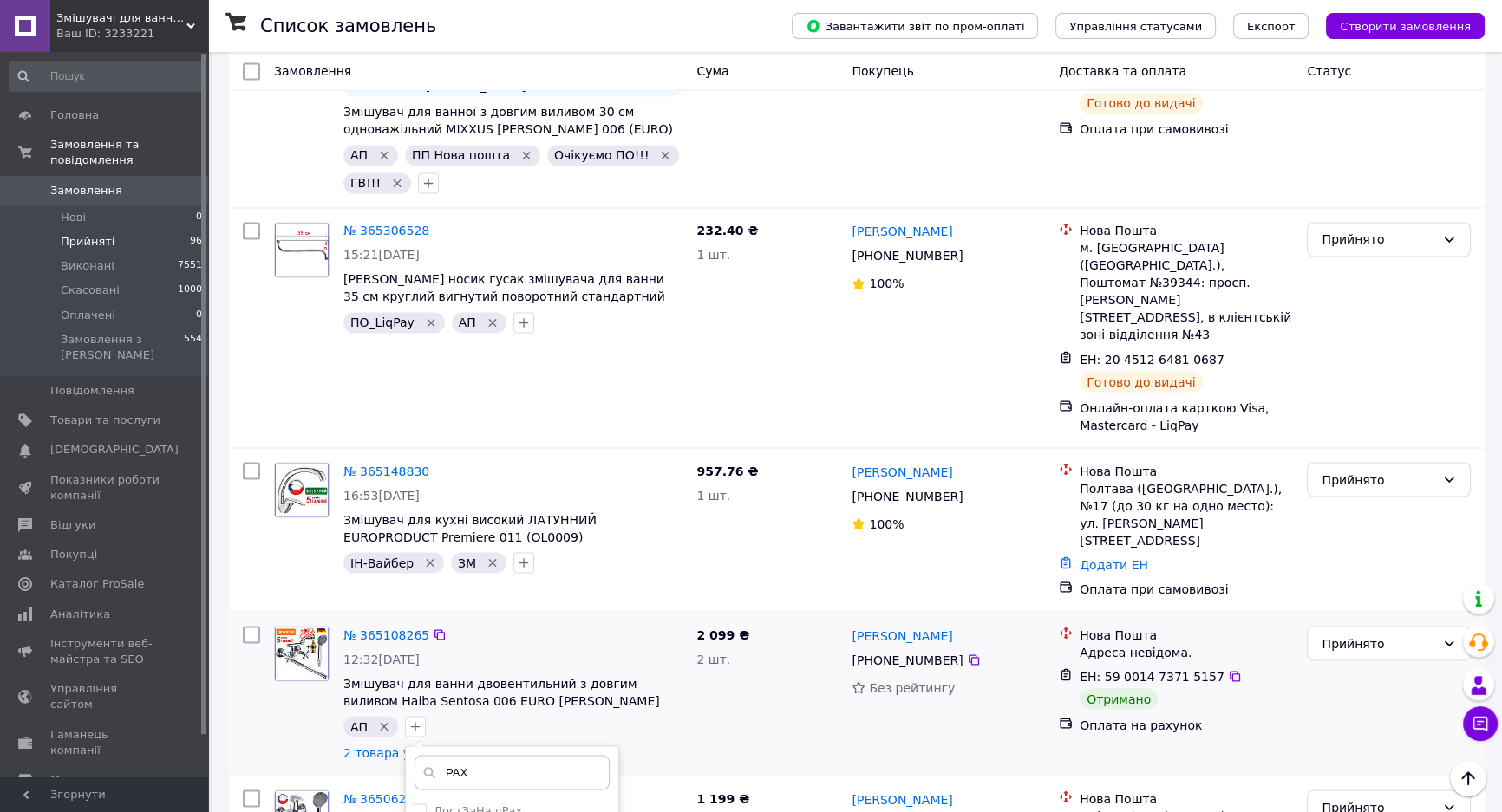
type input "РАХ"
checkbox input "true"
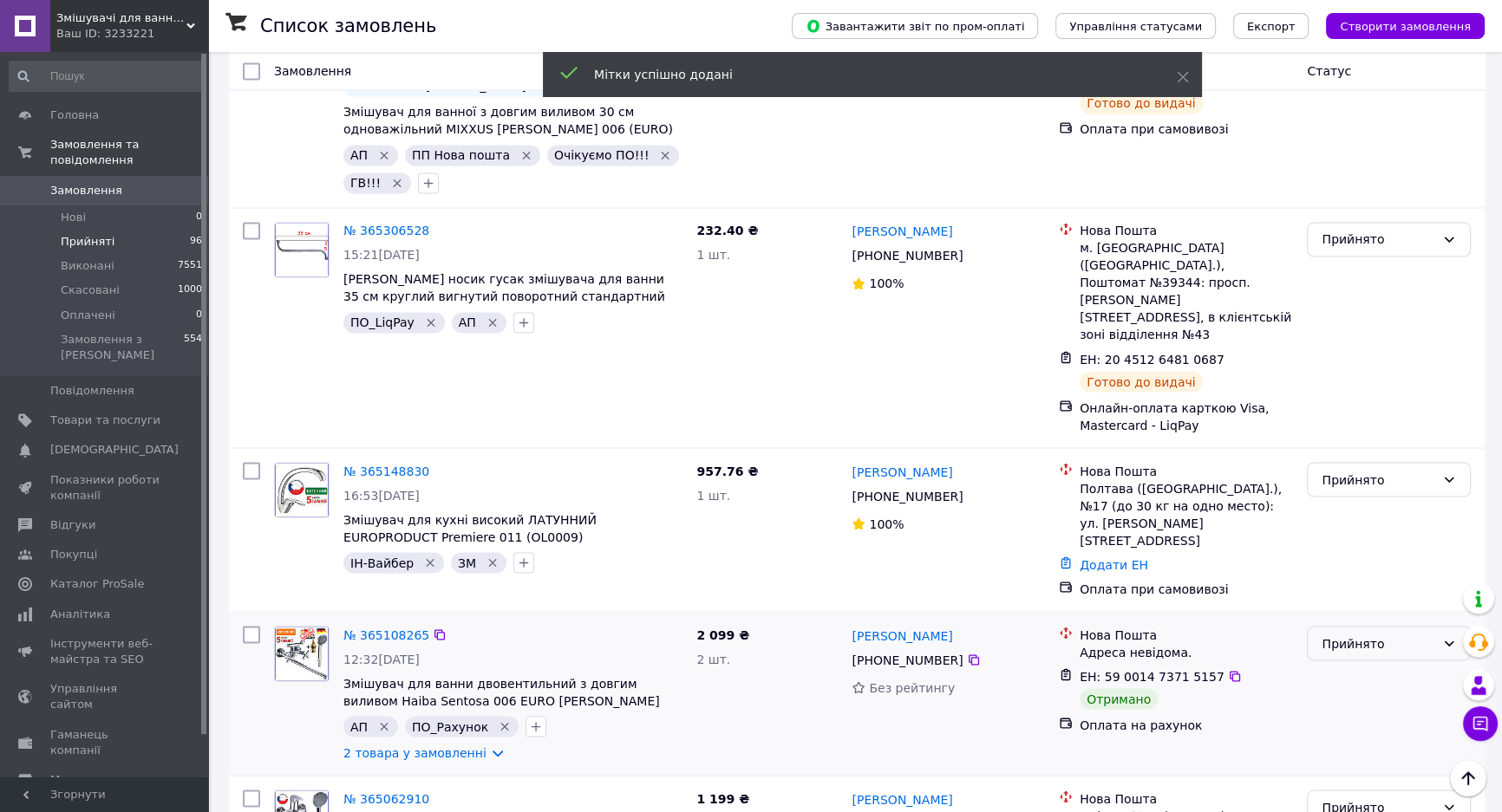
click at [1375, 633] on div "Прийнято" at bounding box center [1378, 642] width 113 height 19
click at [1369, 343] on li "Виконано" at bounding box center [1389, 347] width 162 height 31
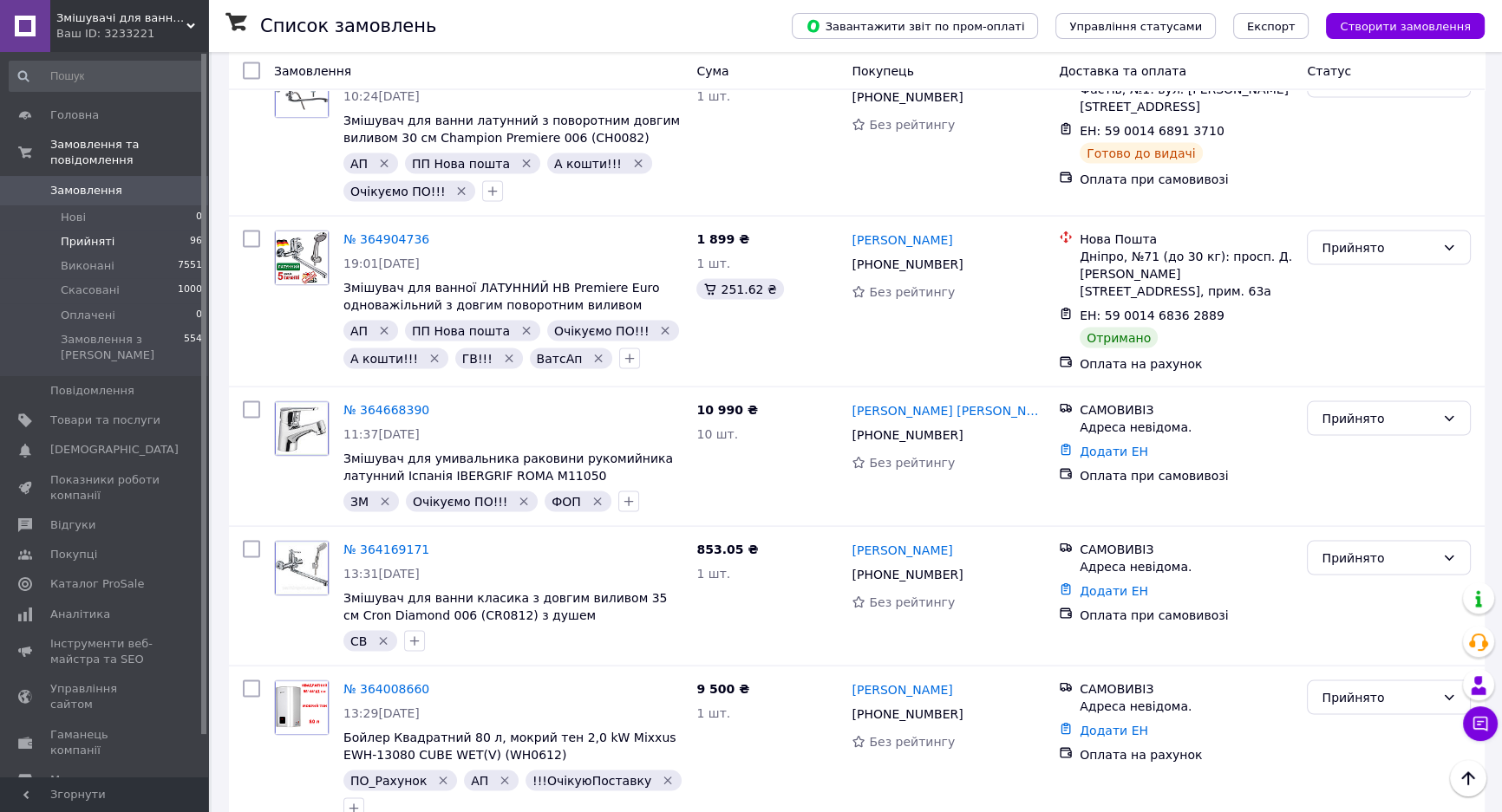
scroll to position [4334, 0]
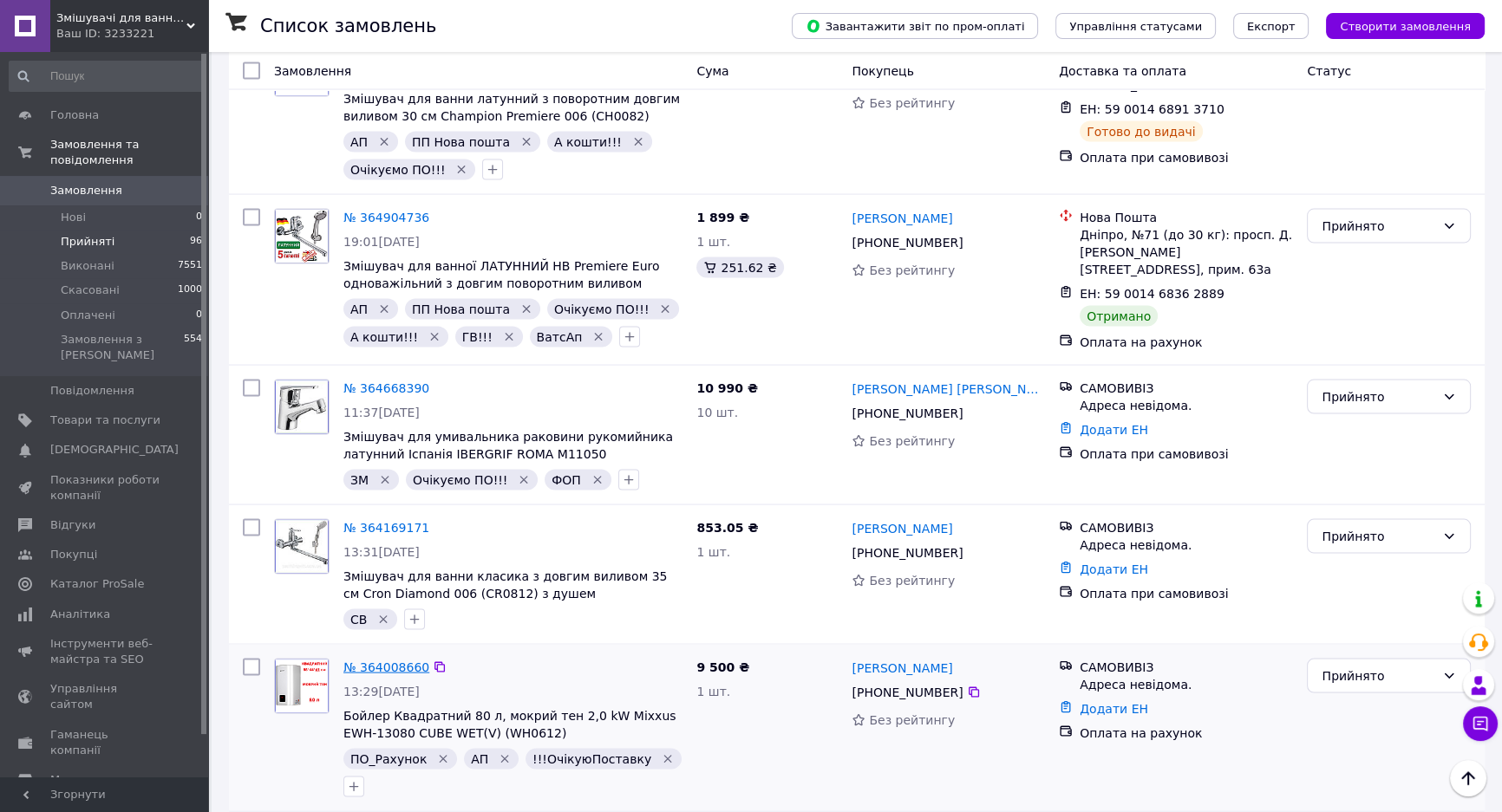
click at [378, 660] on link "№ 364008660" at bounding box center [386, 667] width 86 height 14
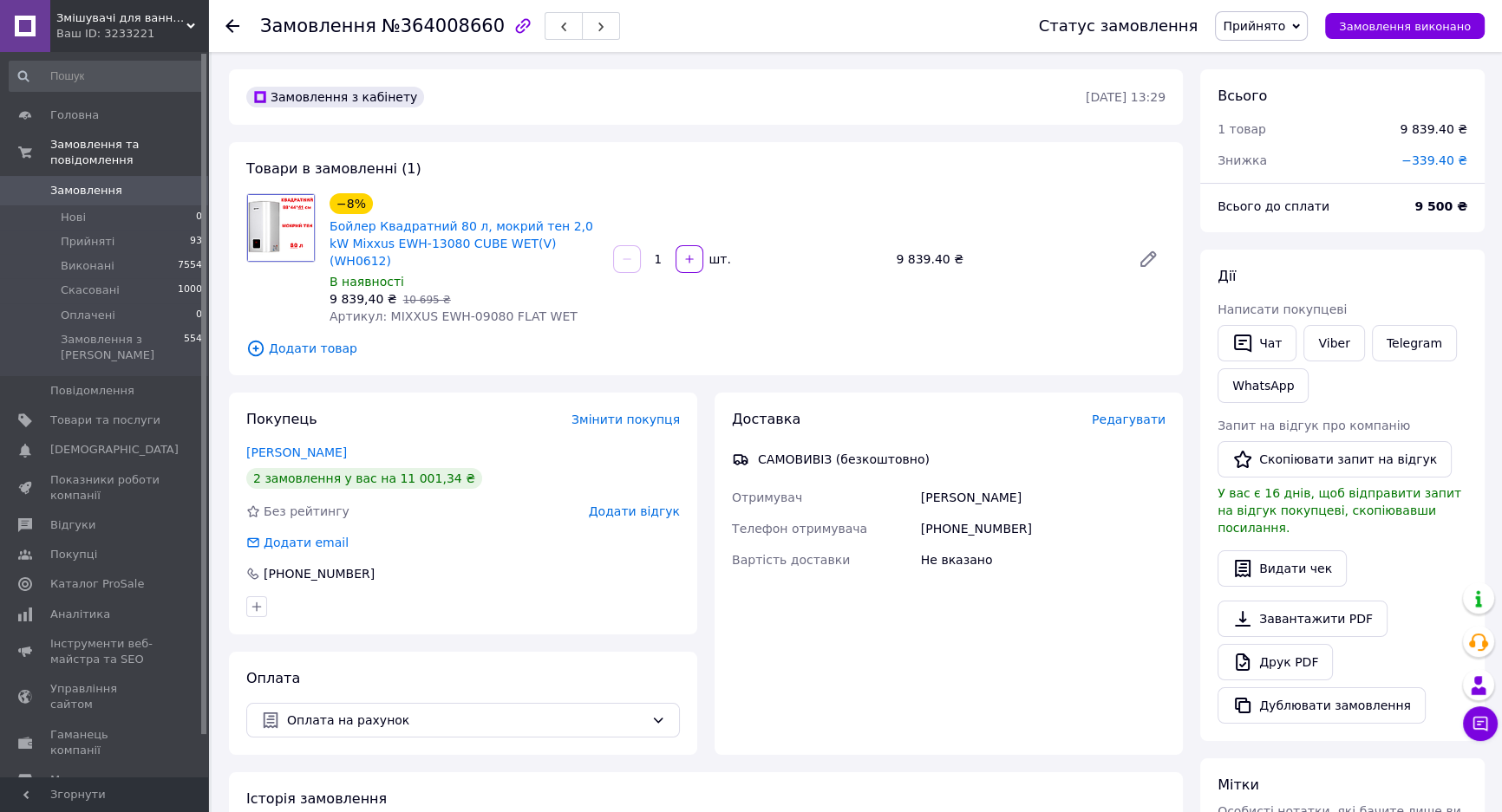
click at [234, 20] on icon at bounding box center [231, 25] width 14 height 14
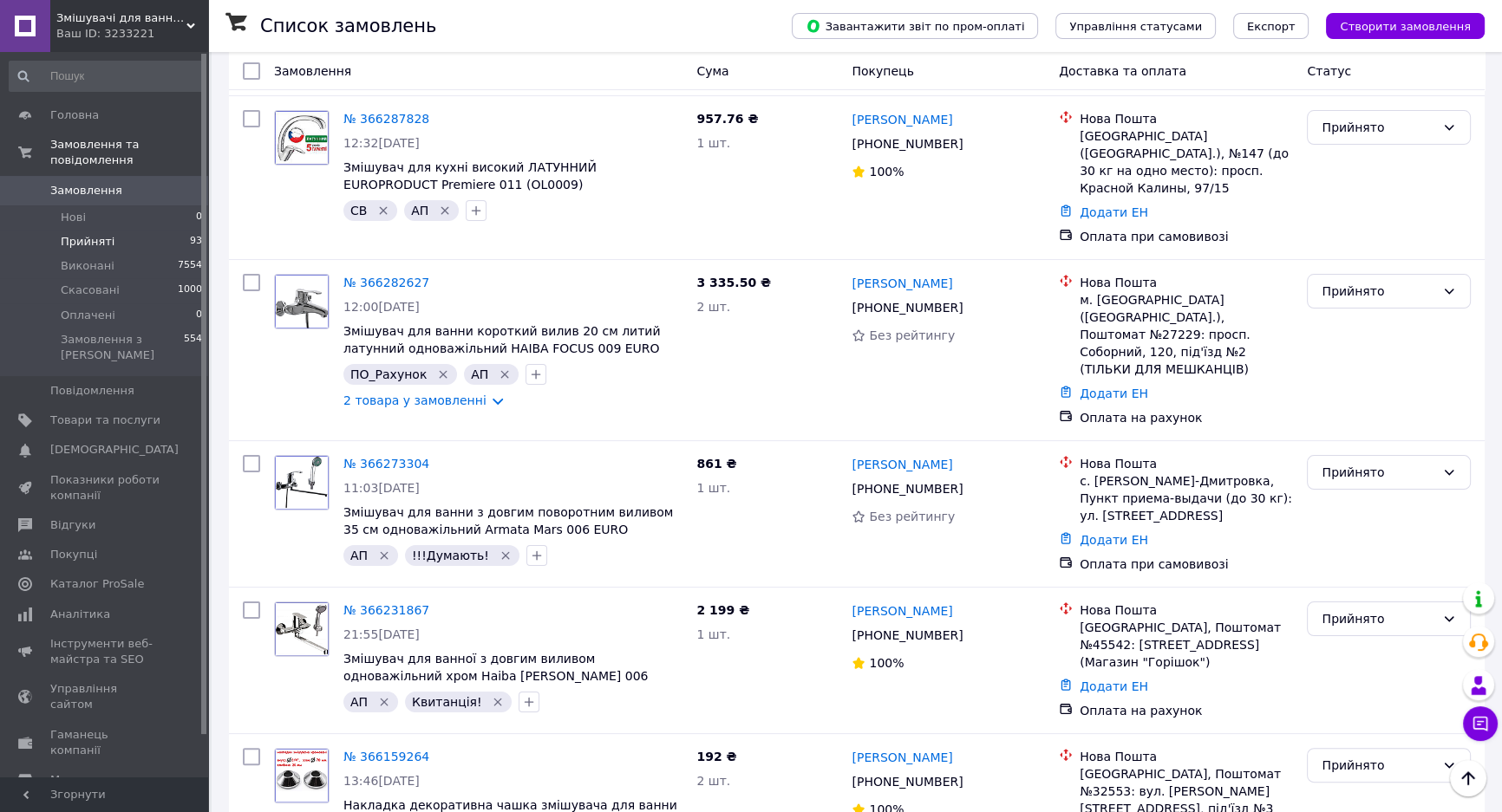
scroll to position [315, 0]
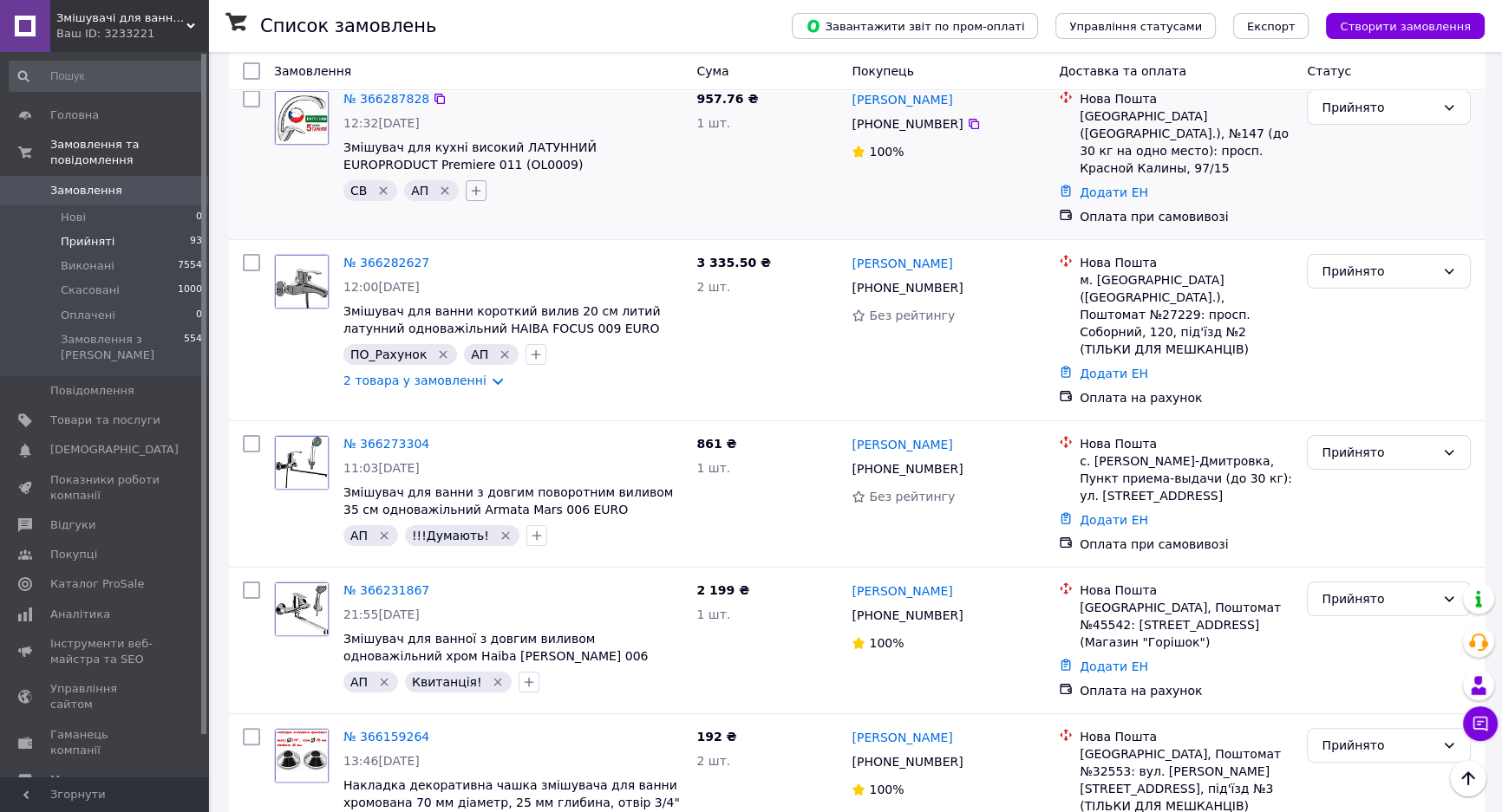
click at [473, 190] on icon "button" at bounding box center [476, 191] width 10 height 10
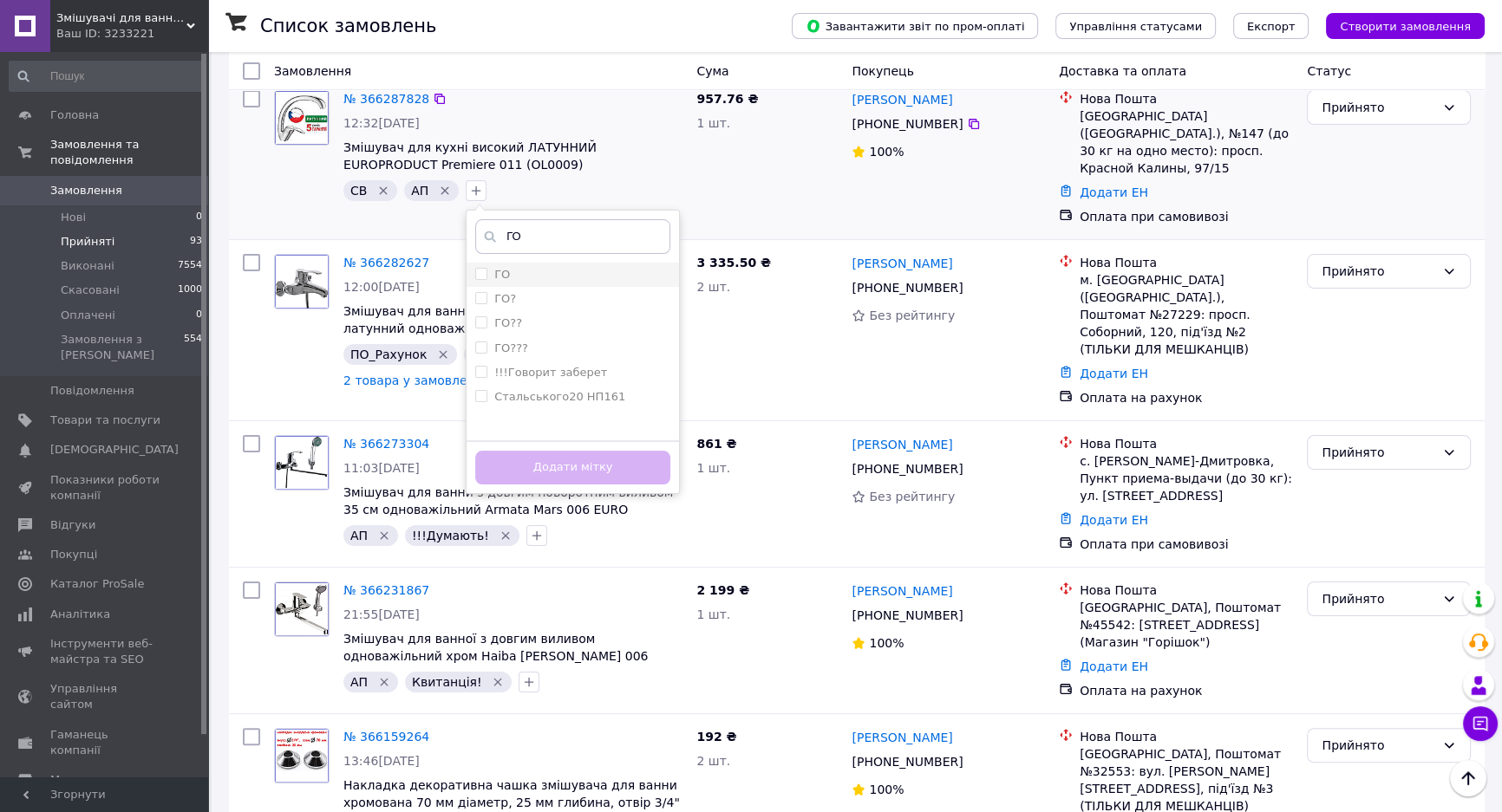
type input "ГО"
click at [549, 272] on div "ГО" at bounding box center [572, 274] width 195 height 15
checkbox input "true"
click at [589, 472] on button "Додати мітку" at bounding box center [572, 467] width 195 height 34
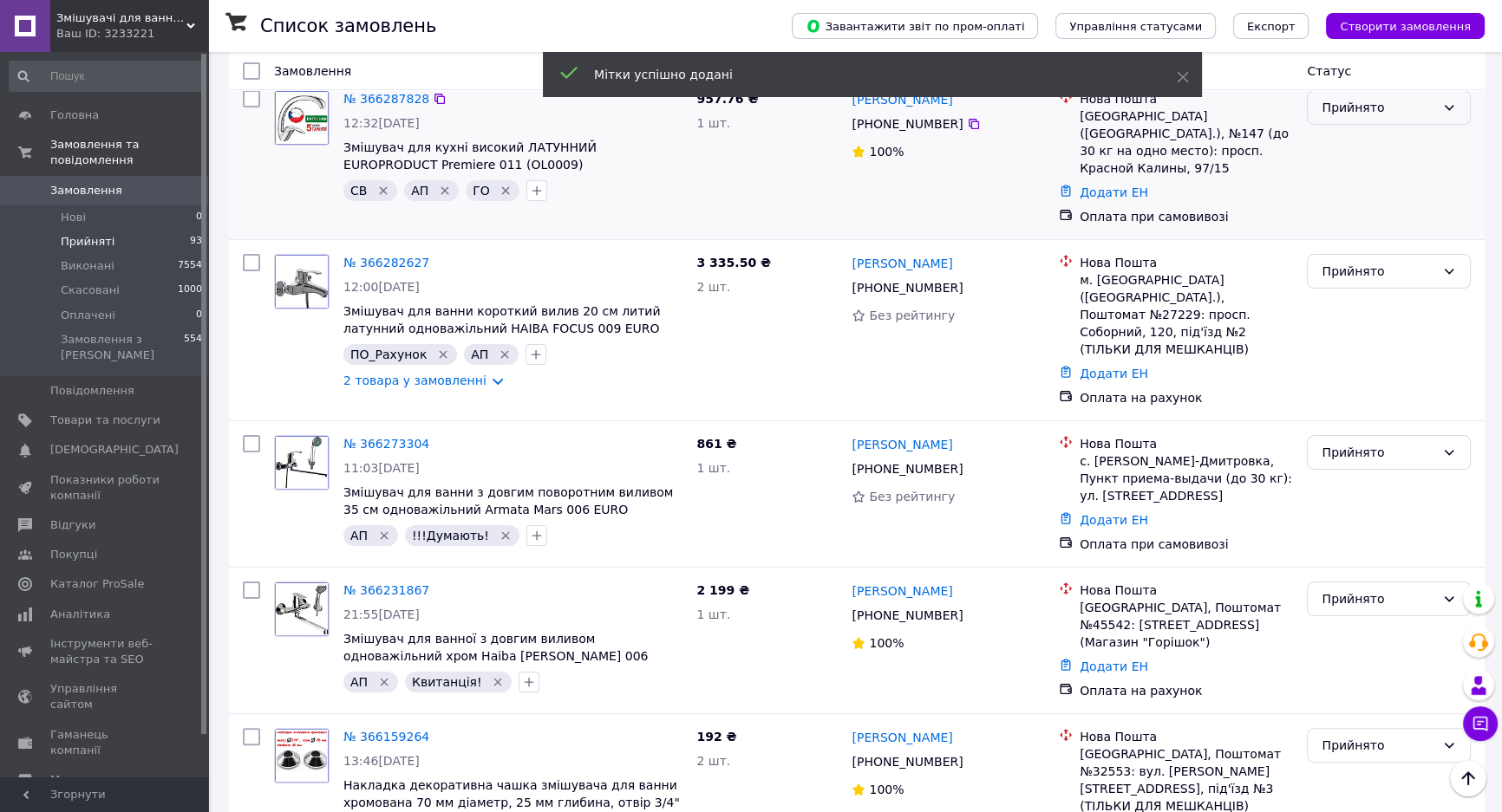
click at [1407, 113] on div "Прийнято" at bounding box center [1378, 107] width 113 height 19
click at [1379, 133] on li "Виконано" at bounding box center [1389, 143] width 162 height 31
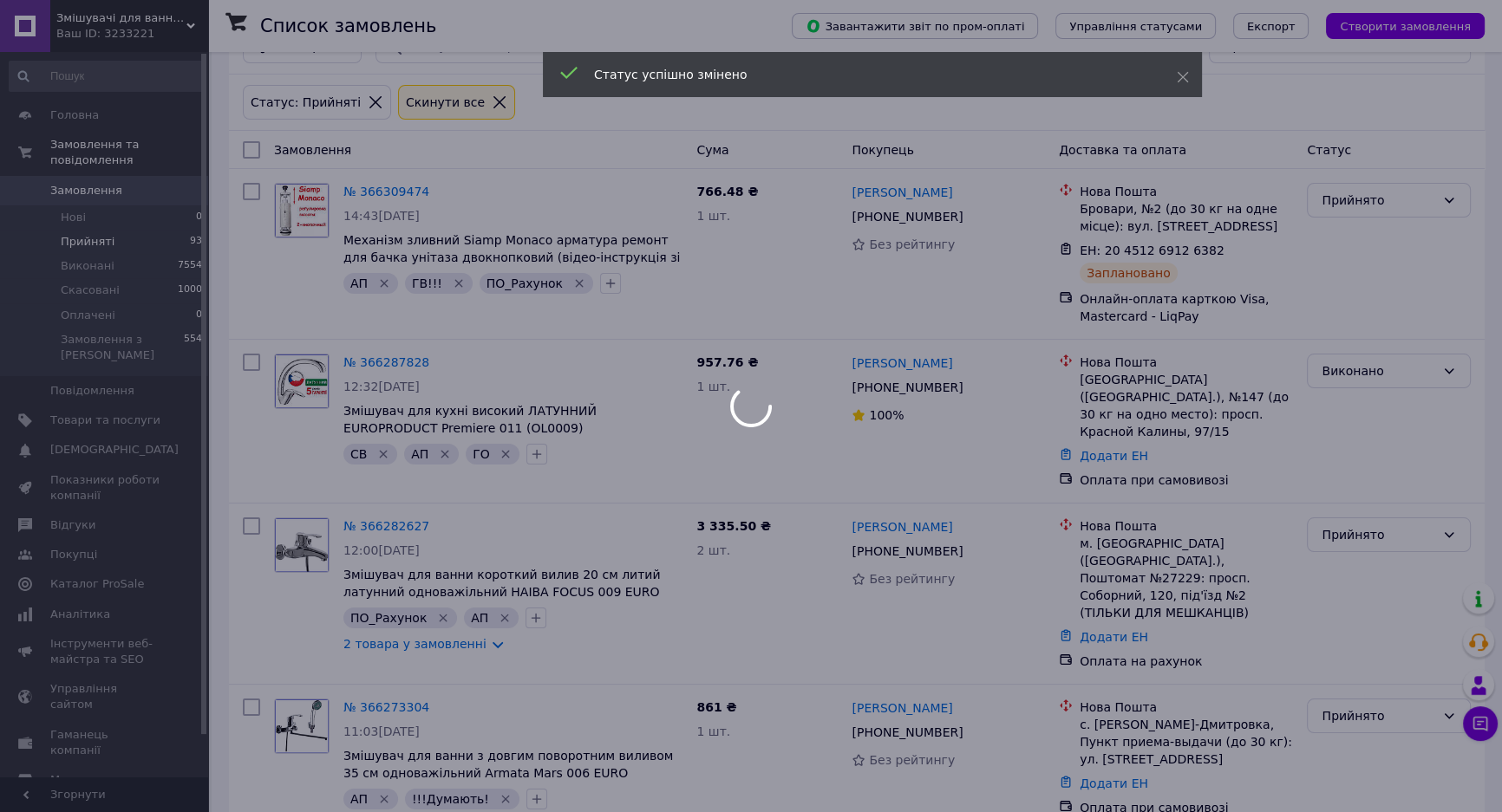
scroll to position [78, 0]
